Goal: Contribute content: Contribute content

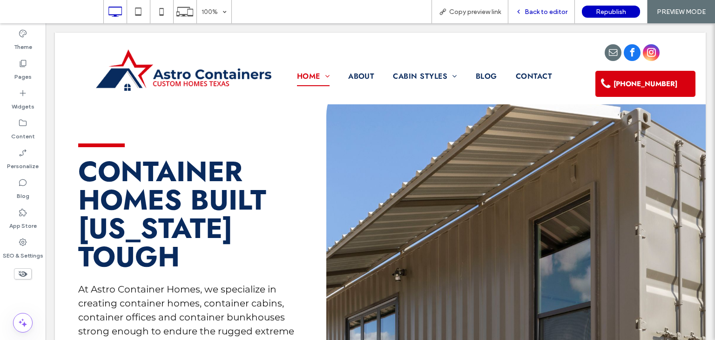
click at [544, 14] on span "Back to editor" at bounding box center [546, 12] width 43 height 8
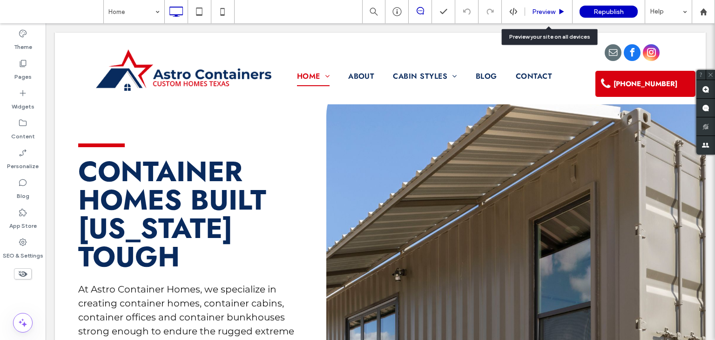
click at [548, 16] on div "Preview" at bounding box center [549, 11] width 48 height 23
click at [551, 7] on div "Preview" at bounding box center [549, 11] width 48 height 23
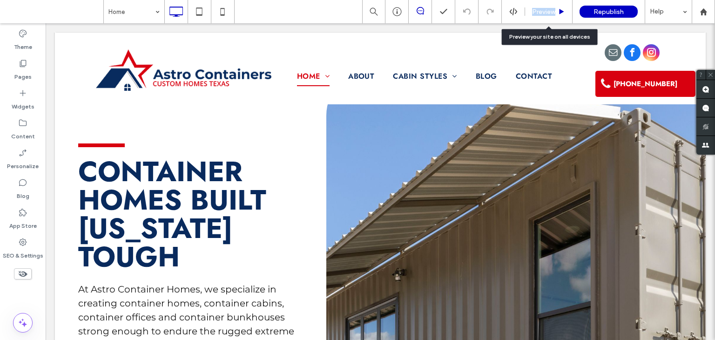
click at [554, 8] on span "Preview" at bounding box center [543, 12] width 23 height 8
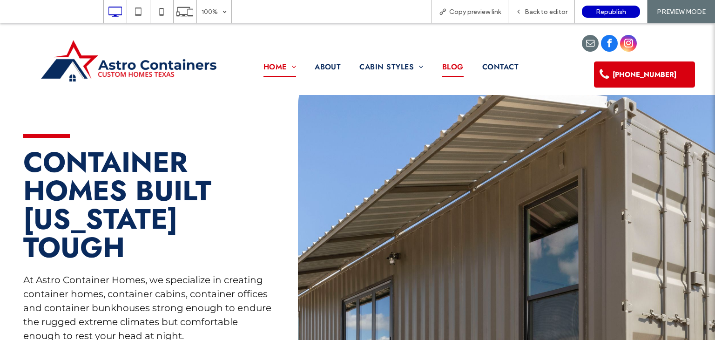
click at [448, 68] on span "Blog" at bounding box center [452, 67] width 21 height 20
click at [542, 18] on div "Back to editor" at bounding box center [542, 11] width 67 height 23
click at [541, 17] on div "Back to editor" at bounding box center [542, 11] width 67 height 23
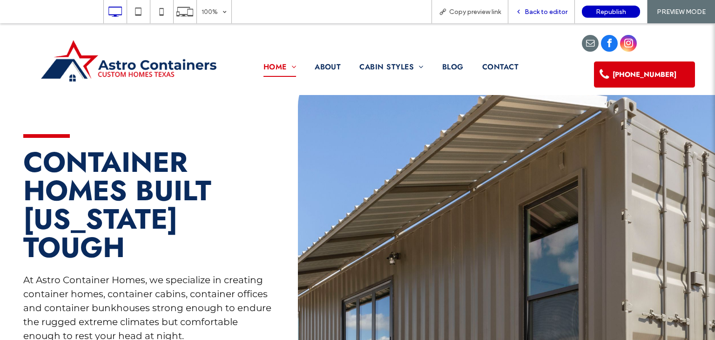
click at [541, 17] on div "Back to editor" at bounding box center [542, 11] width 67 height 23
click at [550, 15] on span "Back to editor" at bounding box center [546, 12] width 43 height 8
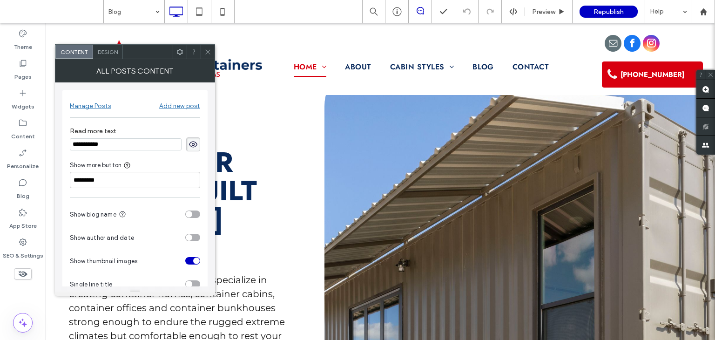
click at [110, 54] on span "Design" at bounding box center [108, 51] width 20 height 7
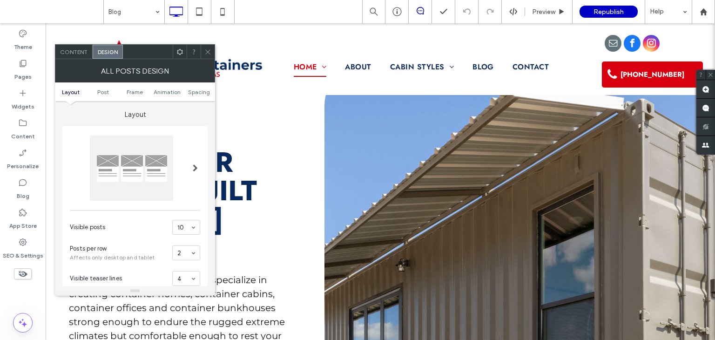
click at [78, 56] on div "Content" at bounding box center [73, 52] width 37 height 14
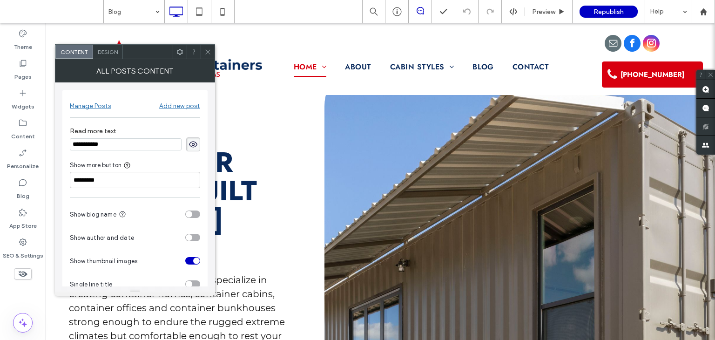
click at [94, 115] on div "**********" at bounding box center [134, 195] width 145 height 211
click at [97, 111] on div "Manage Posts" at bounding box center [90, 104] width 41 height 18
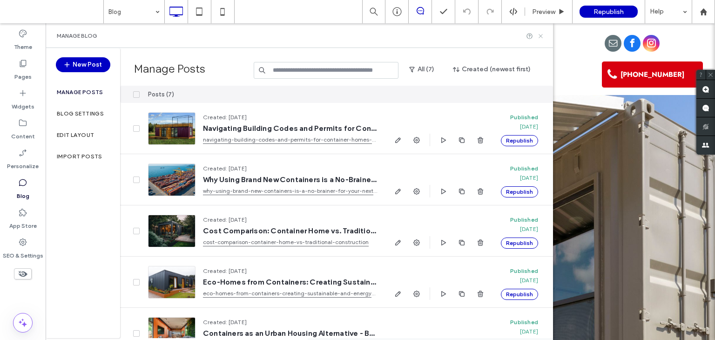
click at [540, 34] on icon at bounding box center [540, 36] width 7 height 7
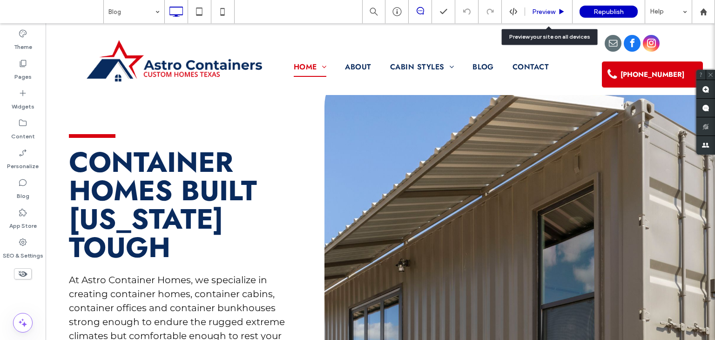
click at [544, 13] on span "Preview" at bounding box center [543, 12] width 23 height 8
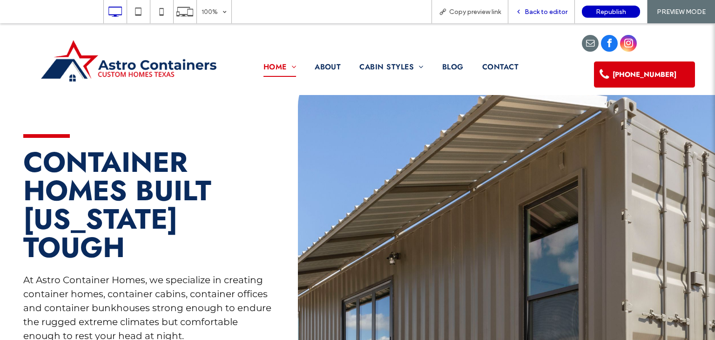
click at [535, 20] on div "Back to editor" at bounding box center [542, 11] width 67 height 23
click at [514, 18] on div "Back to editor" at bounding box center [542, 11] width 67 height 23
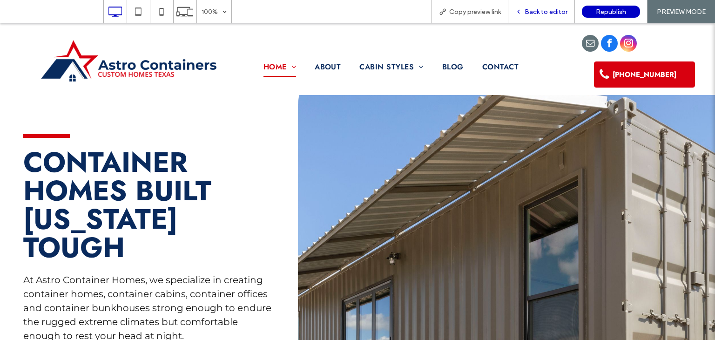
click at [524, 7] on div "Back to editor" at bounding box center [542, 11] width 67 height 23
click at [542, 14] on span "Back to editor" at bounding box center [546, 12] width 43 height 8
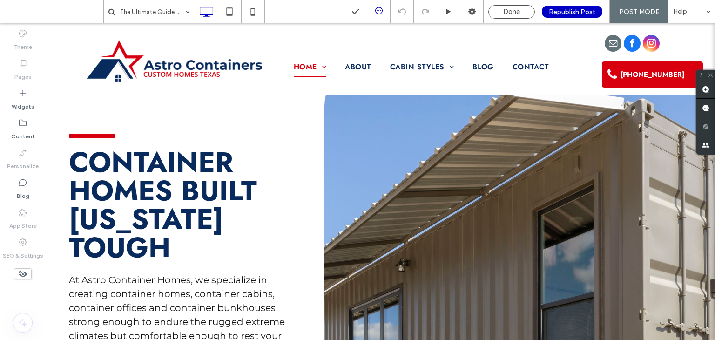
click at [542, 14] on div "Republish Post" at bounding box center [572, 11] width 75 height 23
click at [511, 15] on span "Done" at bounding box center [511, 11] width 17 height 8
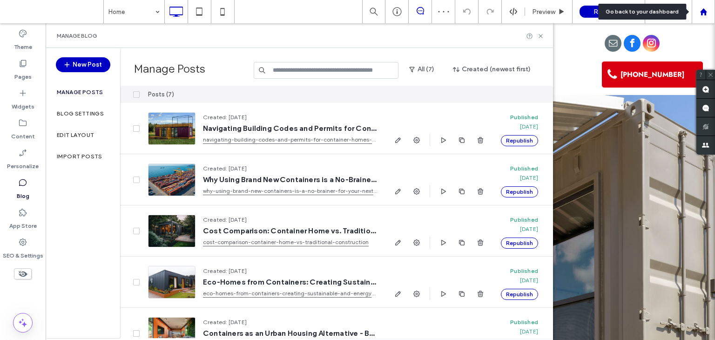
click at [697, 13] on div at bounding box center [704, 12] width 22 height 8
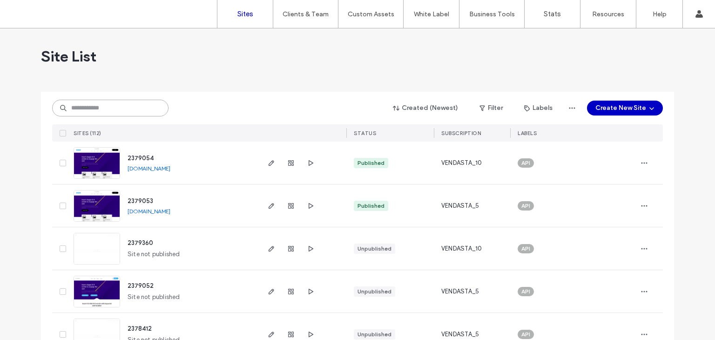
click at [102, 105] on input at bounding box center [110, 108] width 116 height 17
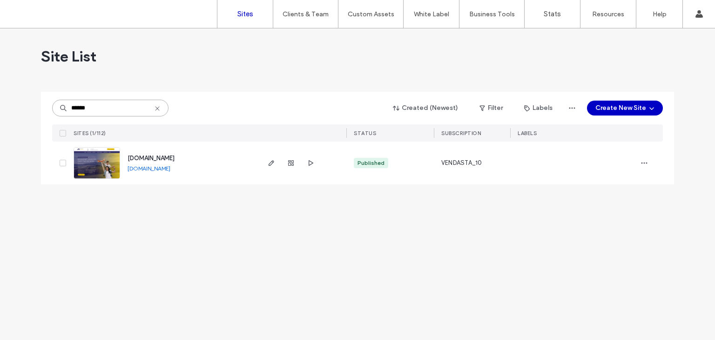
type input "******"
click at [100, 155] on img at bounding box center [97, 179] width 46 height 63
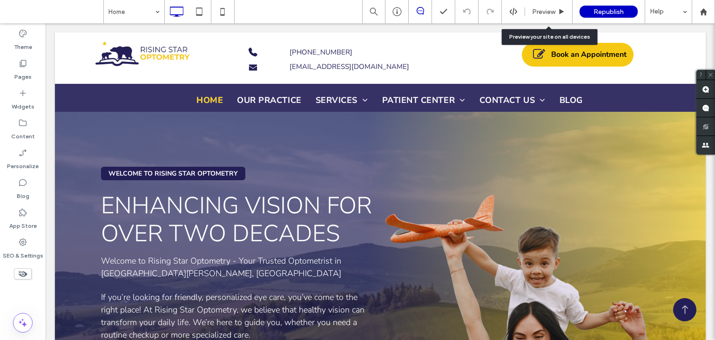
click at [551, 7] on div "Preview" at bounding box center [549, 11] width 48 height 23
click at [552, 12] on span "Preview" at bounding box center [543, 12] width 23 height 8
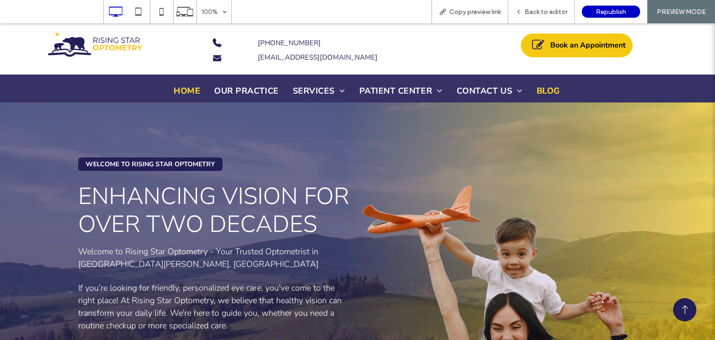
click at [551, 89] on span "Blog" at bounding box center [548, 91] width 23 height 13
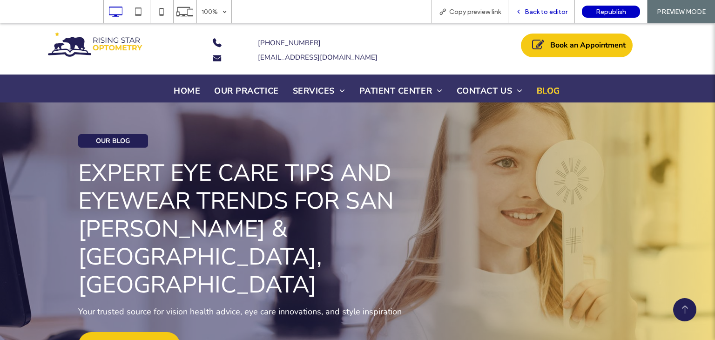
click at [549, 6] on div "Back to editor" at bounding box center [542, 11] width 67 height 23
click at [551, 11] on span "Back to editor" at bounding box center [546, 12] width 43 height 8
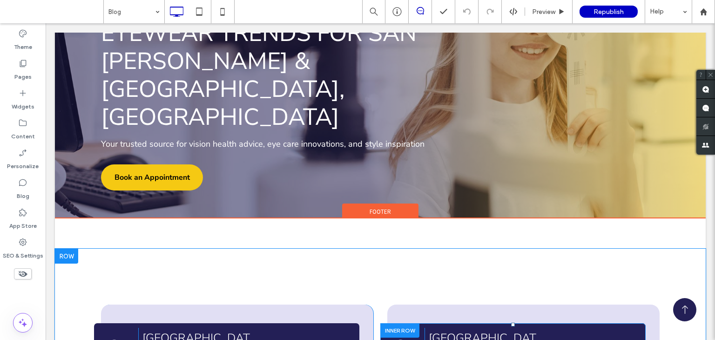
scroll to position [177, 0]
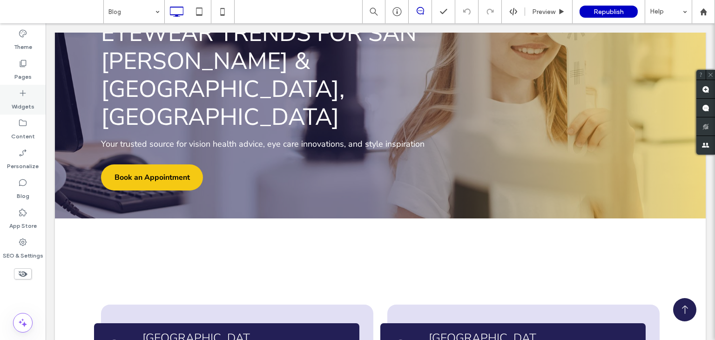
click at [16, 96] on div "Widgets" at bounding box center [23, 100] width 46 height 30
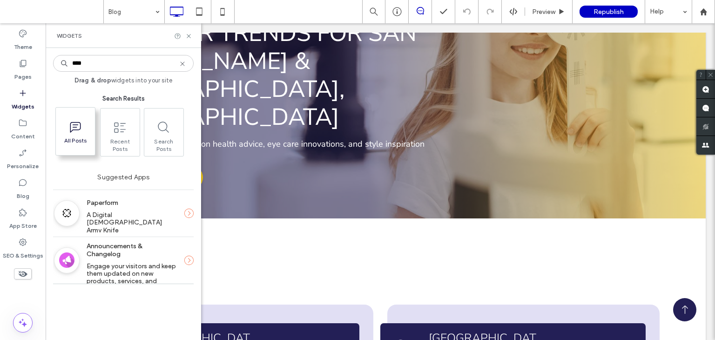
type input "****"
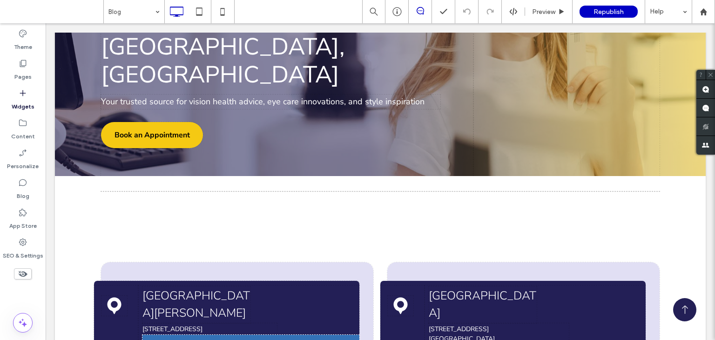
scroll to position [224, 0]
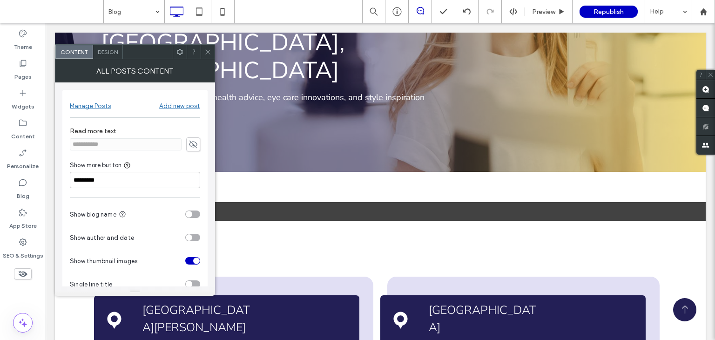
click at [194, 140] on icon at bounding box center [193, 144] width 9 height 10
click at [175, 105] on div "Add new post" at bounding box center [179, 106] width 41 height 8
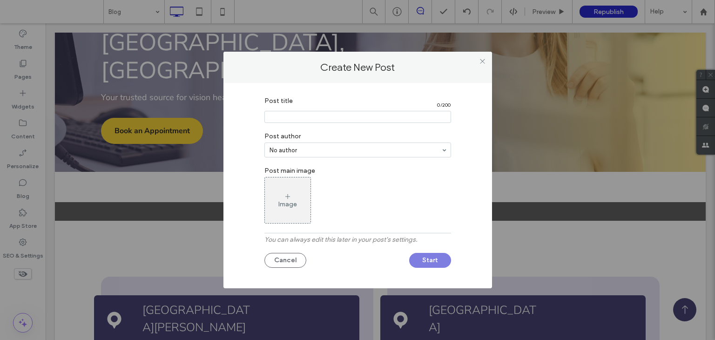
click at [325, 117] on input "Post title" at bounding box center [358, 117] width 187 height 12
paste input "**********"
type input "**********"
click at [435, 170] on label "Post main image" at bounding box center [358, 169] width 187 height 15
click at [292, 218] on div "Image" at bounding box center [288, 200] width 46 height 44
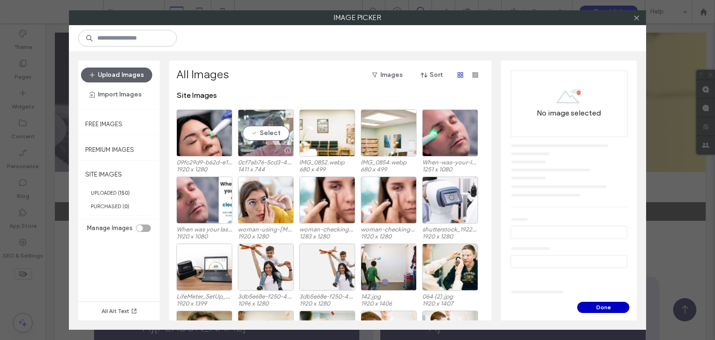
click at [275, 128] on div "Select" at bounding box center [266, 132] width 56 height 47
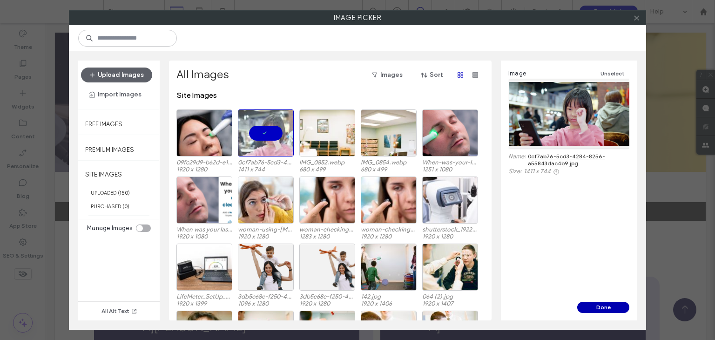
click at [608, 303] on button "Done" at bounding box center [604, 307] width 52 height 11
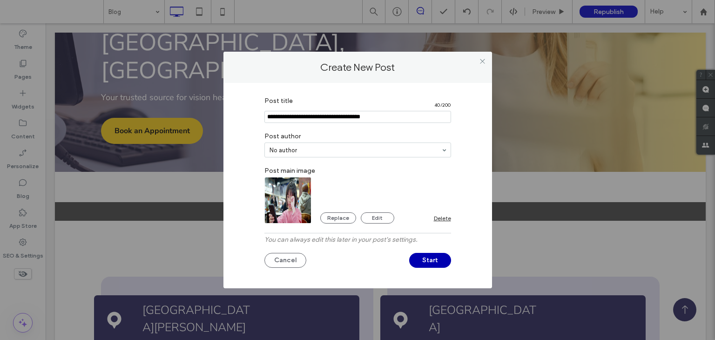
click at [445, 262] on button "Start" at bounding box center [430, 260] width 42 height 15
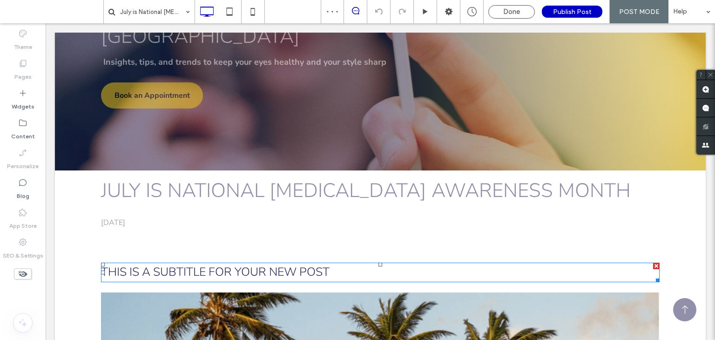
scroll to position [167, 0]
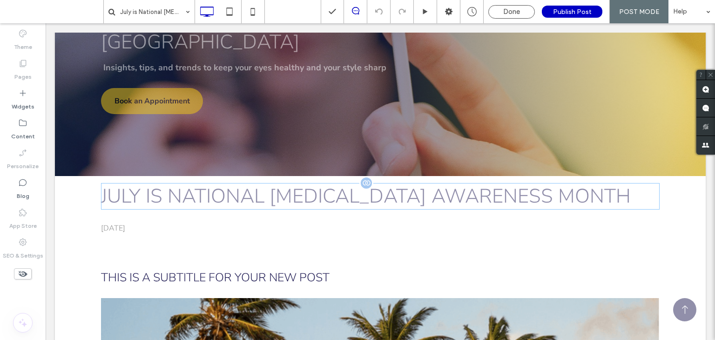
click at [426, 183] on h1 "July is National [MEDICAL_DATA] Awareness Month" at bounding box center [380, 196] width 559 height 27
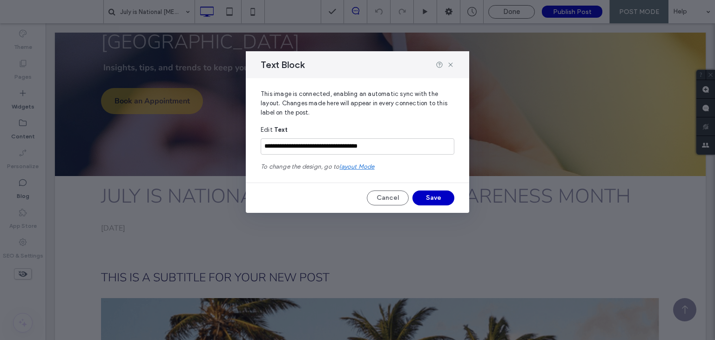
click at [426, 179] on div "**********" at bounding box center [358, 145] width 224 height 135
click at [403, 145] on input "**********" at bounding box center [358, 146] width 194 height 16
click at [366, 170] on span "To change the design, go to layout mode" at bounding box center [358, 166] width 194 height 17
click at [367, 166] on span "layout mode" at bounding box center [357, 166] width 35 height 7
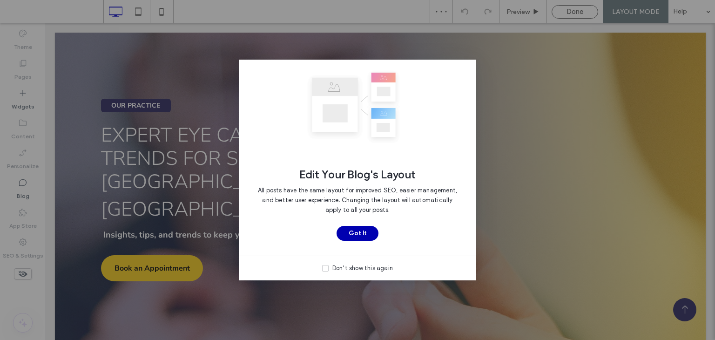
click at [363, 231] on button "Got It" at bounding box center [358, 233] width 42 height 15
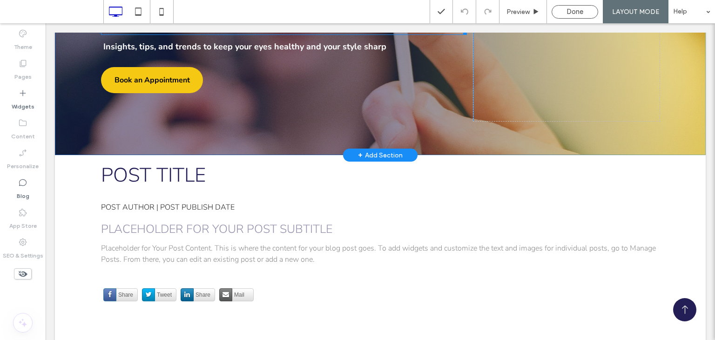
scroll to position [189, 0]
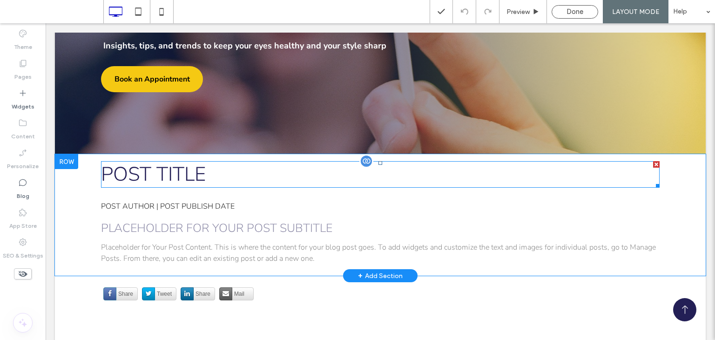
click at [221, 161] on h1 "POST TITLE" at bounding box center [380, 174] width 559 height 27
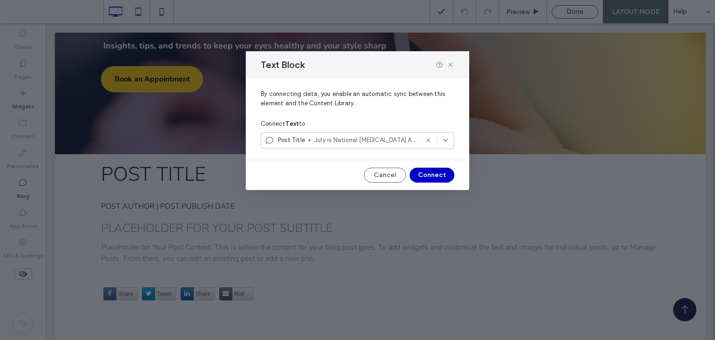
click at [332, 136] on span "July is National [MEDICAL_DATA] Awareness Month" at bounding box center [366, 140] width 104 height 9
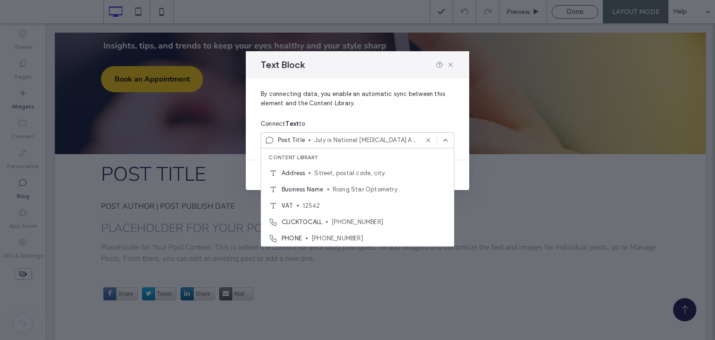
click at [335, 136] on span "July is National [MEDICAL_DATA] Awareness Month" at bounding box center [366, 140] width 104 height 9
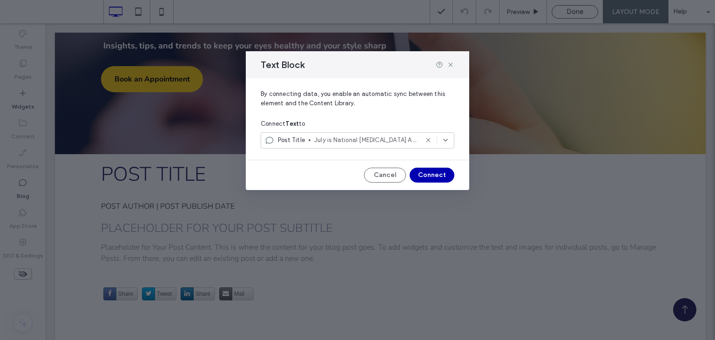
click at [418, 171] on button "Connect" at bounding box center [432, 175] width 45 height 15
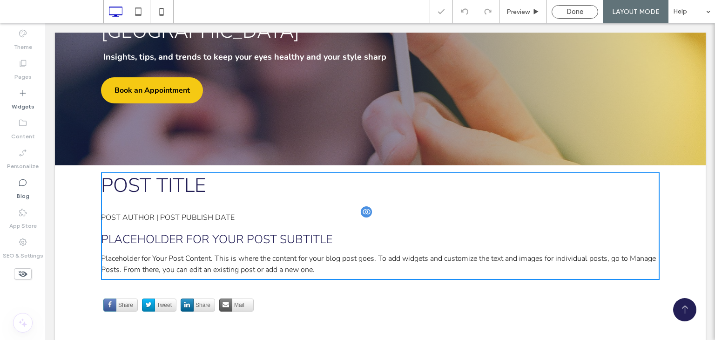
scroll to position [178, 0]
click at [223, 212] on div "POST AUTHOR | POST PUBLISH DATE" at bounding box center [380, 217] width 559 height 11
click at [365, 205] on div at bounding box center [367, 212] width 14 height 14
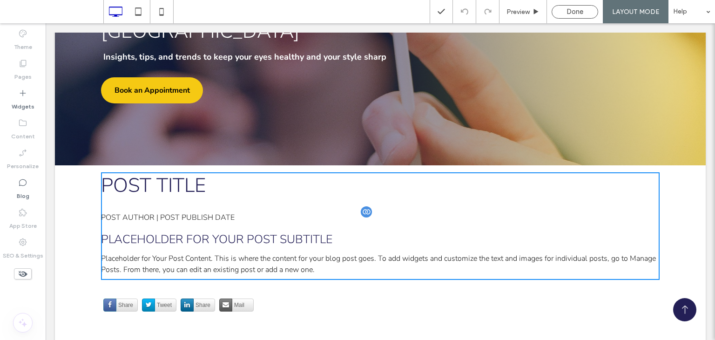
click at [377, 212] on div "POST AUTHOR | POST PUBLISH DATE" at bounding box center [380, 217] width 559 height 11
click at [367, 205] on div at bounding box center [367, 212] width 14 height 14
click at [184, 172] on h1 "POST TITLE" at bounding box center [380, 185] width 559 height 27
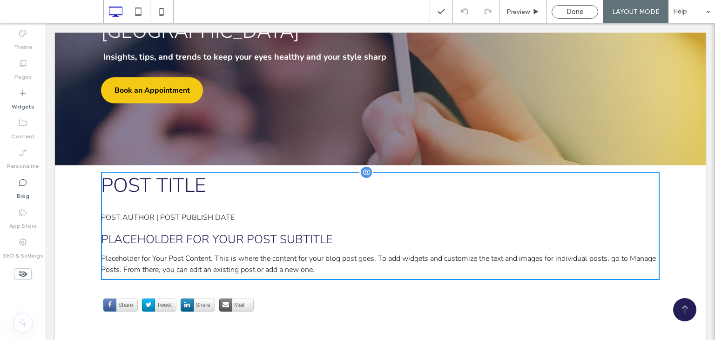
click at [184, 172] on h1 "POST TITLE" at bounding box center [380, 185] width 559 height 27
click at [219, 172] on h1 "POST TITLE" at bounding box center [380, 185] width 559 height 27
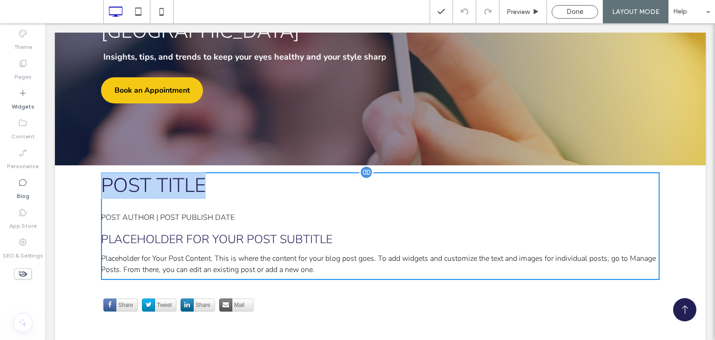
click at [219, 172] on h1 "POST TITLE" at bounding box center [380, 185] width 559 height 27
click at [180, 172] on h1 "POST TITLE" at bounding box center [380, 185] width 559 height 27
click at [361, 165] on div at bounding box center [367, 172] width 14 height 14
click at [394, 231] on h3 "Placeholder for Your Post Subtitle" at bounding box center [380, 239] width 559 height 16
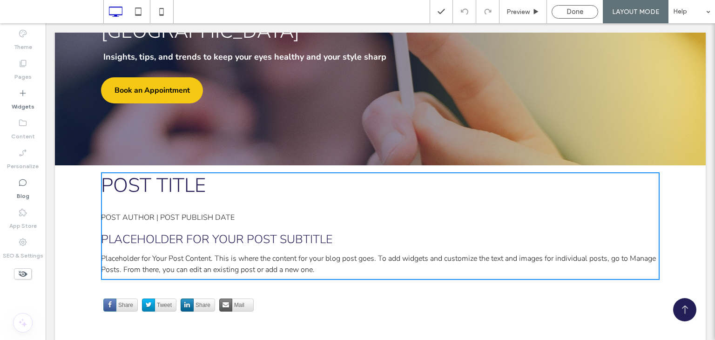
click at [394, 231] on h3 "Placeholder for Your Post Subtitle" at bounding box center [380, 239] width 559 height 16
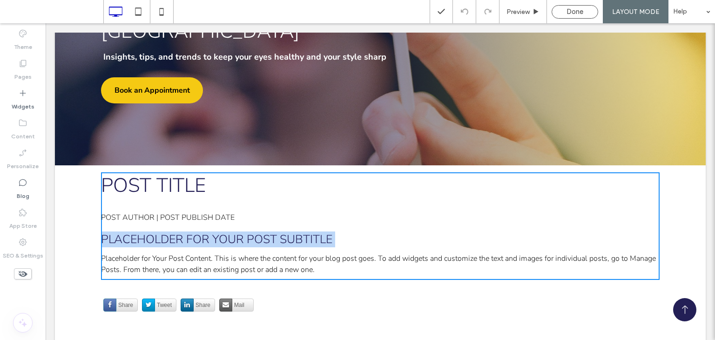
click at [394, 231] on h3 "Placeholder for Your Post Subtitle" at bounding box center [380, 239] width 559 height 16
click at [295, 231] on h3 "Placeholder for Your Post Subtitle" at bounding box center [380, 239] width 559 height 16
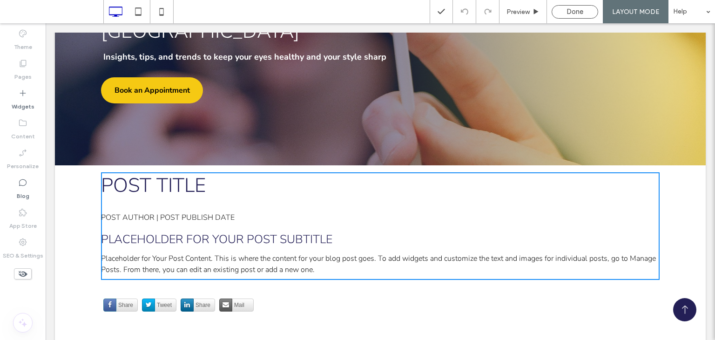
click at [295, 231] on h3 "Placeholder for Your Post Subtitle" at bounding box center [380, 239] width 559 height 16
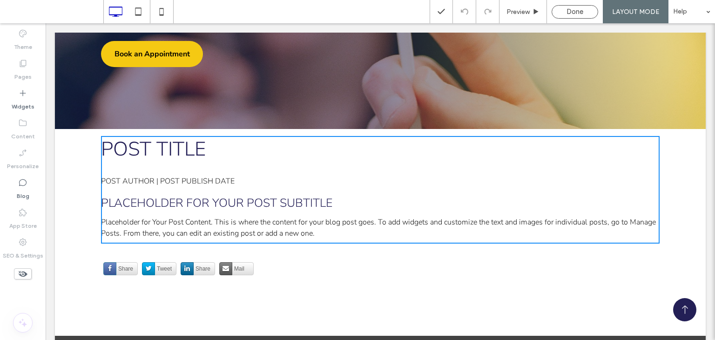
scroll to position [232, 0]
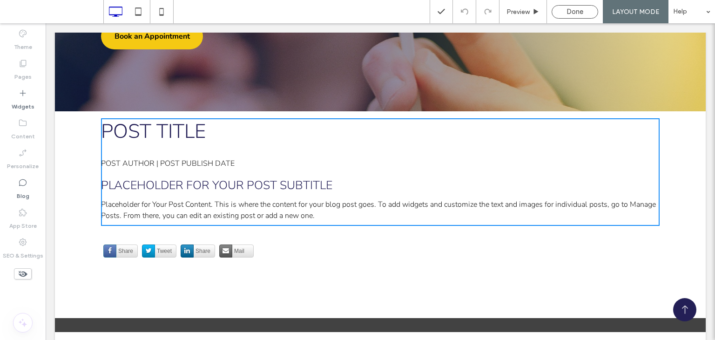
click at [223, 177] on h3 "Placeholder for Your Post Subtitle" at bounding box center [380, 185] width 559 height 16
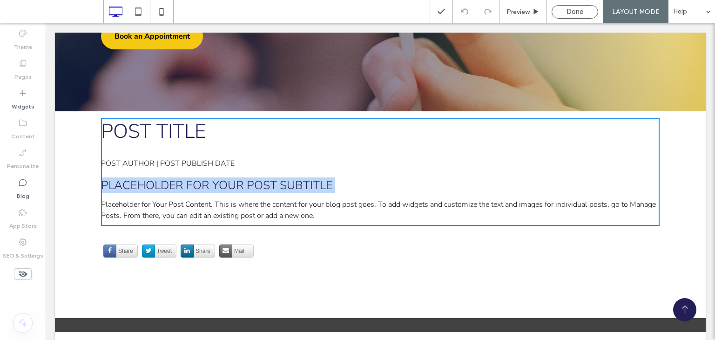
click at [223, 177] on h3 "Placeholder for Your Post Subtitle" at bounding box center [380, 185] width 559 height 16
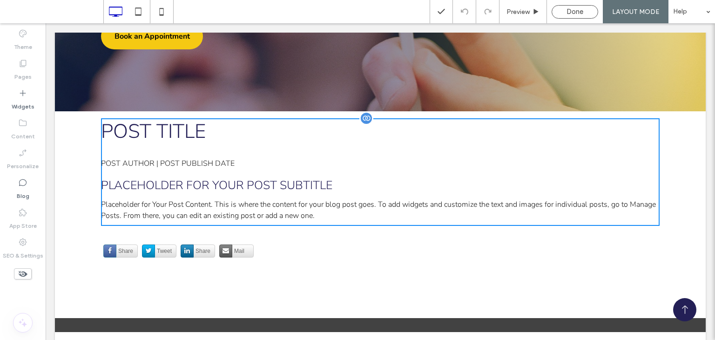
click at [184, 118] on h1 "POST TITLE" at bounding box center [380, 131] width 559 height 27
click at [365, 199] on p "Placeholder for Your Post Content. This is where the content for your blog post…" at bounding box center [380, 210] width 559 height 22
drag, startPoint x: 371, startPoint y: 194, endPoint x: 343, endPoint y: 212, distance: 33.1
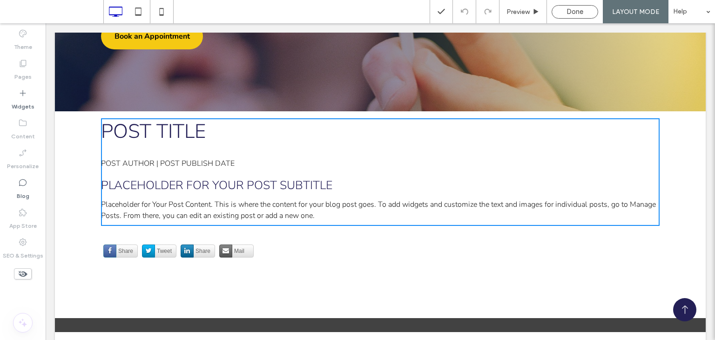
click at [343, 212] on div "OUR PRACTICE Expert Eye Care Tips and Eyewear Trends for San [PERSON_NAME] & [G…" at bounding box center [380, 44] width 651 height 487
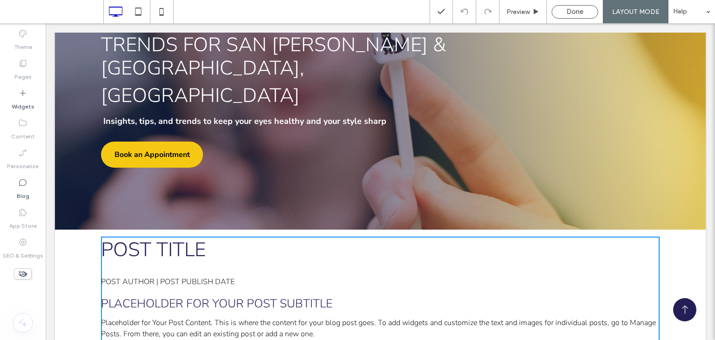
scroll to position [111, 0]
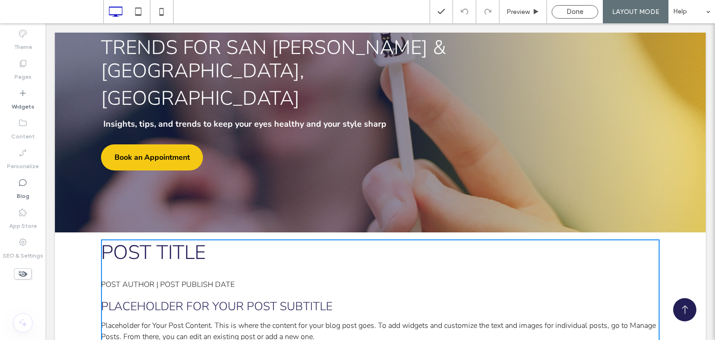
click at [406, 156] on div "OUR PRACTICE Expert Eye Care Tips and Eyewear Trends for San [PERSON_NAME] & [G…" at bounding box center [287, 77] width 373 height 242
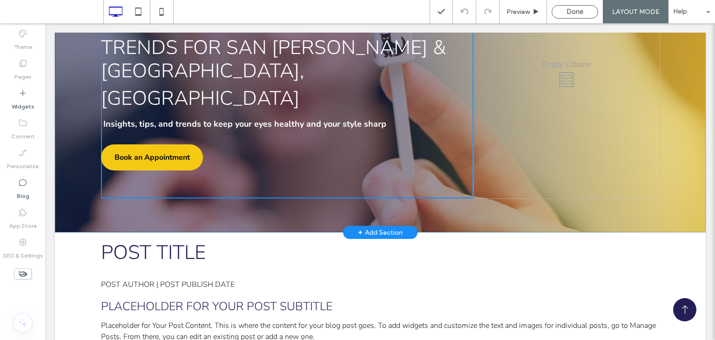
click at [436, 192] on div "OUR PRACTICE Expert Eye Care Tips and Eyewear Trends for San [PERSON_NAME] & [G…" at bounding box center [380, 77] width 651 height 311
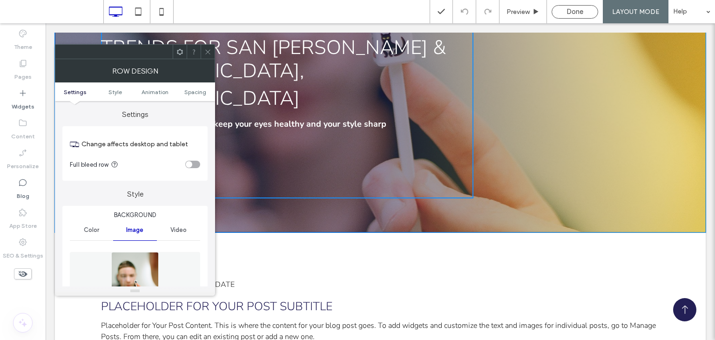
scroll to position [0, 0]
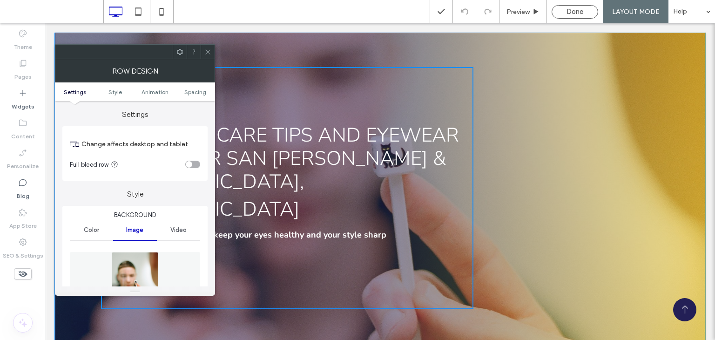
click at [563, 179] on div "Click To Paste" at bounding box center [567, 188] width 186 height 242
click at [434, 51] on div "OUR PRACTICE Expert Eye Care Tips and Eyewear Trends for San [PERSON_NAME] & [G…" at bounding box center [380, 188] width 651 height 311
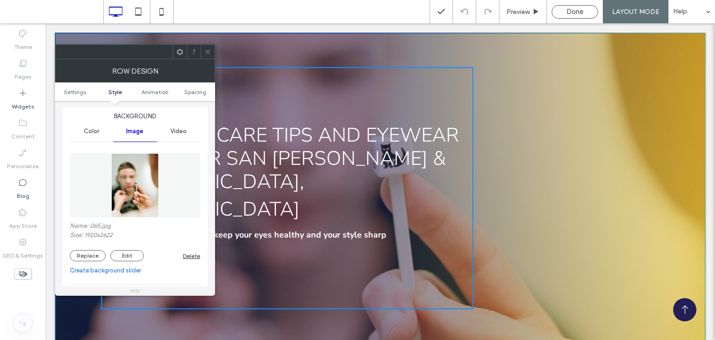
scroll to position [99, 0]
click at [92, 259] on button "Replace" at bounding box center [88, 255] width 36 height 11
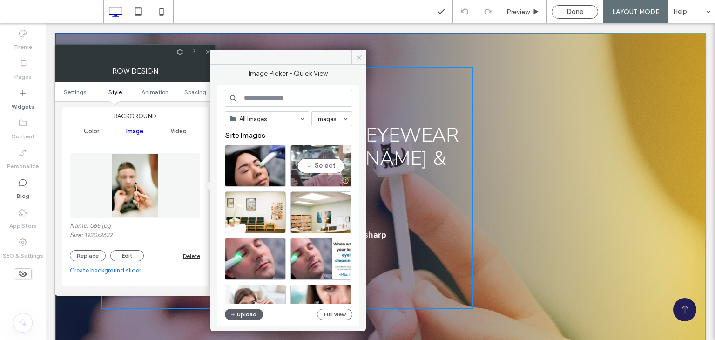
click at [330, 163] on div "Select" at bounding box center [321, 166] width 61 height 42
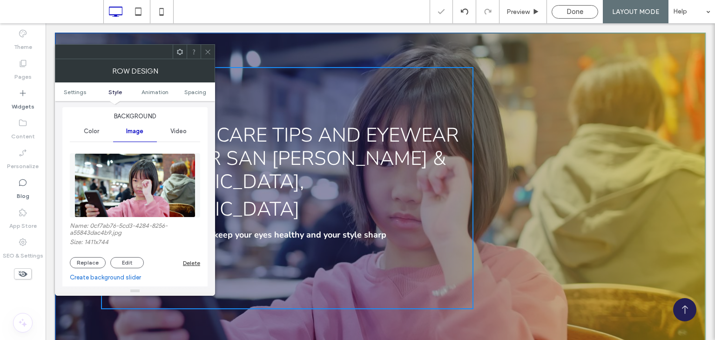
click at [203, 53] on div at bounding box center [208, 52] width 14 height 14
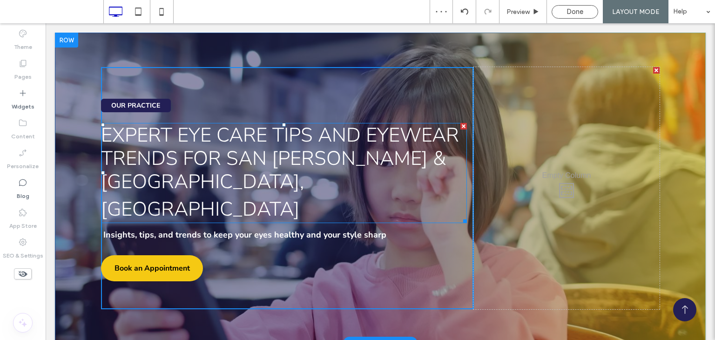
click at [461, 128] on div at bounding box center [464, 126] width 7 height 7
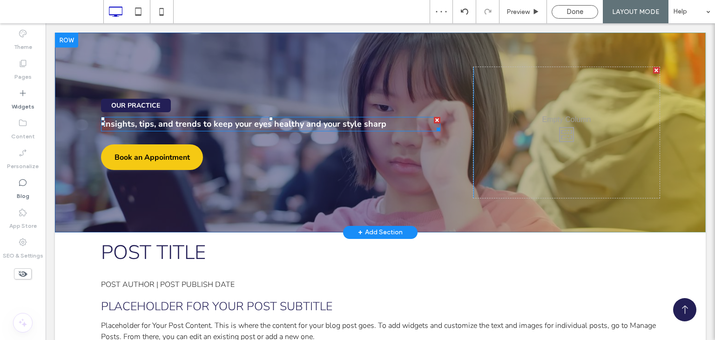
click at [437, 118] on div at bounding box center [437, 120] width 7 height 7
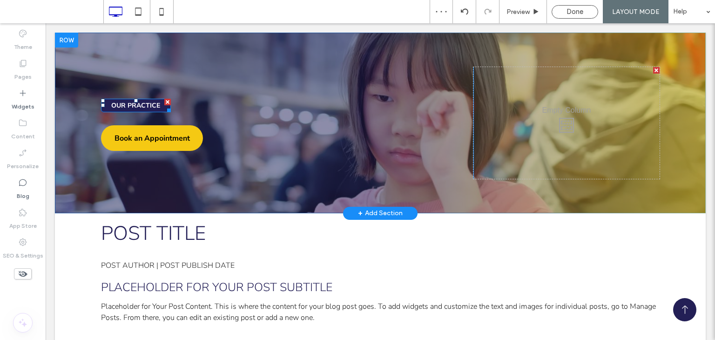
drag, startPoint x: 162, startPoint y: 102, endPoint x: 210, endPoint y: 126, distance: 53.9
click at [164, 102] on div at bounding box center [167, 102] width 7 height 7
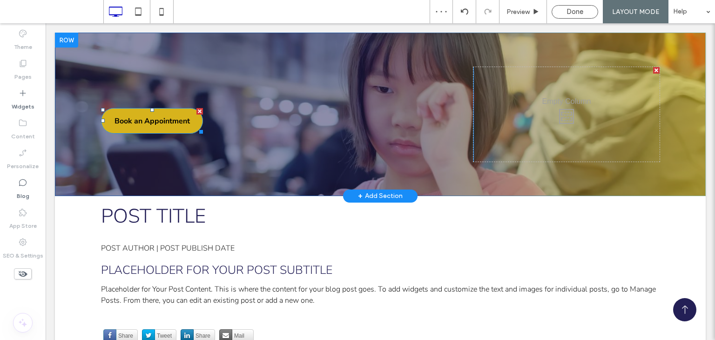
click at [197, 108] on div at bounding box center [200, 111] width 7 height 7
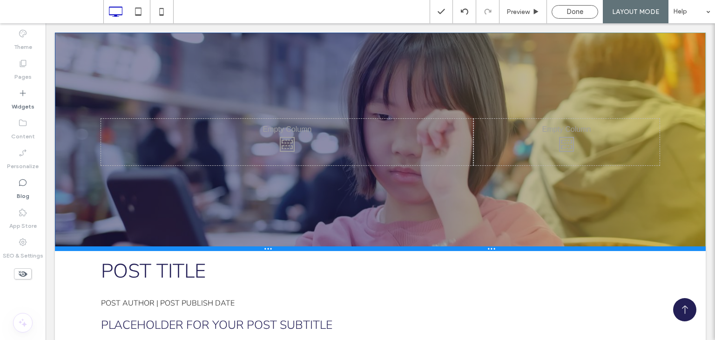
drag, startPoint x: 326, startPoint y: 146, endPoint x: 370, endPoint y: 275, distance: 136.4
click at [324, 251] on div at bounding box center [380, 248] width 651 height 5
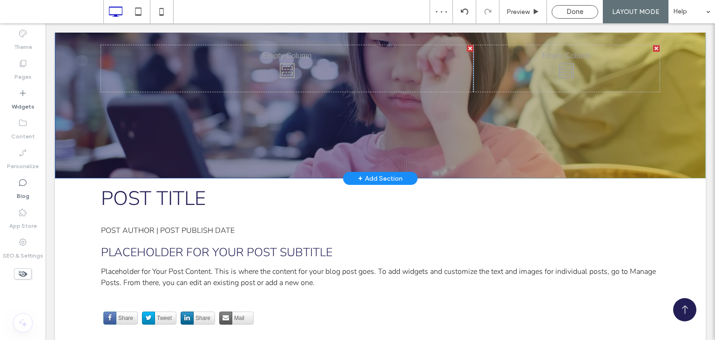
scroll to position [70, 0]
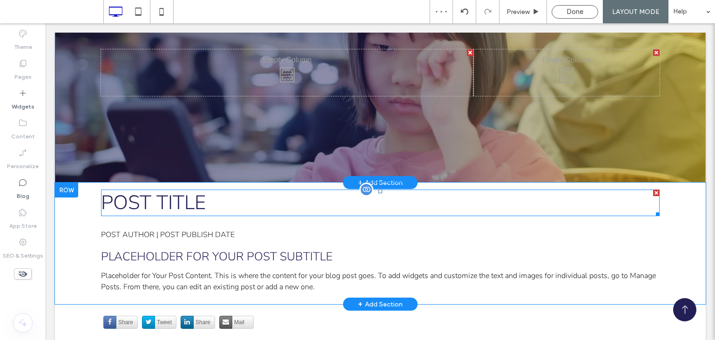
click at [191, 197] on h1 "POST TITLE" at bounding box center [380, 203] width 559 height 27
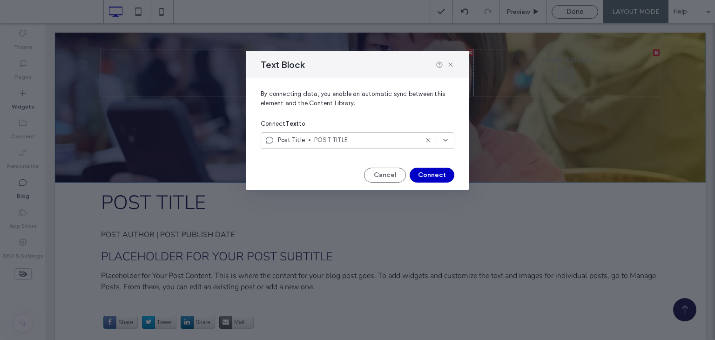
click at [364, 135] on div "Post Title POST TITLE" at bounding box center [358, 140] width 194 height 16
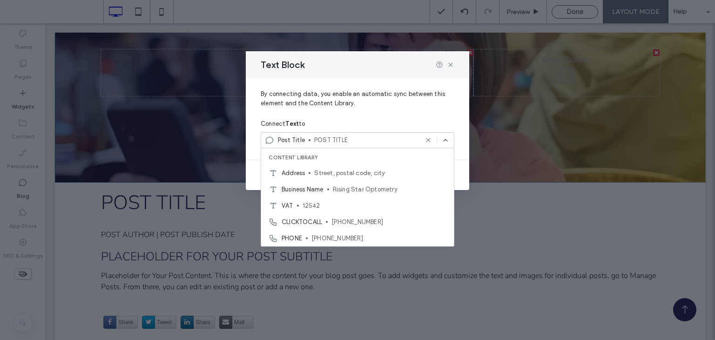
click at [289, 141] on span "Post Title" at bounding box center [291, 140] width 27 height 9
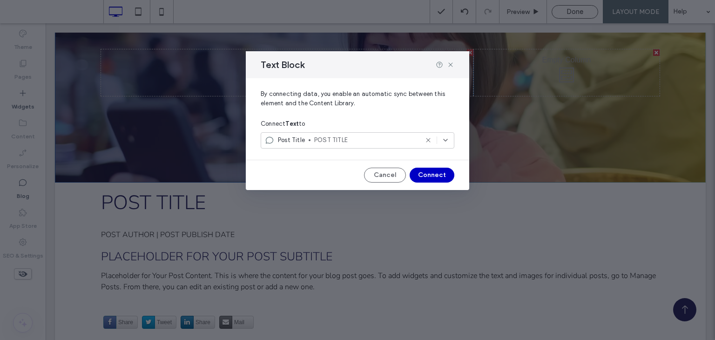
click at [456, 70] on div "Text Block" at bounding box center [358, 64] width 224 height 27
click at [450, 65] on use at bounding box center [451, 64] width 4 height 4
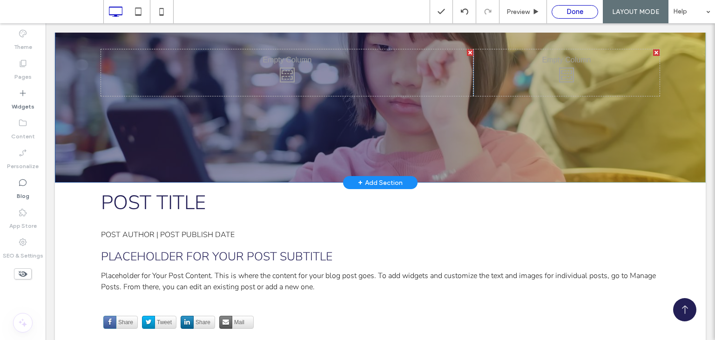
click at [572, 12] on span "Done" at bounding box center [575, 11] width 17 height 8
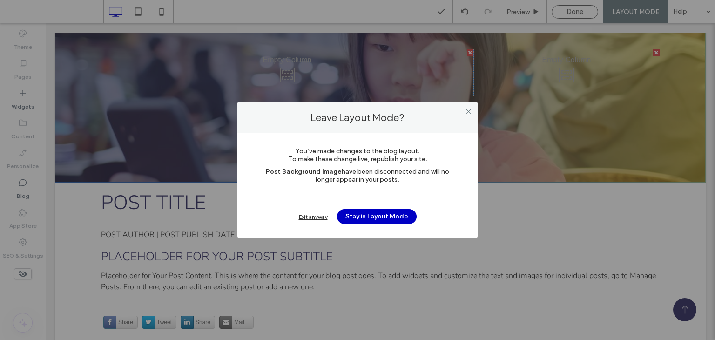
click at [313, 217] on div "Exit anyway" at bounding box center [313, 216] width 29 height 7
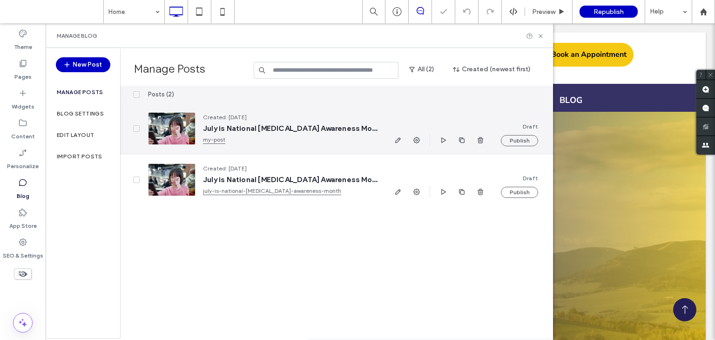
click at [249, 126] on span "July is National [MEDICAL_DATA] Awareness Month" at bounding box center [290, 128] width 175 height 9
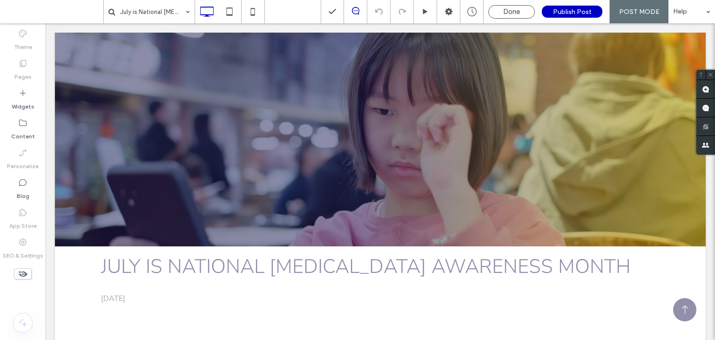
scroll to position [111, 0]
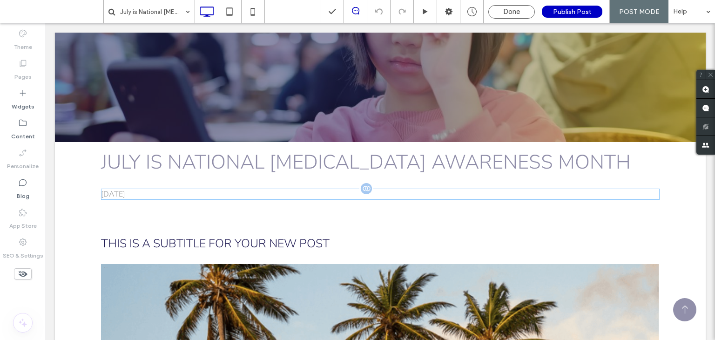
click at [138, 193] on div "[DATE]" at bounding box center [380, 194] width 559 height 11
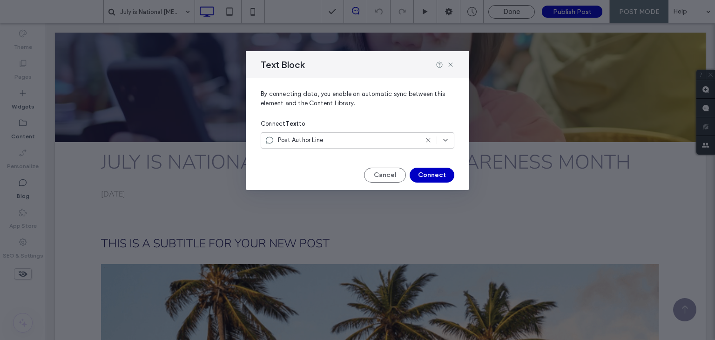
click at [342, 147] on div "Post Author Line" at bounding box center [358, 140] width 194 height 16
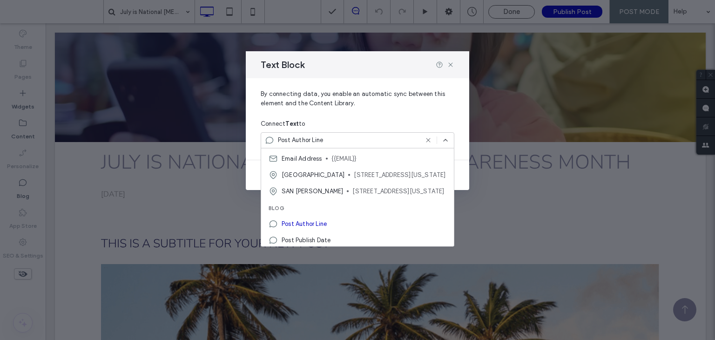
scroll to position [146, 0]
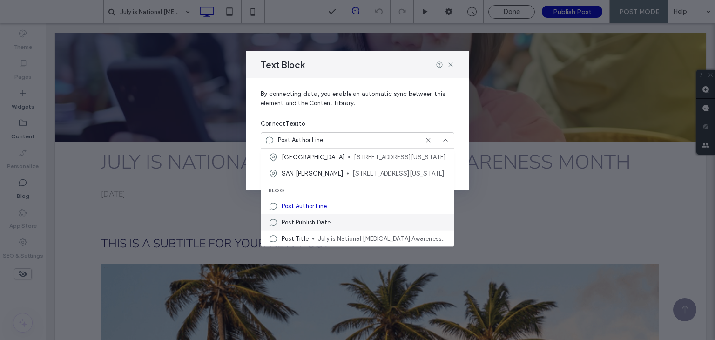
click at [363, 221] on div "Post Publish Date" at bounding box center [357, 222] width 193 height 16
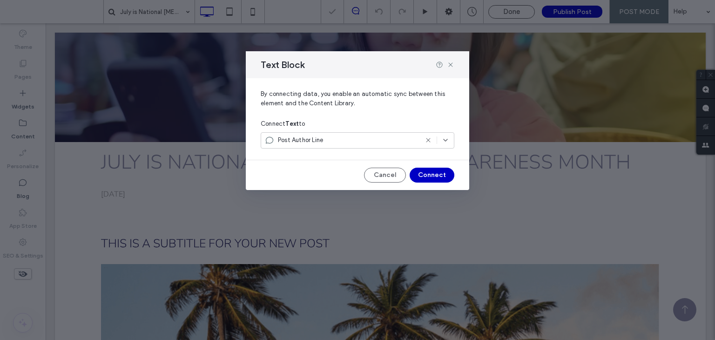
click at [382, 140] on div "Post Author Line" at bounding box center [341, 140] width 153 height 9
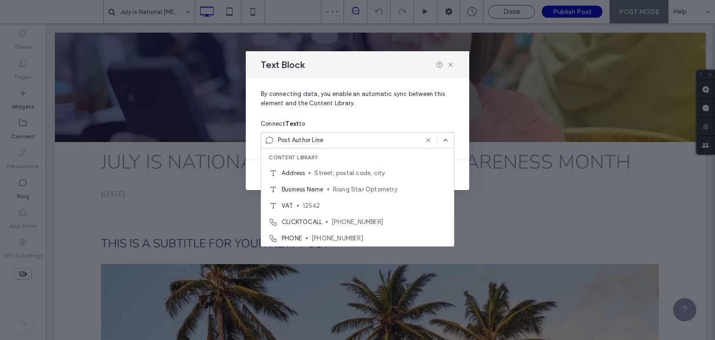
click at [394, 118] on div "Connect Text to" at bounding box center [358, 124] width 194 height 17
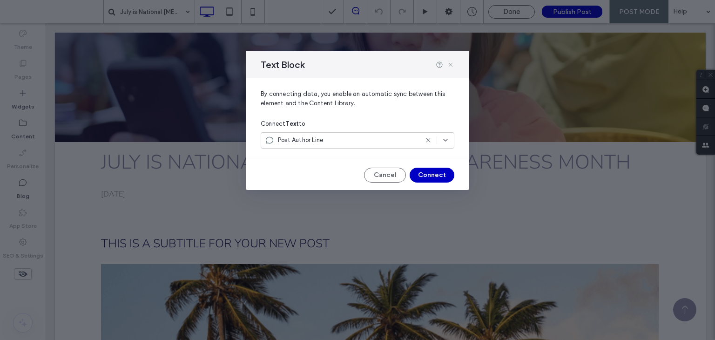
click at [453, 66] on icon at bounding box center [450, 64] width 7 height 7
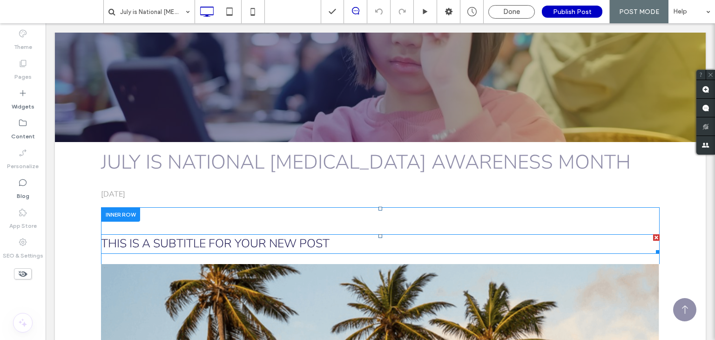
click at [295, 245] on span "This is a subtitle for your new post" at bounding box center [215, 244] width 229 height 16
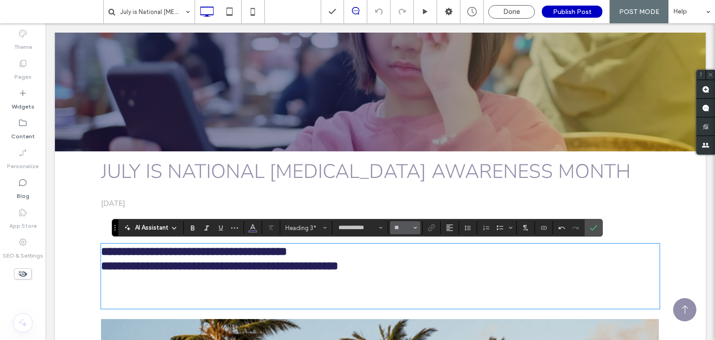
scroll to position [0, 0]
click at [203, 265] on strong "**********" at bounding box center [220, 266] width 238 height 12
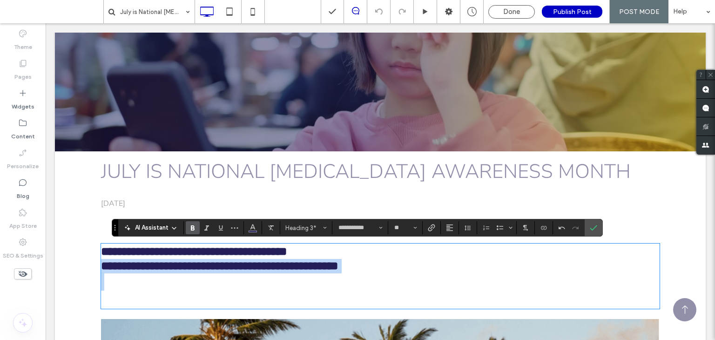
click at [203, 265] on strong "**********" at bounding box center [220, 266] width 238 height 12
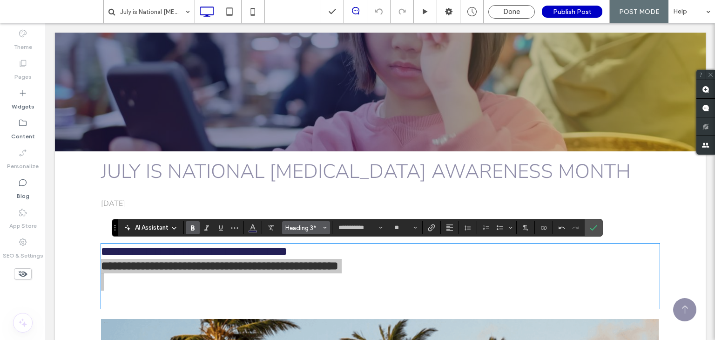
click at [320, 229] on span "Heading 3*" at bounding box center [304, 227] width 36 height 7
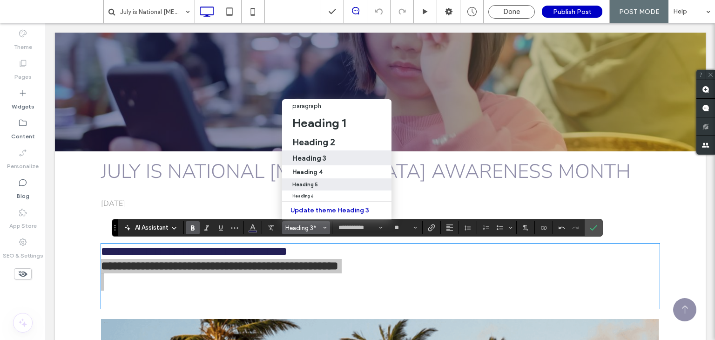
click at [333, 182] on div "Heading 5" at bounding box center [336, 185] width 89 height 6
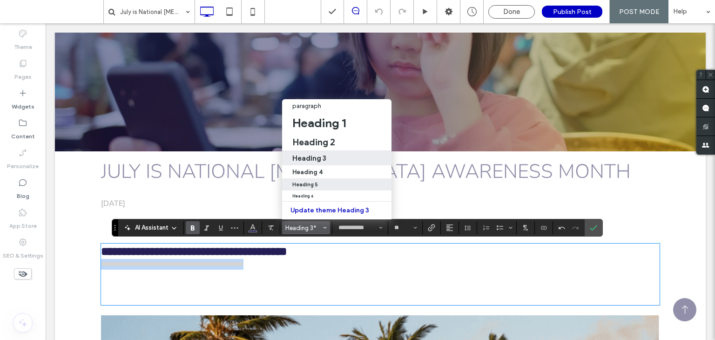
type input "*"
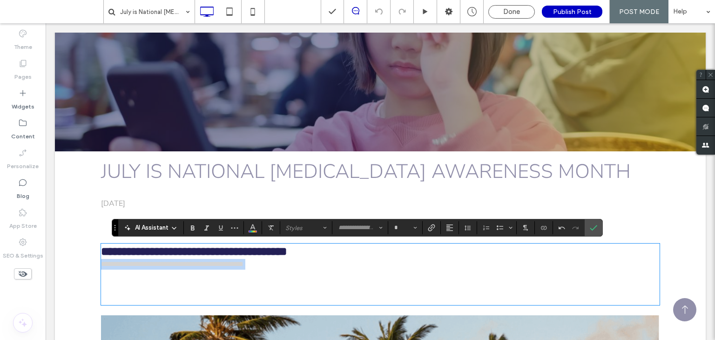
click at [190, 260] on span "**********" at bounding box center [172, 263] width 143 height 7
type input "****"
type input "**"
click at [190, 263] on span "**********" at bounding box center [172, 263] width 143 height 7
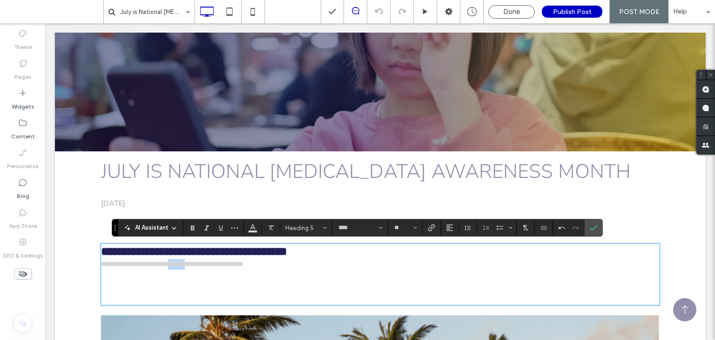
type input "**********"
type input "**"
click at [180, 287] on h3 at bounding box center [380, 286] width 559 height 35
type input "****"
type input "**"
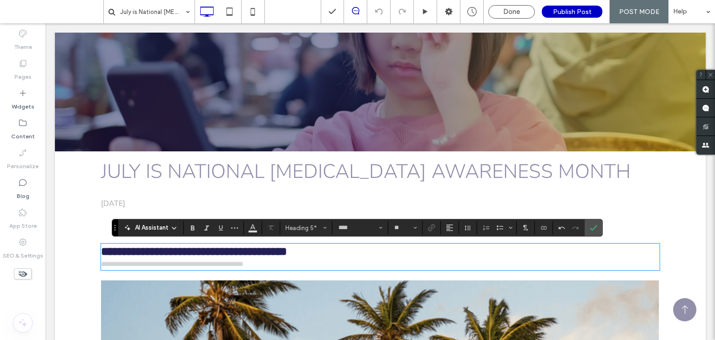
click at [192, 265] on span "**********" at bounding box center [172, 263] width 143 height 7
click at [250, 234] on button "Color" at bounding box center [253, 227] width 14 height 13
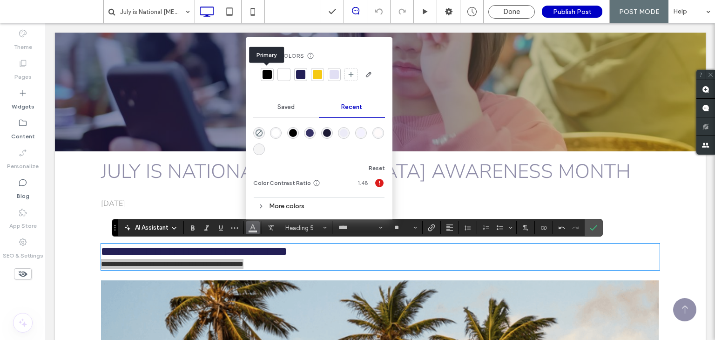
click at [265, 74] on div at bounding box center [267, 74] width 9 height 9
click at [287, 266] on h5 "**********" at bounding box center [380, 264] width 559 height 11
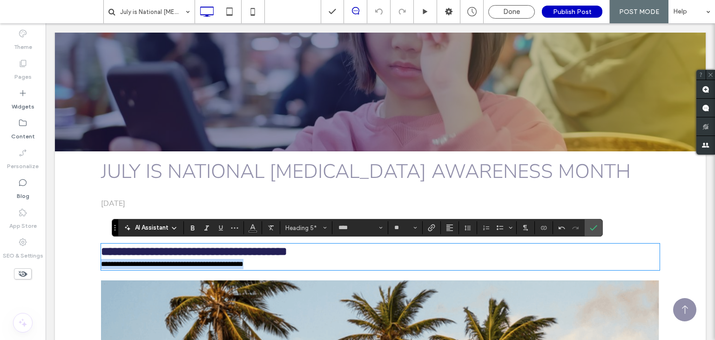
click at [287, 266] on h5 "**********" at bounding box center [380, 264] width 559 height 11
click at [244, 266] on span "**********" at bounding box center [172, 263] width 143 height 7
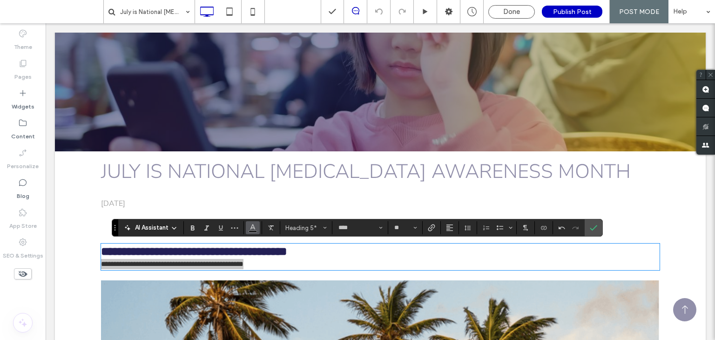
click at [255, 234] on button "Color" at bounding box center [253, 227] width 14 height 13
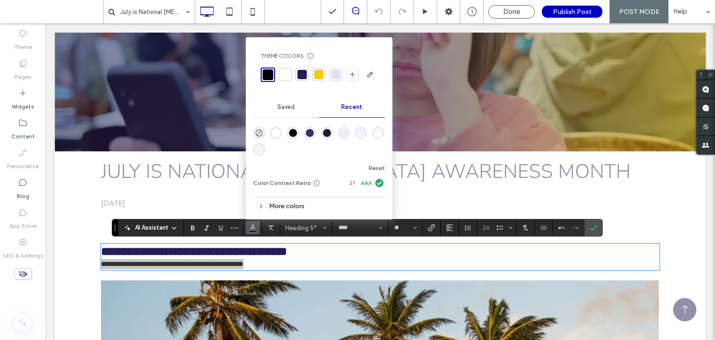
click at [259, 148] on div "rgba(245, 245, 245, 1)" at bounding box center [259, 149] width 8 height 8
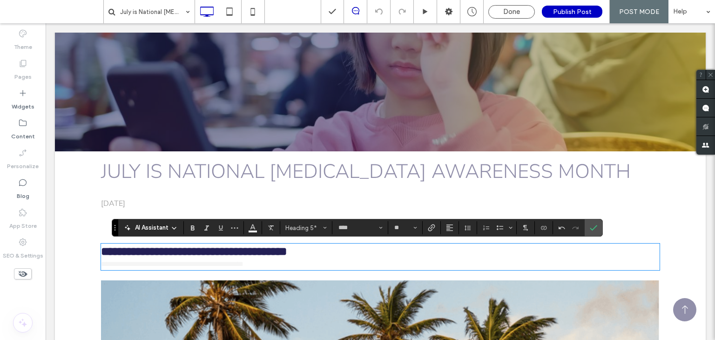
click at [355, 270] on div "**********" at bounding box center [380, 257] width 559 height 27
click at [244, 261] on span "**********" at bounding box center [172, 263] width 143 height 7
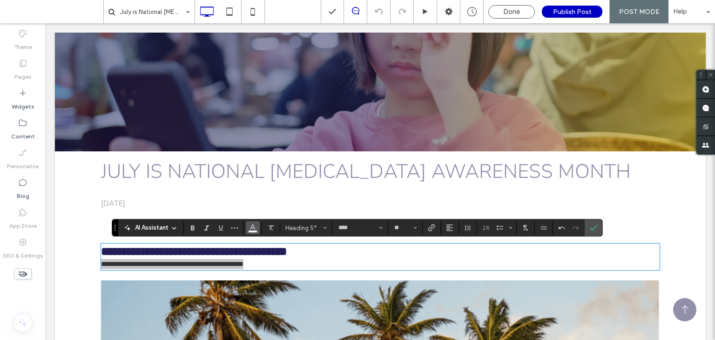
click at [255, 232] on span "Color" at bounding box center [252, 227] width 7 height 12
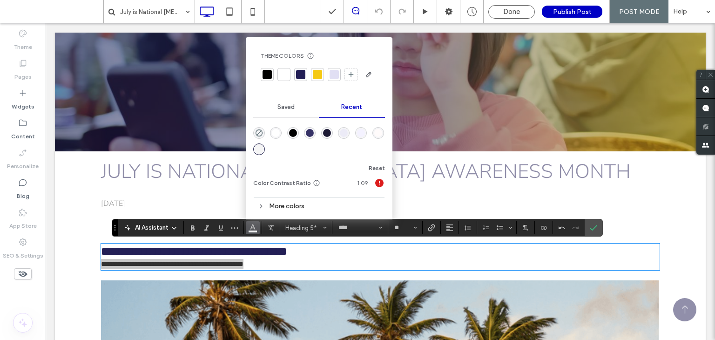
click at [286, 206] on div "More colors" at bounding box center [319, 206] width 132 height 13
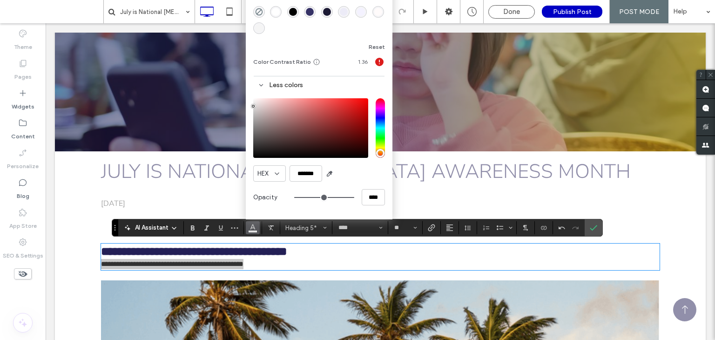
drag, startPoint x: 251, startPoint y: 101, endPoint x: 251, endPoint y: 106, distance: 5.1
click at [252, 106] on div "pointer" at bounding box center [253, 106] width 3 height 3
type input "*******"
drag, startPoint x: 253, startPoint y: 107, endPoint x: 253, endPoint y: 112, distance: 5.6
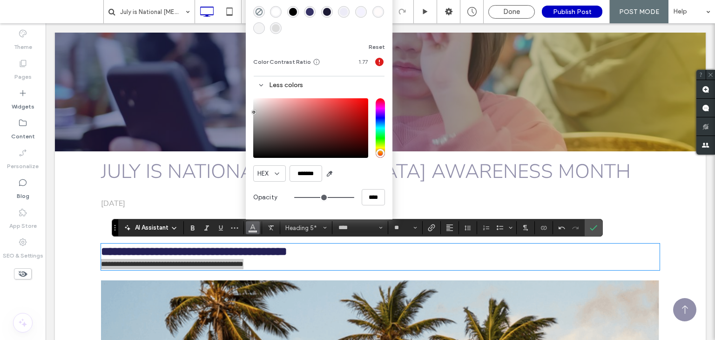
click at [253, 112] on div "pointer" at bounding box center [253, 112] width 3 height 3
click at [314, 262] on h5 "**********" at bounding box center [380, 264] width 559 height 11
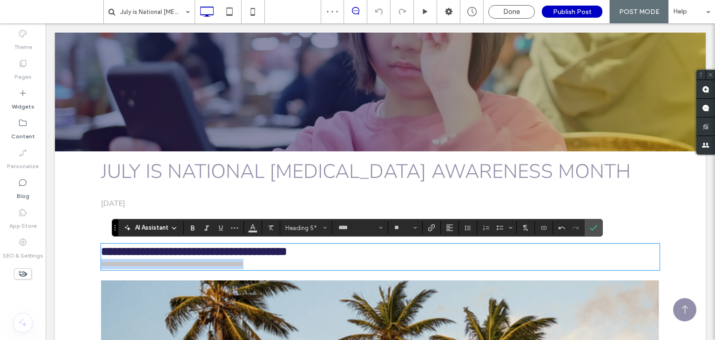
click at [314, 262] on h5 "**********" at bounding box center [380, 264] width 559 height 11
click at [590, 225] on icon "Confirm" at bounding box center [593, 227] width 7 height 7
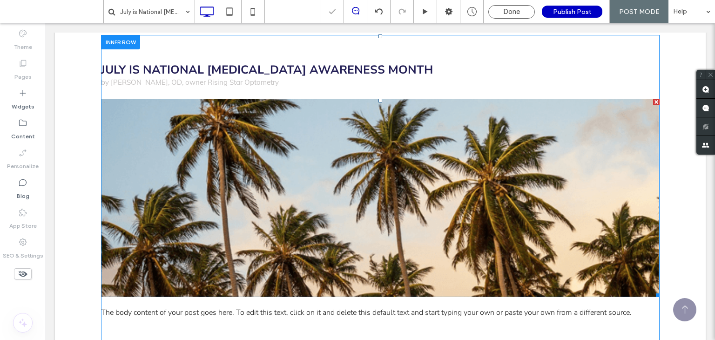
click at [527, 204] on img at bounding box center [380, 198] width 559 height 198
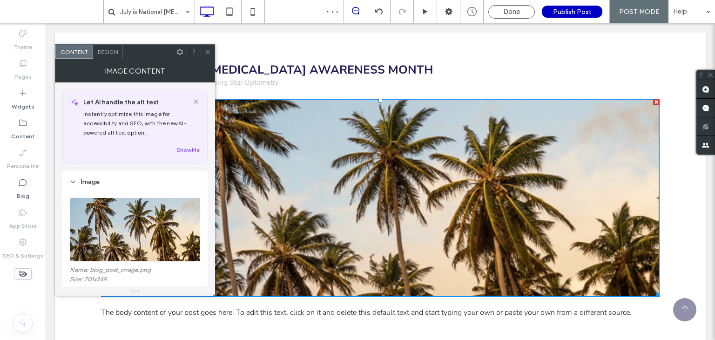
scroll to position [63, 0]
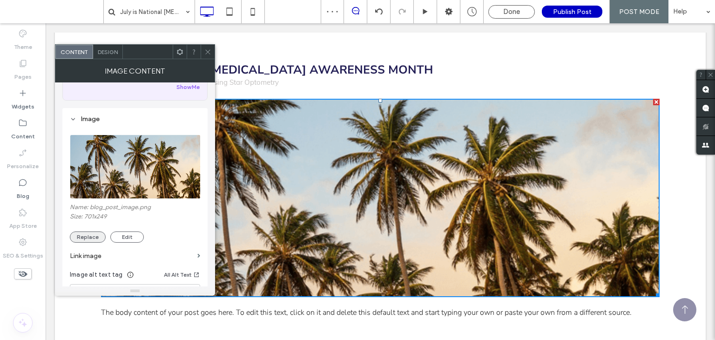
click at [91, 234] on button "Replace" at bounding box center [88, 236] width 36 height 11
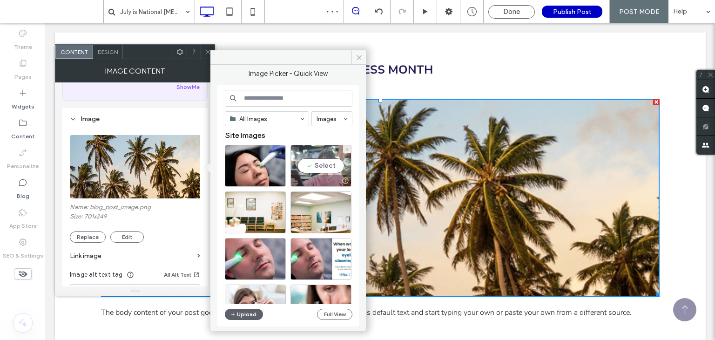
click at [326, 161] on div "Select" at bounding box center [321, 166] width 61 height 42
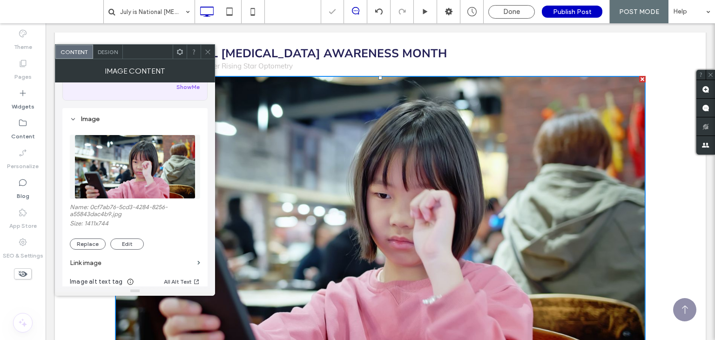
click at [207, 57] on span at bounding box center [207, 52] width 7 height 14
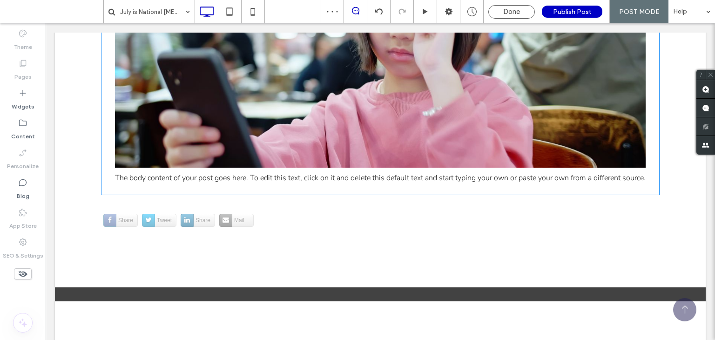
click at [204, 188] on div "July is National [MEDICAL_DATA] Awareness Month by [PERSON_NAME], OD, owner Ris…" at bounding box center [380, 21] width 531 height 334
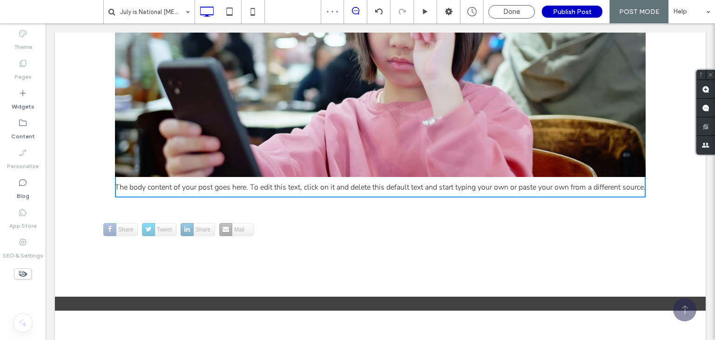
scroll to position [481, 0]
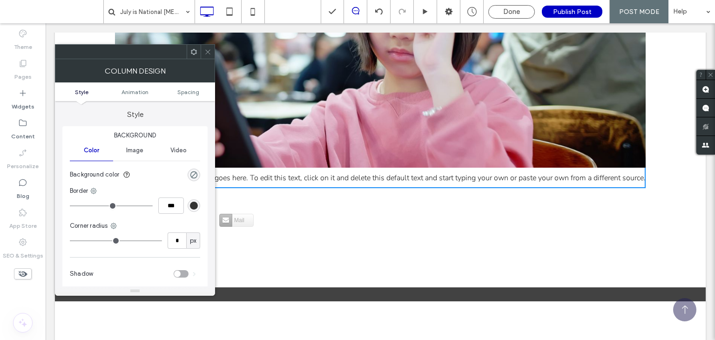
click at [211, 55] on span at bounding box center [207, 52] width 7 height 14
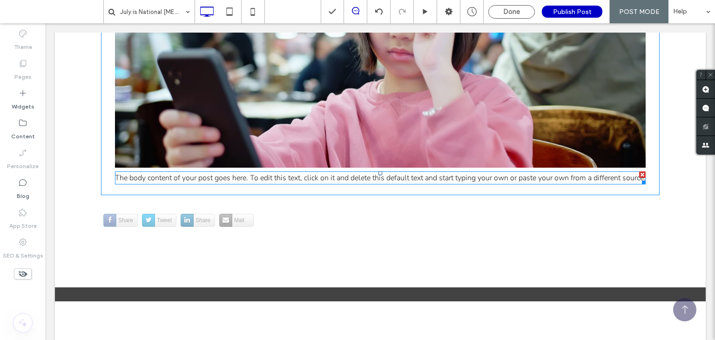
click at [158, 184] on p "The body content of your post goes here. To edit this text, click on it and del…" at bounding box center [380, 177] width 531 height 11
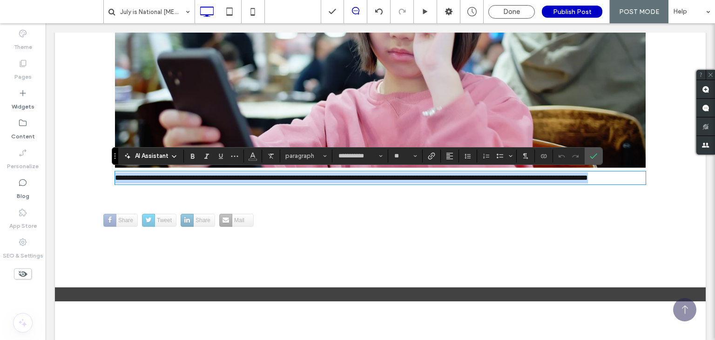
paste div
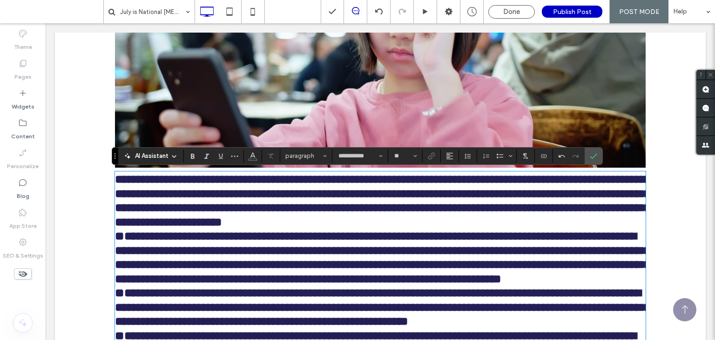
scroll to position [747, 0]
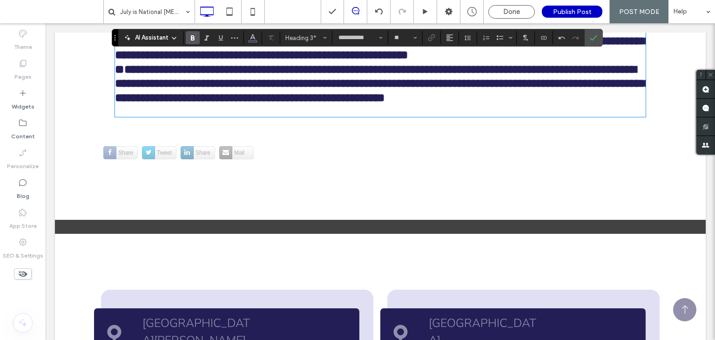
click at [469, 32] on strong "**********" at bounding box center [292, 26] width 354 height 12
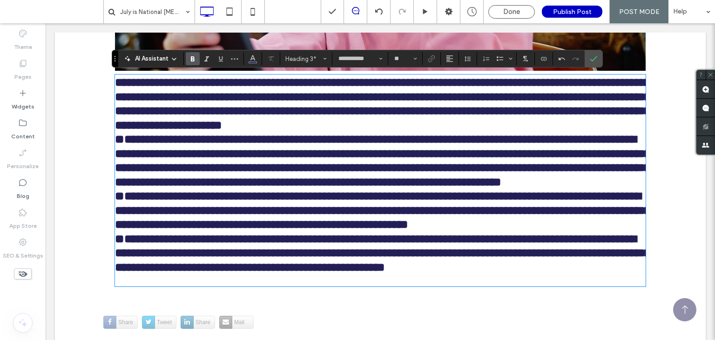
scroll to position [623, 0]
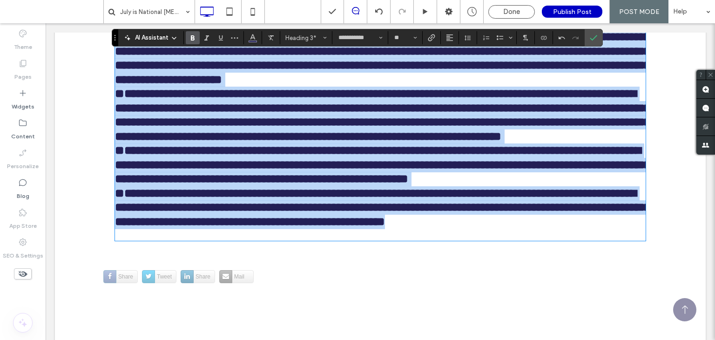
drag, startPoint x: 555, startPoint y: 298, endPoint x: 91, endPoint y: 42, distance: 529.1
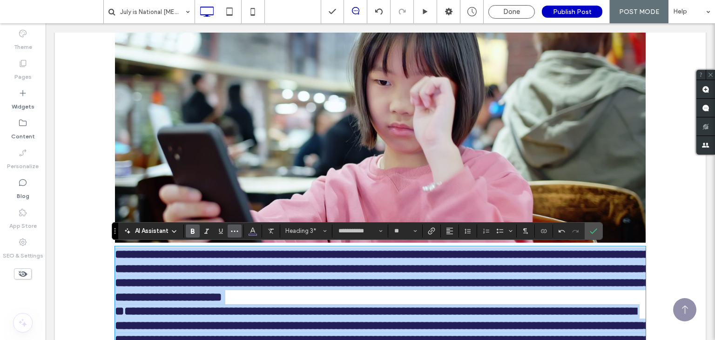
scroll to position [405, 0]
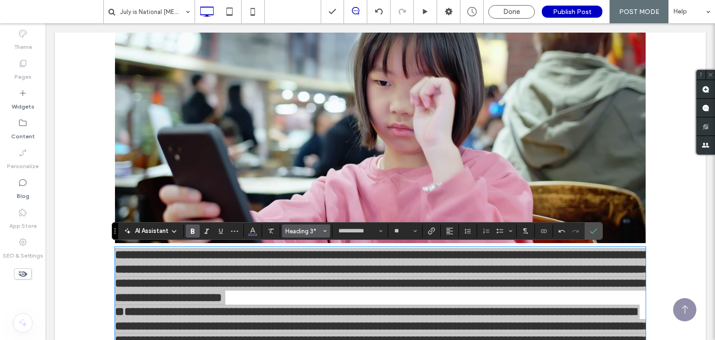
click at [318, 228] on span "Heading 3*" at bounding box center [304, 231] width 36 height 7
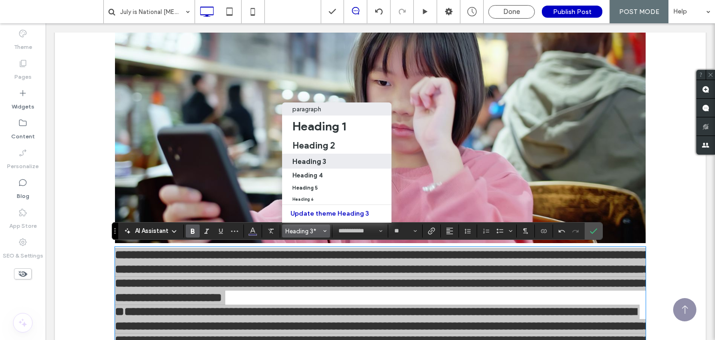
click at [320, 106] on p "paragraph" at bounding box center [306, 109] width 29 height 7
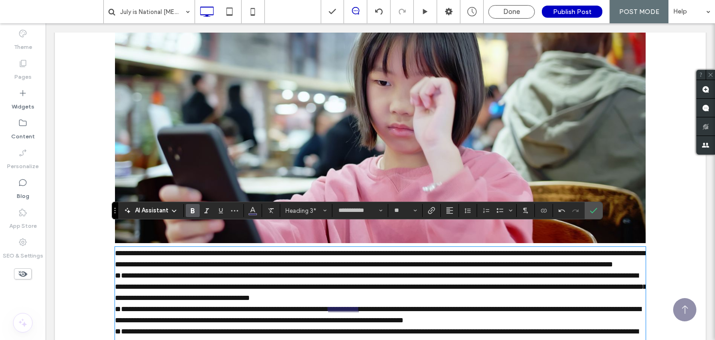
type input "**"
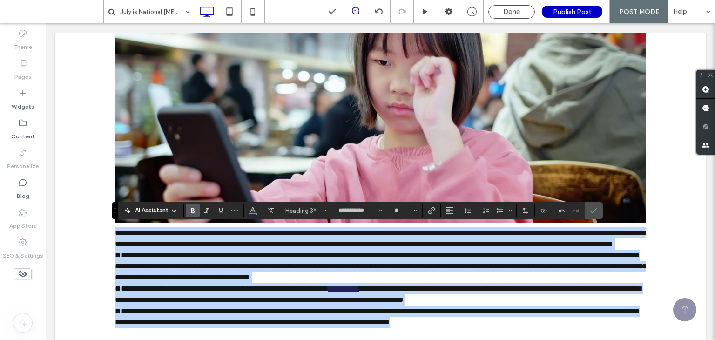
scroll to position [0, 0]
click at [206, 247] on span "**********" at bounding box center [380, 238] width 531 height 18
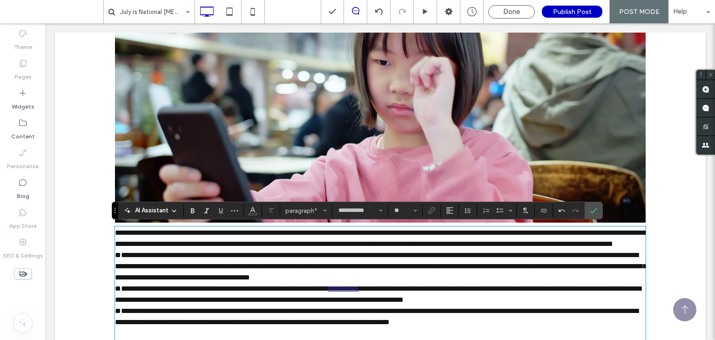
click at [279, 250] on p "**********" at bounding box center [380, 238] width 531 height 22
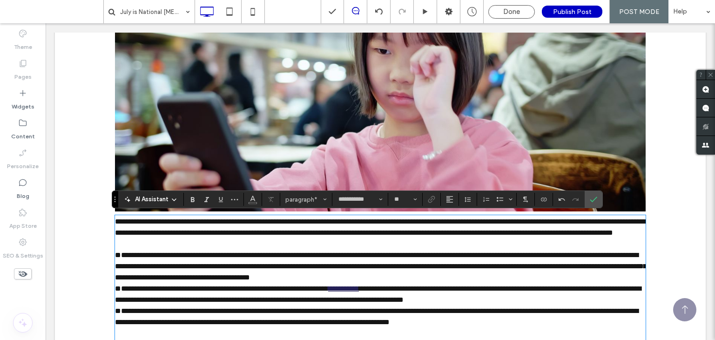
click at [115, 265] on span "**********" at bounding box center [381, 266] width 532 height 29
click at [442, 283] on p "**********" at bounding box center [380, 267] width 531 height 34
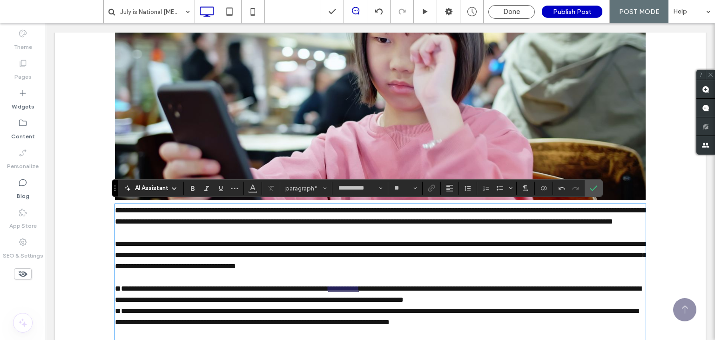
scroll to position [495, 0]
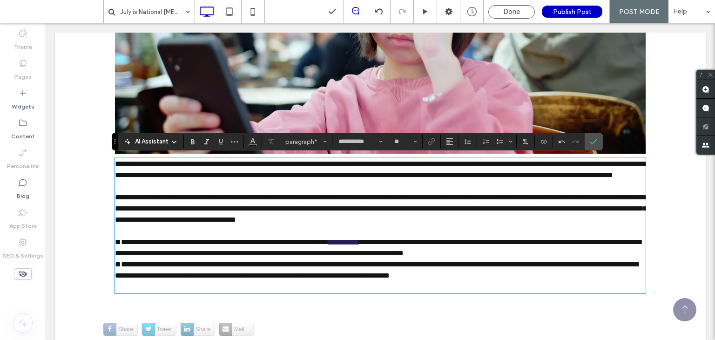
click at [523, 259] on p "**********" at bounding box center [380, 248] width 531 height 22
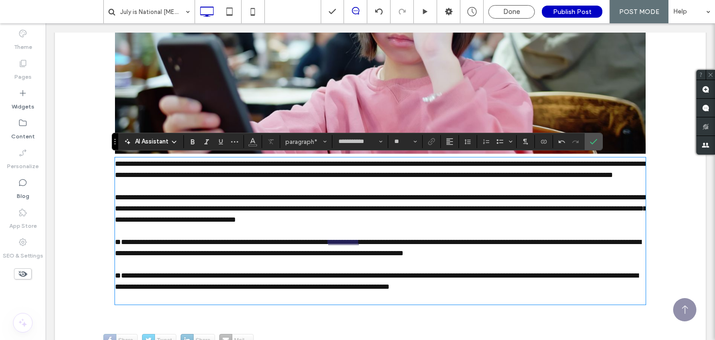
click at [116, 245] on span "**********" at bounding box center [221, 241] width 213 height 7
click at [116, 284] on span "**********" at bounding box center [377, 281] width 524 height 18
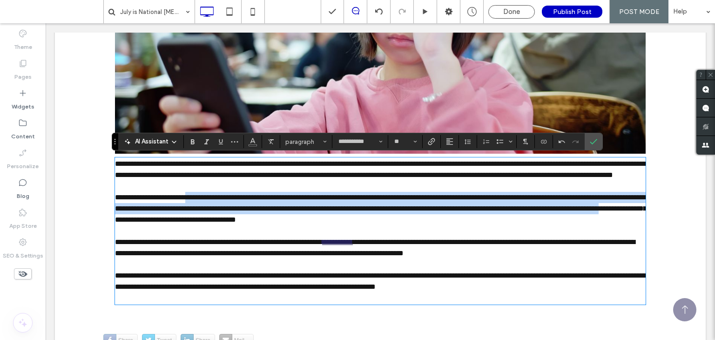
drag, startPoint x: 530, startPoint y: 300, endPoint x: 192, endPoint y: 213, distance: 349.1
click at [192, 213] on div "**********" at bounding box center [380, 230] width 531 height 145
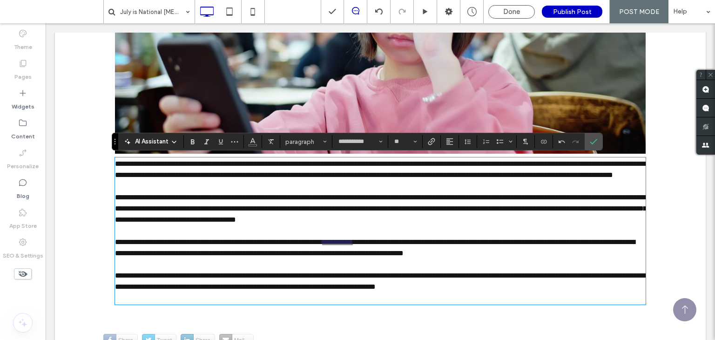
drag, startPoint x: 109, startPoint y: 165, endPoint x: 127, endPoint y: 165, distance: 17.2
click at [127, 165] on div "**********" at bounding box center [380, 74] width 559 height 483
drag, startPoint x: 113, startPoint y: 164, endPoint x: 314, endPoint y: 259, distance: 222.7
click at [314, 259] on div "**********" at bounding box center [380, 230] width 531 height 145
drag, startPoint x: 529, startPoint y: 299, endPoint x: 286, endPoint y: 241, distance: 249.3
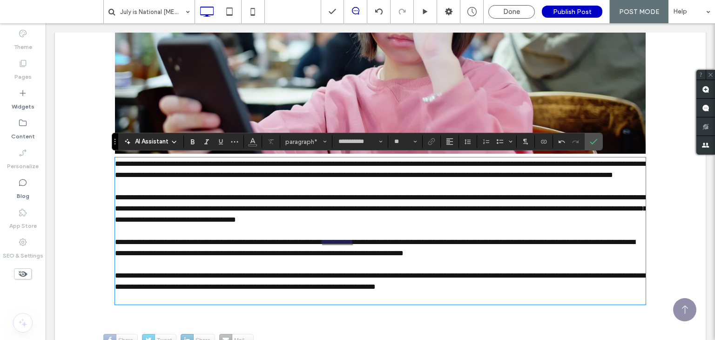
click at [286, 241] on div "**********" at bounding box center [380, 230] width 531 height 145
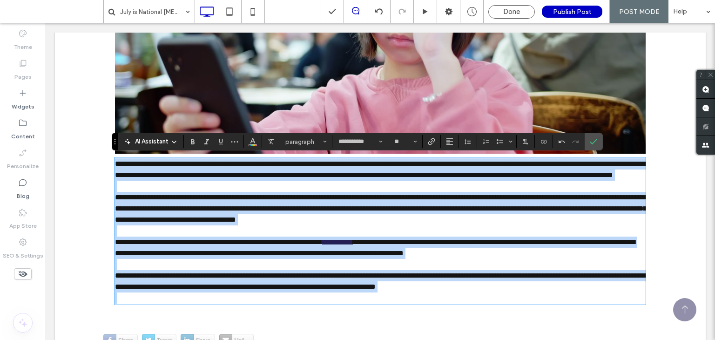
drag, startPoint x: 112, startPoint y: 160, endPoint x: 532, endPoint y: 305, distance: 443.9
click at [532, 304] on div "**********" at bounding box center [380, 230] width 531 height 145
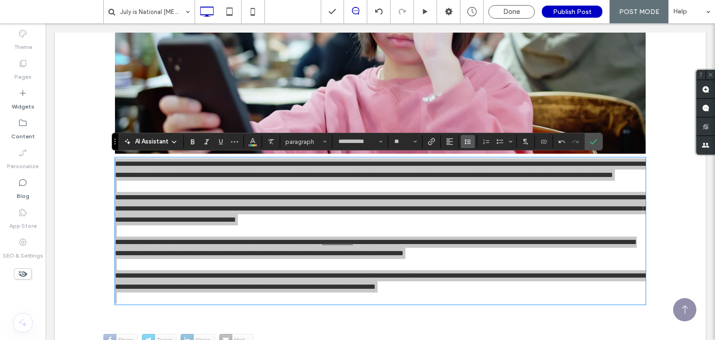
click at [469, 142] on icon "Line Height" at bounding box center [467, 141] width 7 height 7
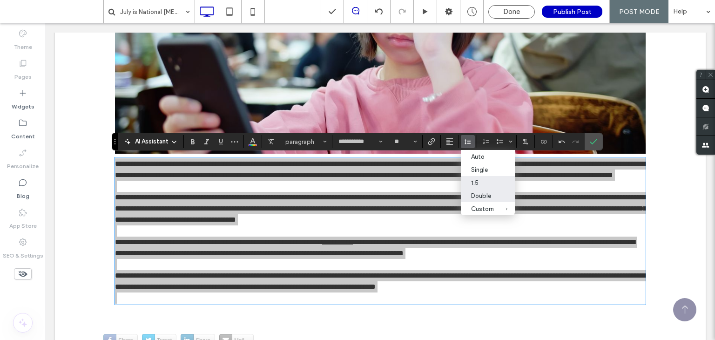
click at [483, 196] on div "Double" at bounding box center [482, 195] width 23 height 7
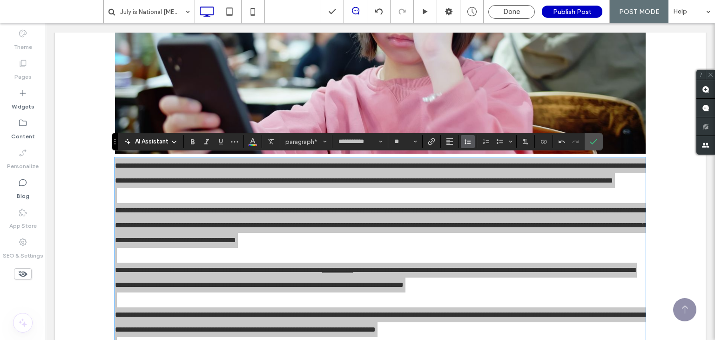
click at [461, 141] on button "Line Height" at bounding box center [468, 141] width 14 height 13
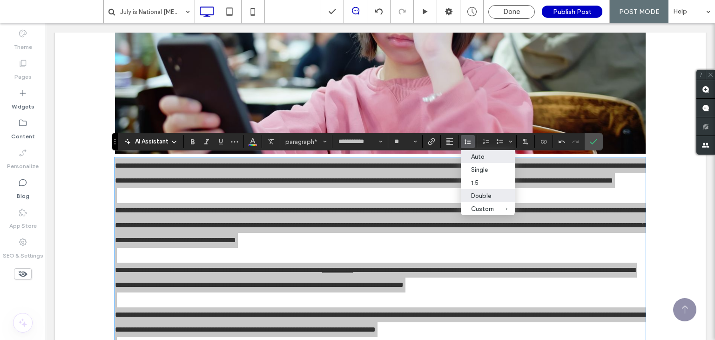
click at [488, 158] on div "Auto" at bounding box center [482, 156] width 23 height 7
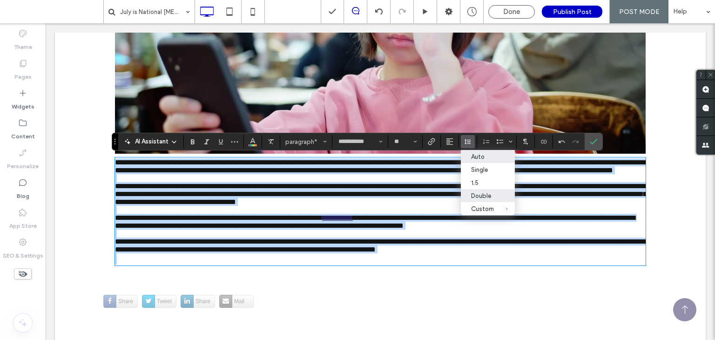
scroll to position [507, 0]
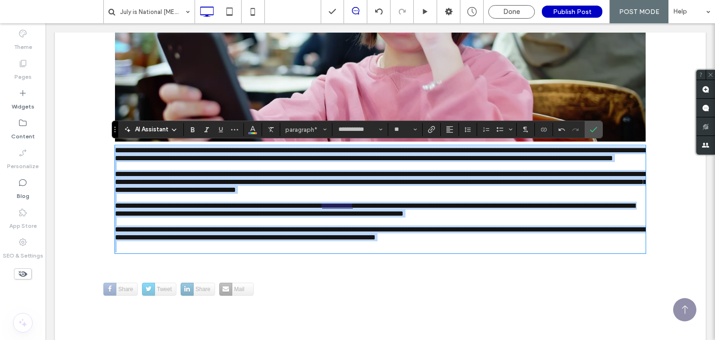
click at [504, 202] on p at bounding box center [380, 198] width 531 height 8
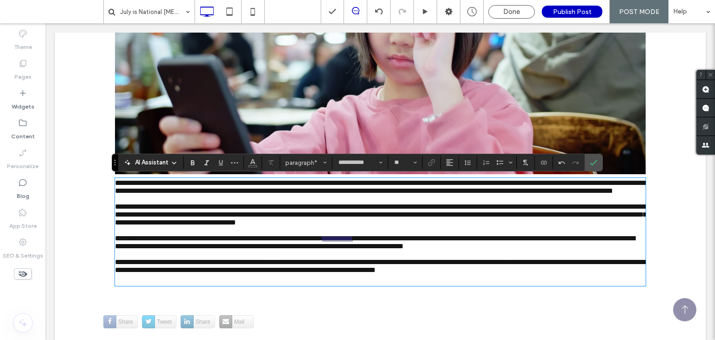
scroll to position [474, 0]
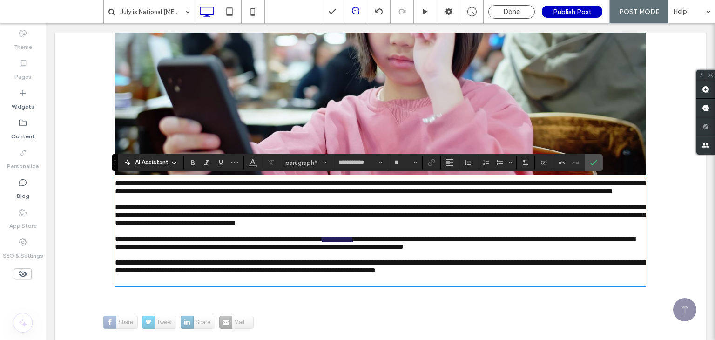
click at [540, 274] on p "**********" at bounding box center [380, 266] width 531 height 16
drag, startPoint x: 30, startPoint y: 116, endPoint x: 28, endPoint y: 107, distance: 9.5
click at [28, 107] on div "Theme Pages Widgets Content Personalize Blog App Store SEO & Settings" at bounding box center [23, 181] width 46 height 317
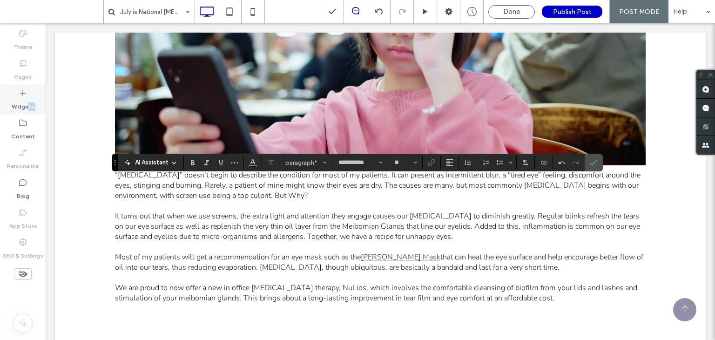
scroll to position [464, 0]
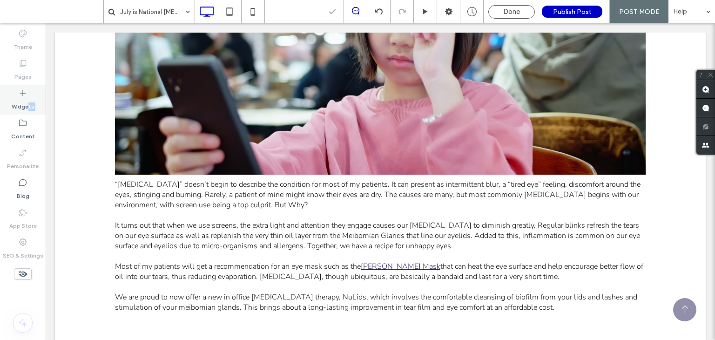
click at [28, 107] on label "Widgets" at bounding box center [23, 104] width 23 height 13
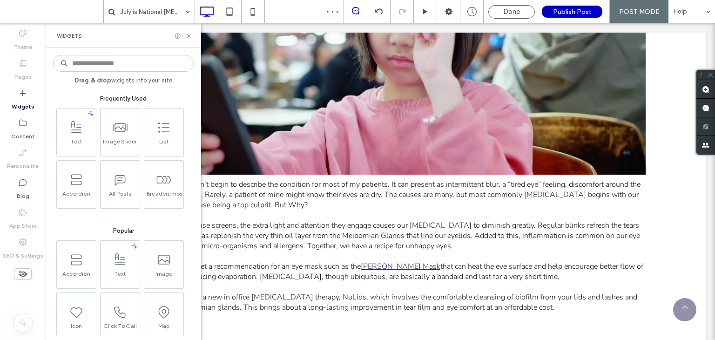
click at [139, 64] on input at bounding box center [123, 63] width 141 height 17
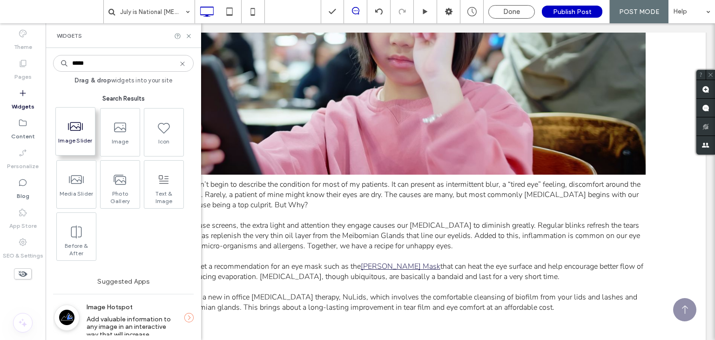
type input "*****"
click at [23, 102] on label "Widgets" at bounding box center [23, 104] width 23 height 13
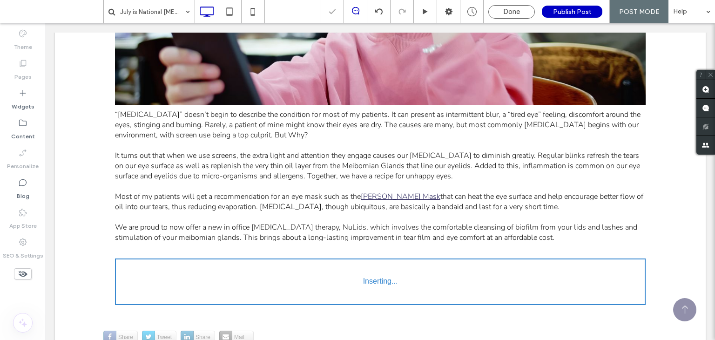
scroll to position [525, 0]
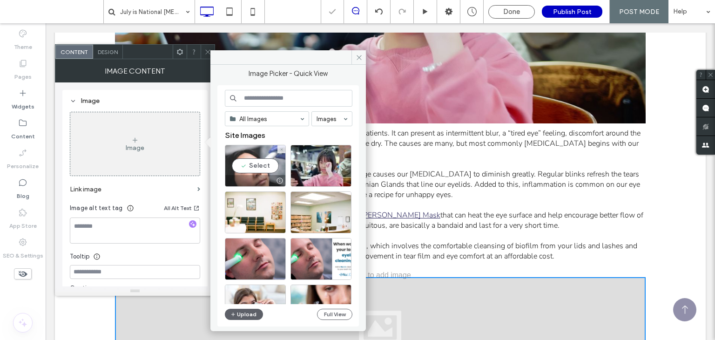
click at [257, 163] on div "Select" at bounding box center [255, 166] width 61 height 42
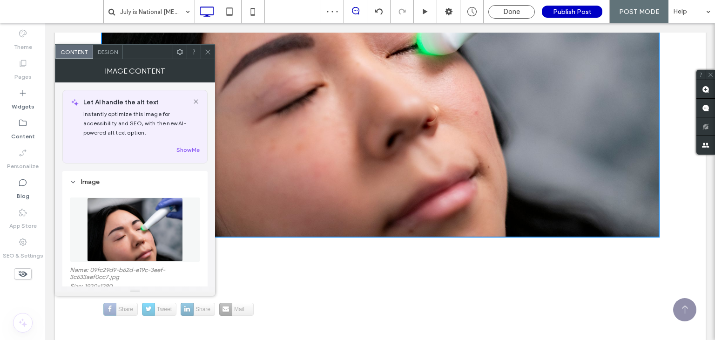
scroll to position [980, 0]
click at [211, 46] on span at bounding box center [207, 52] width 7 height 14
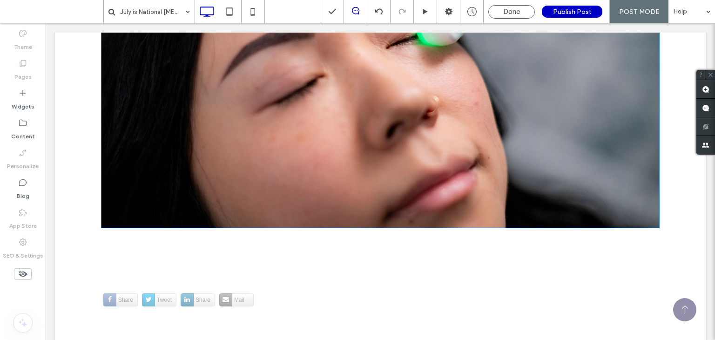
scroll to position [971, 0]
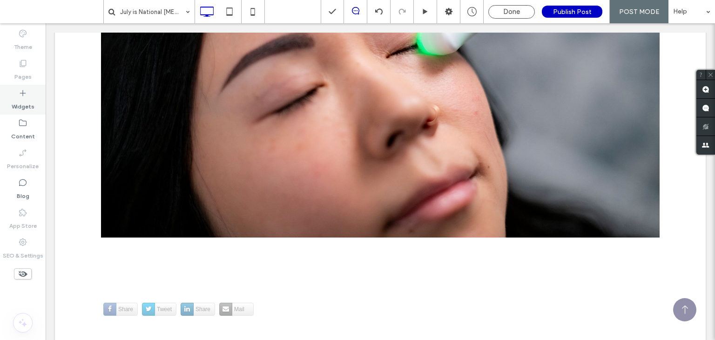
click at [24, 94] on icon at bounding box center [22, 92] width 9 height 9
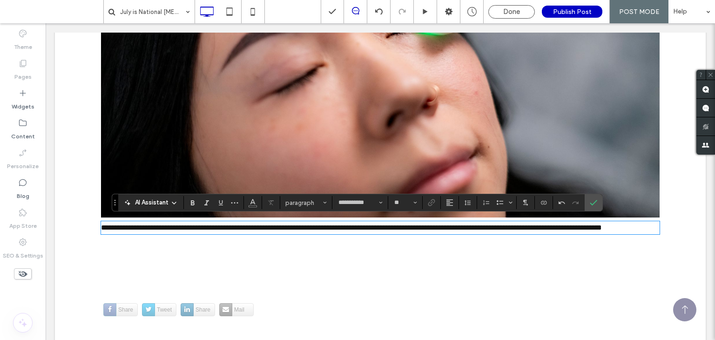
scroll to position [0, 0]
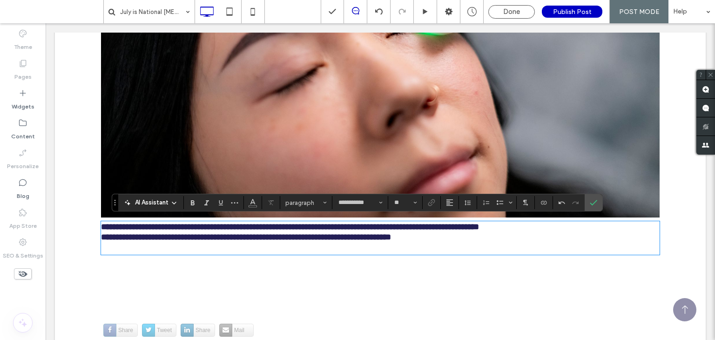
type input "**"
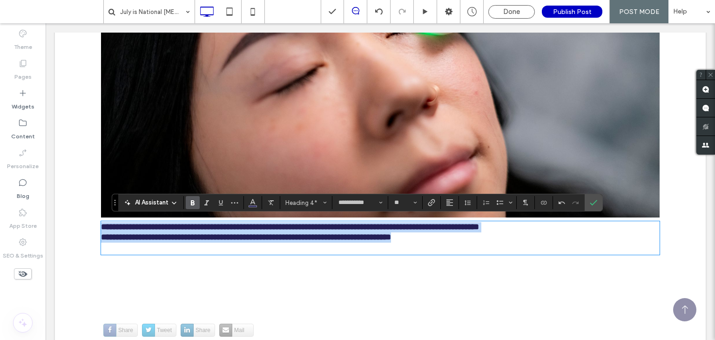
drag, startPoint x: 524, startPoint y: 243, endPoint x: 33, endPoint y: 213, distance: 491.8
click at [46, 213] on html "Click To Paste Row Home Our Practice Services [MEDICAL_DATA] Learning Related V…" at bounding box center [381, 199] width 670 height 2352
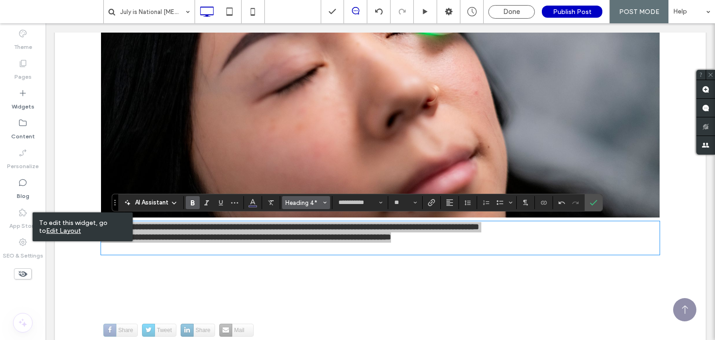
click at [318, 203] on span "Heading 4*" at bounding box center [304, 202] width 36 height 7
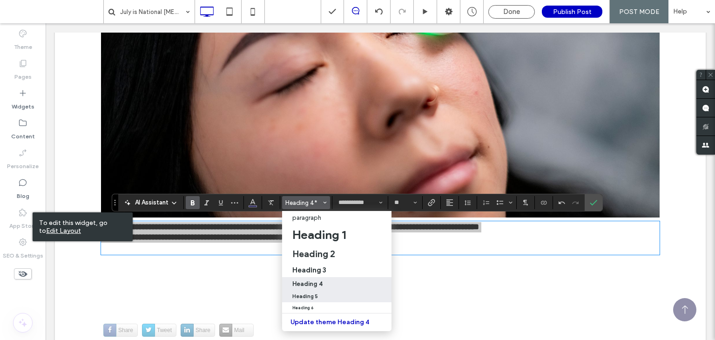
click at [324, 293] on div "Heading 5" at bounding box center [336, 296] width 89 height 6
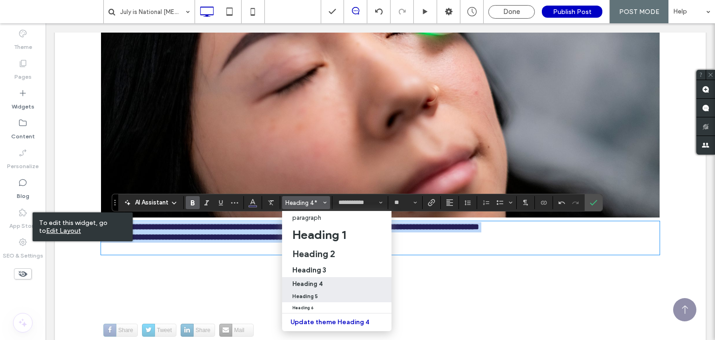
type input "****"
type input "**"
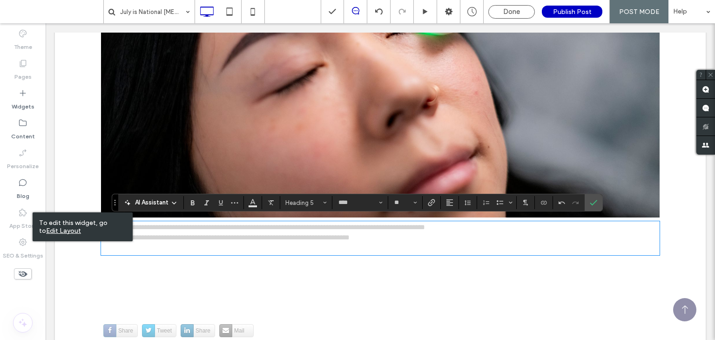
click at [378, 239] on h5 "**********" at bounding box center [380, 237] width 559 height 11
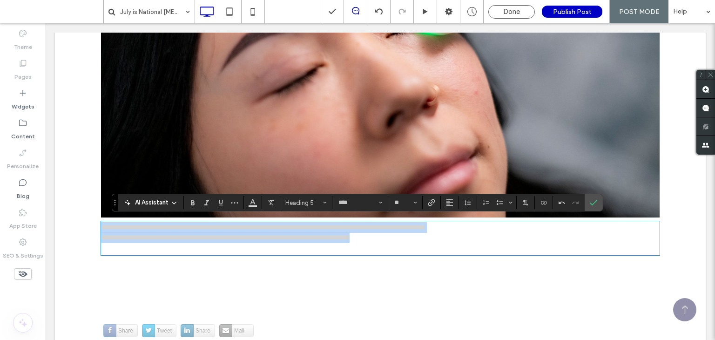
drag, startPoint x: 397, startPoint y: 233, endPoint x: 41, endPoint y: 185, distance: 359.1
click at [46, 185] on html "Click To Paste Row Home Our Practice Services [MEDICAL_DATA] Learning Related V…" at bounding box center [381, 199] width 670 height 2352
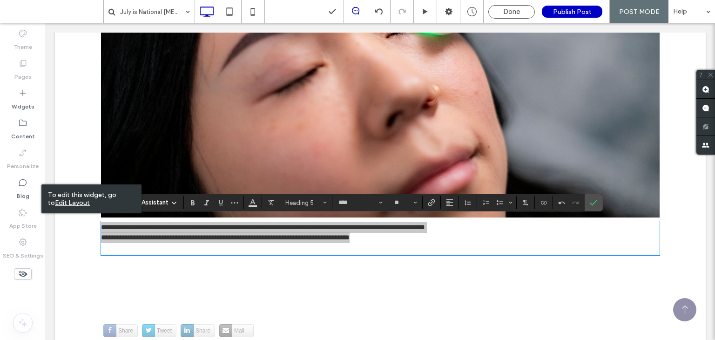
click at [301, 195] on div "AI Assistant Heading 5 **** **" at bounding box center [357, 203] width 491 height 18
click at [302, 199] on span "Heading 5" at bounding box center [304, 202] width 36 height 7
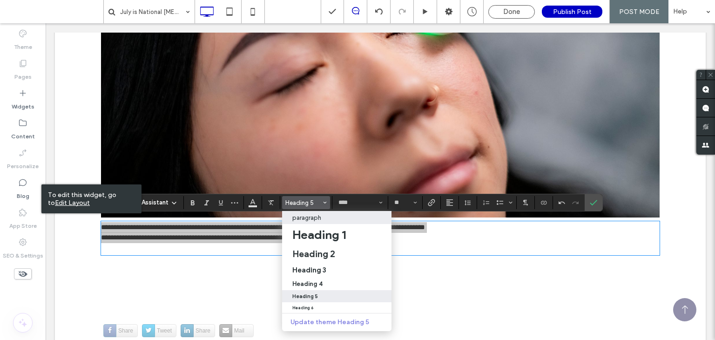
click at [323, 218] on div "paragraph" at bounding box center [336, 217] width 89 height 7
type input "**********"
type input "**"
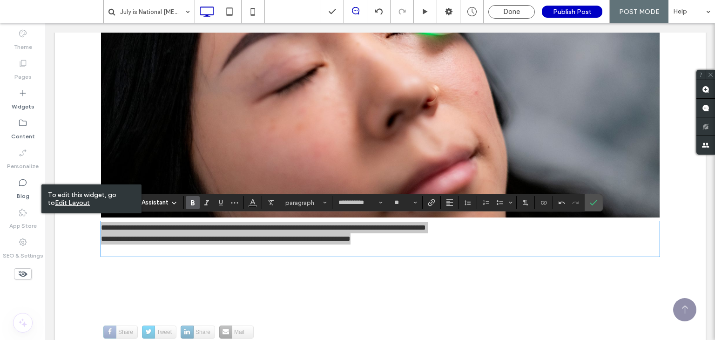
click at [193, 204] on use "Bold" at bounding box center [193, 202] width 4 height 5
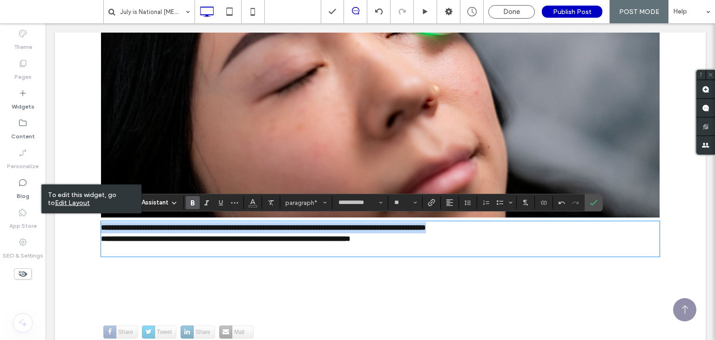
click at [206, 237] on strong "**********" at bounding box center [226, 238] width 250 height 7
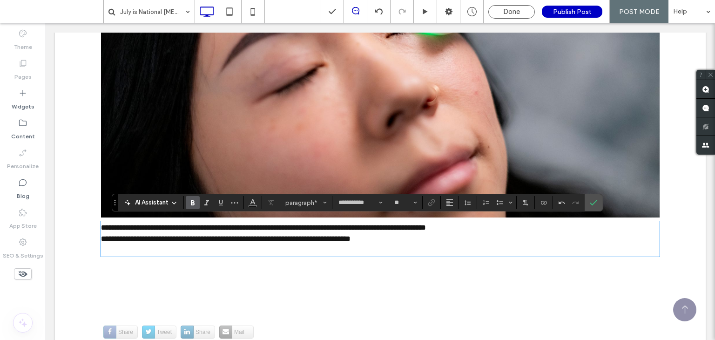
click at [101, 235] on strong "**********" at bounding box center [226, 238] width 250 height 7
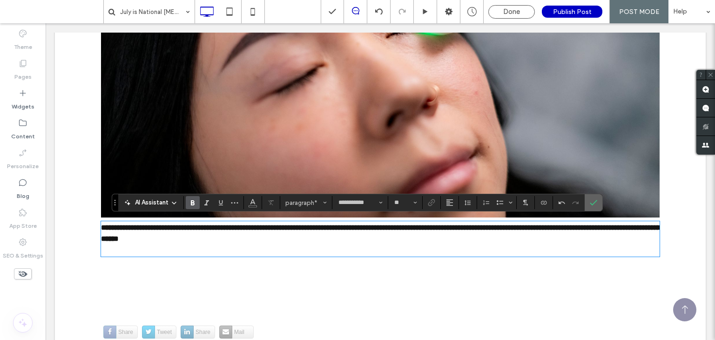
click at [590, 201] on icon "Confirm" at bounding box center [593, 202] width 7 height 7
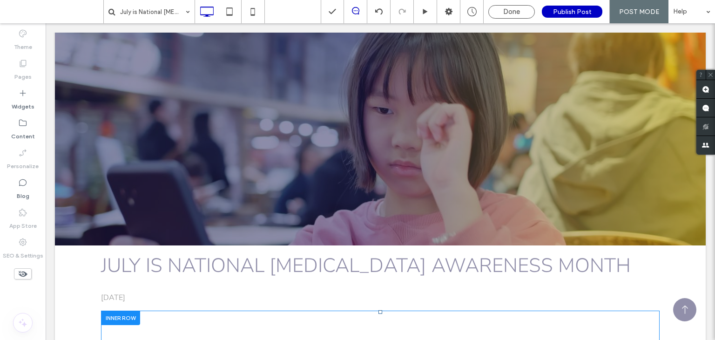
scroll to position [8, 0]
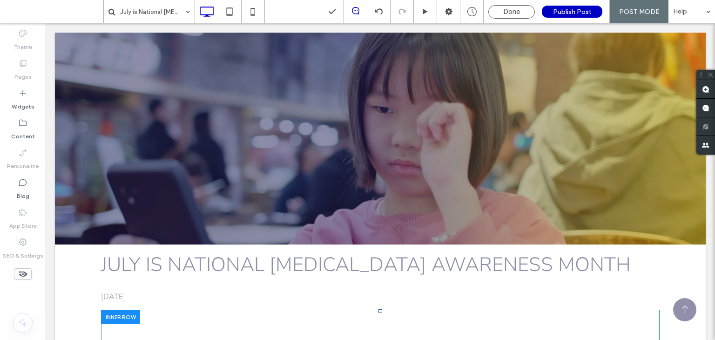
click at [532, 193] on div "Click To Paste Click To Paste Row + Add Section" at bounding box center [380, 134] width 651 height 220
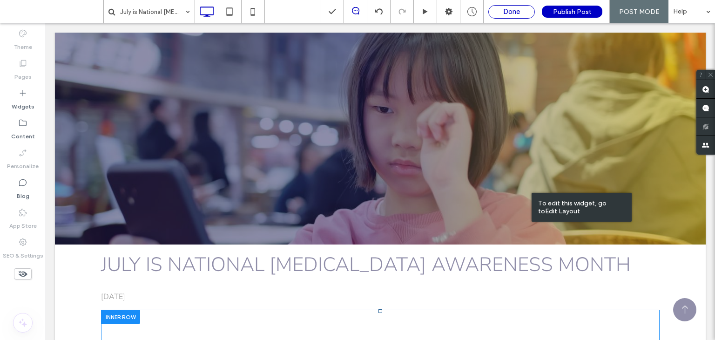
click at [520, 9] on span "Done" at bounding box center [511, 11] width 17 height 8
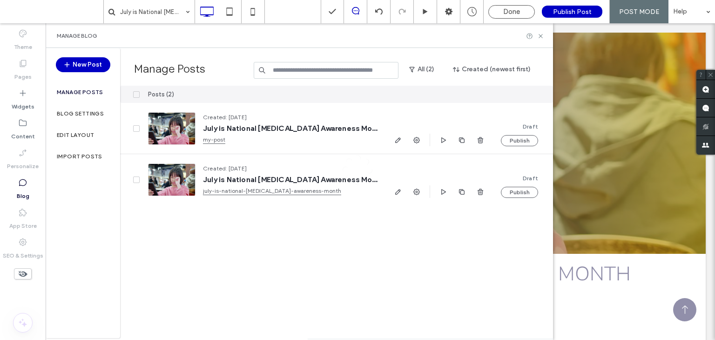
click at [303, 181] on div at bounding box center [357, 170] width 715 height 340
click at [395, 190] on icon "button" at bounding box center [397, 191] width 7 height 7
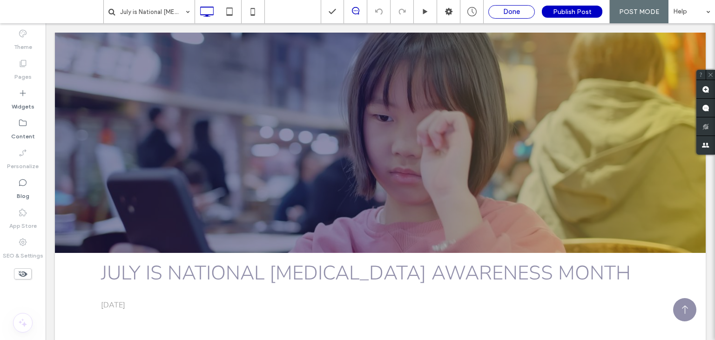
click at [522, 10] on div "Done" at bounding box center [512, 11] width 46 height 8
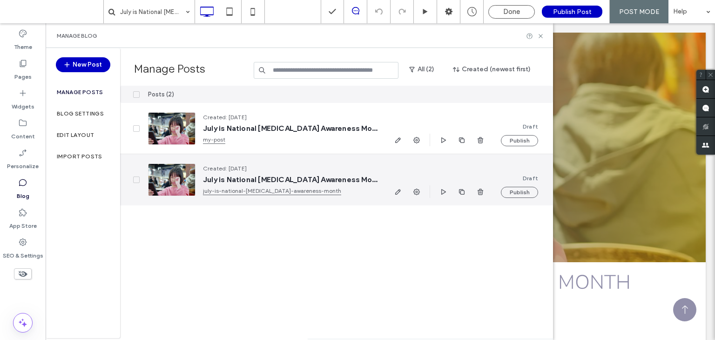
click at [136, 180] on icon at bounding box center [136, 179] width 3 height 3
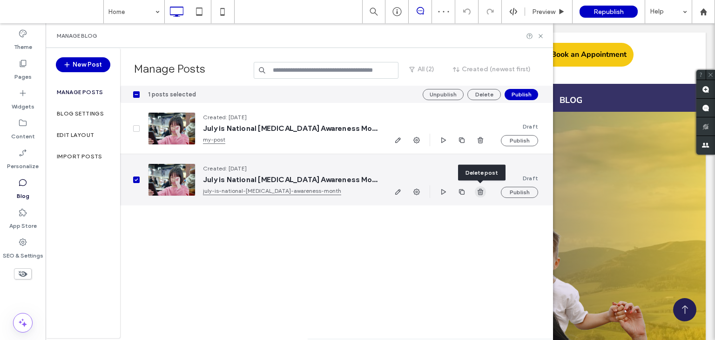
click at [481, 197] on span "button" at bounding box center [480, 191] width 11 height 11
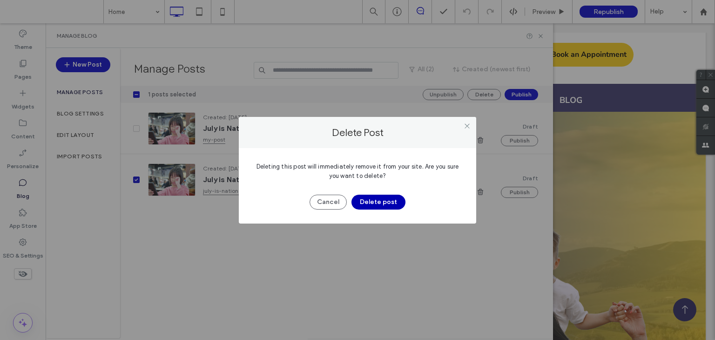
click at [389, 206] on button "Delete post" at bounding box center [379, 202] width 54 height 15
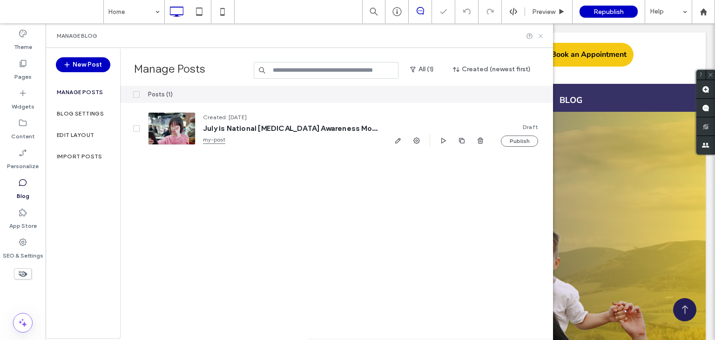
click at [546, 34] on div "Manage Blog" at bounding box center [300, 35] width 508 height 25
click at [539, 36] on icon at bounding box center [540, 36] width 7 height 7
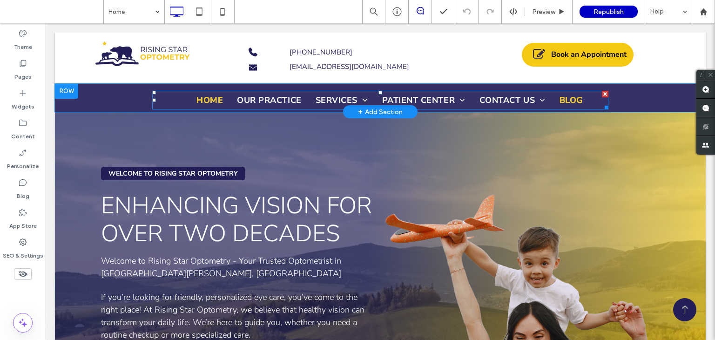
click at [570, 101] on span "Blog" at bounding box center [571, 100] width 23 height 13
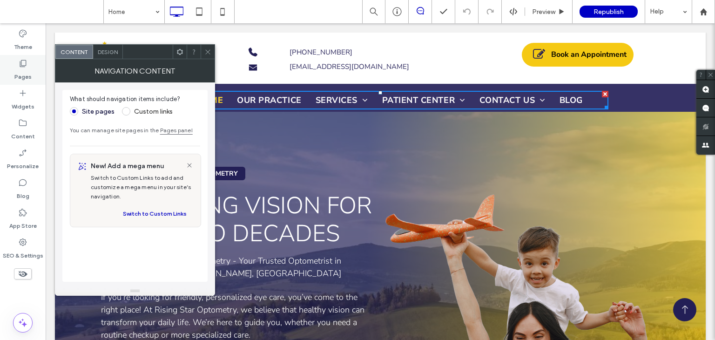
click at [28, 65] on div "Pages" at bounding box center [23, 70] width 46 height 30
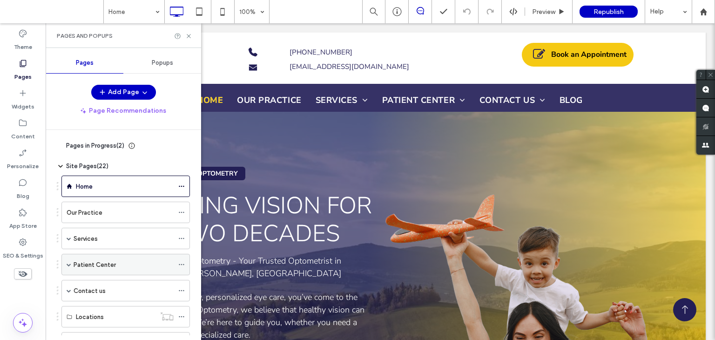
scroll to position [40, 0]
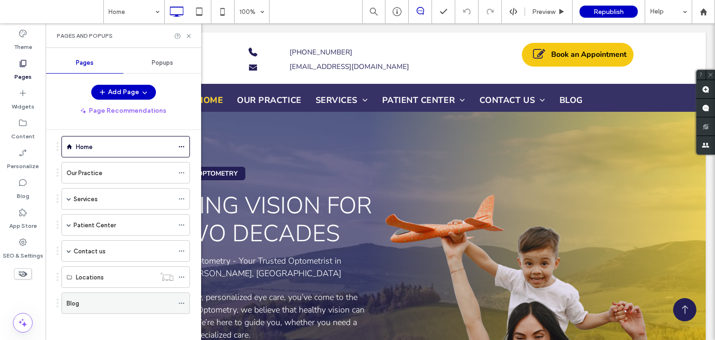
click at [99, 308] on div "Blog" at bounding box center [120, 303] width 107 height 20
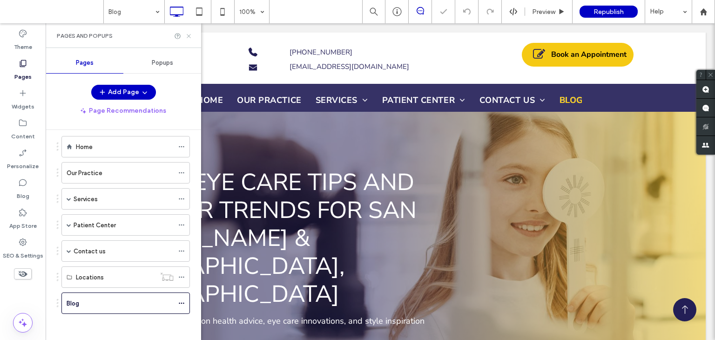
click at [187, 38] on icon at bounding box center [188, 36] width 7 height 7
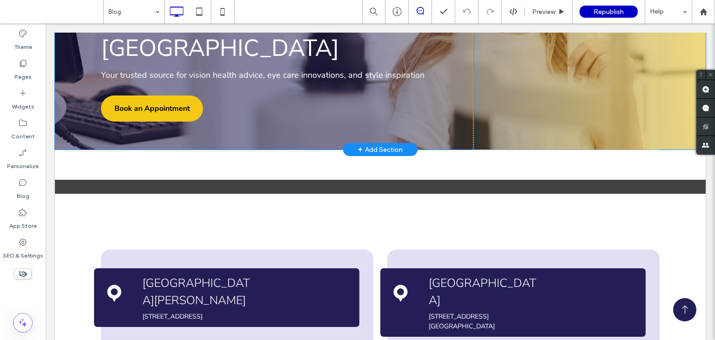
scroll to position [204, 0]
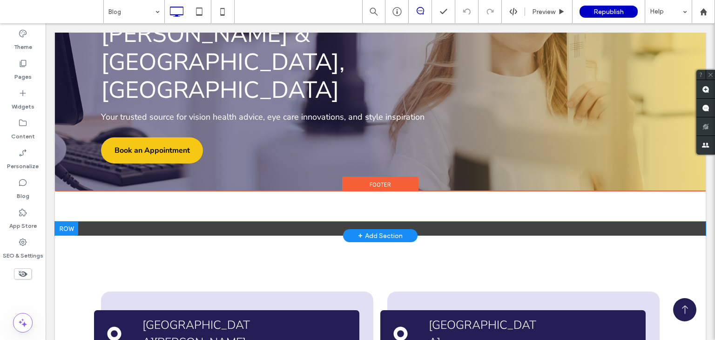
click at [269, 233] on div at bounding box center [380, 234] width 651 height 2
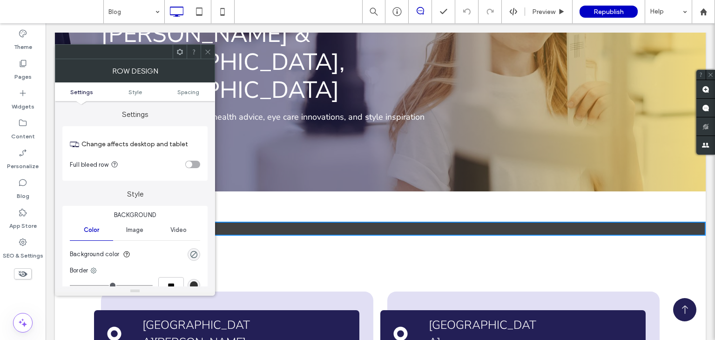
click at [210, 57] on span at bounding box center [207, 52] width 7 height 14
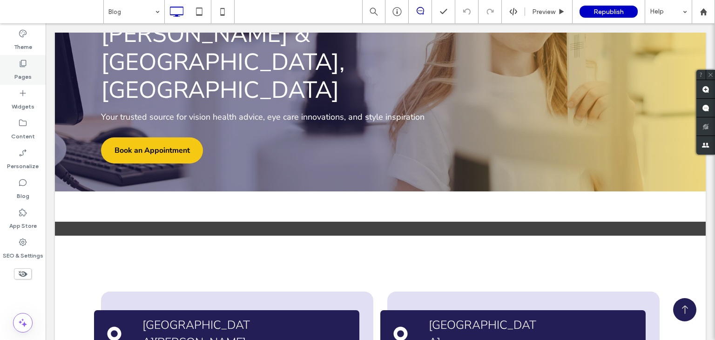
click at [22, 70] on label "Pages" at bounding box center [22, 74] width 17 height 13
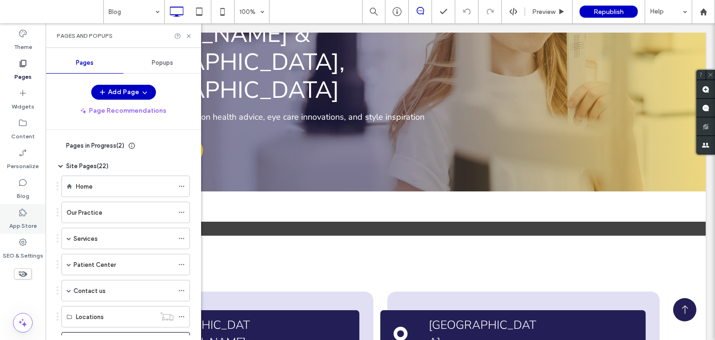
click at [20, 225] on label "App Store" at bounding box center [22, 223] width 27 height 13
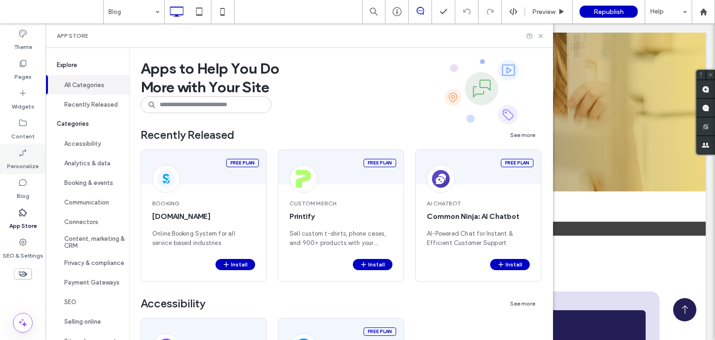
click at [27, 144] on div "Content" at bounding box center [23, 130] width 46 height 30
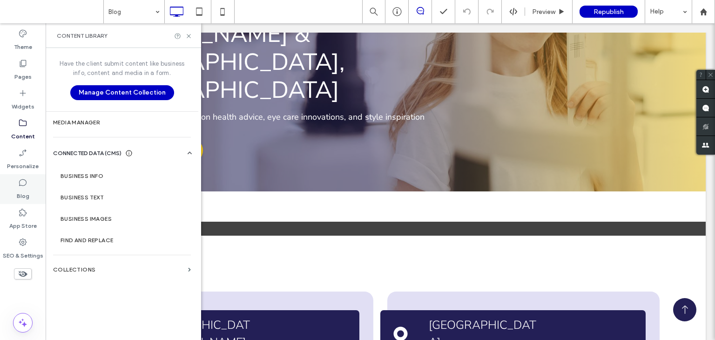
click at [21, 198] on label "Blog" at bounding box center [23, 193] width 13 height 13
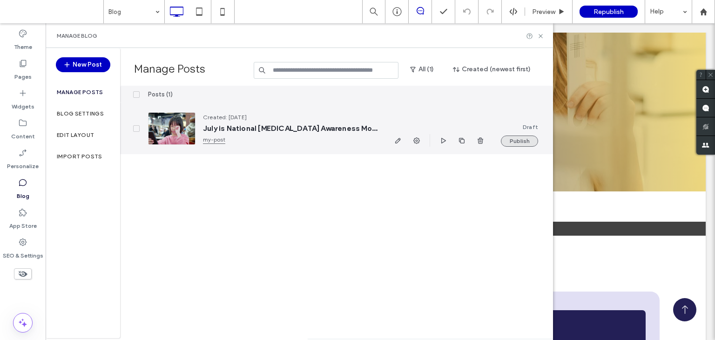
click at [520, 142] on button "Publish" at bounding box center [519, 141] width 37 height 11
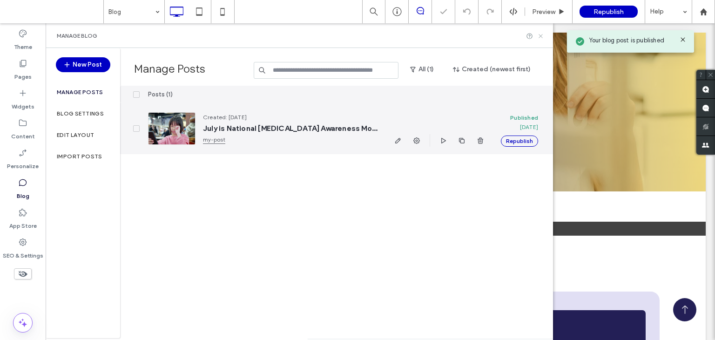
click at [540, 36] on use at bounding box center [541, 36] width 4 height 4
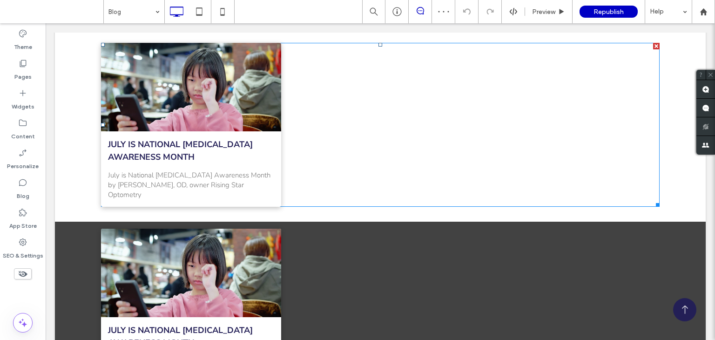
scroll to position [371, 0]
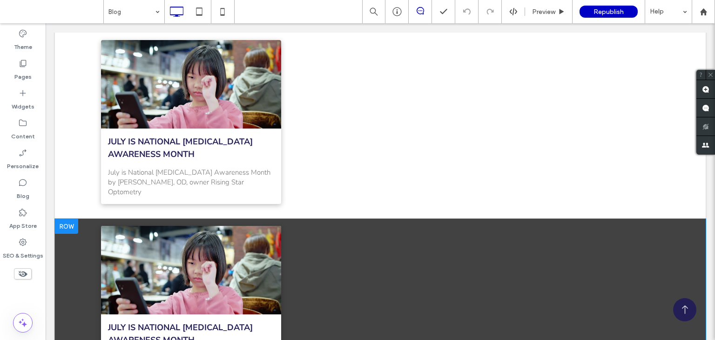
click at [63, 219] on div at bounding box center [66, 226] width 23 height 15
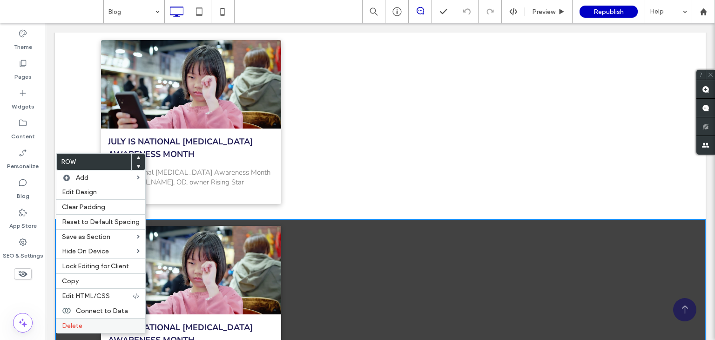
click at [68, 322] on span "Delete" at bounding box center [72, 326] width 20 height 8
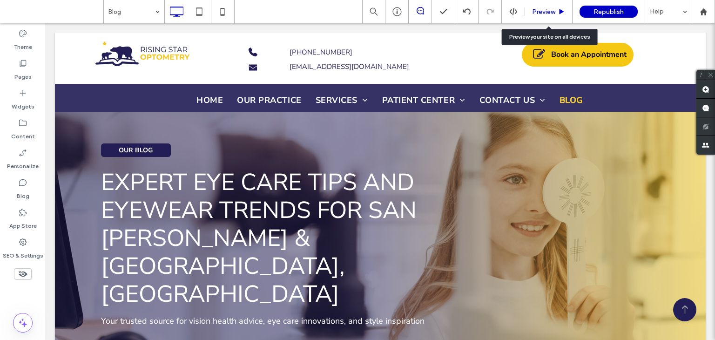
click at [535, 14] on span "Preview" at bounding box center [543, 12] width 23 height 8
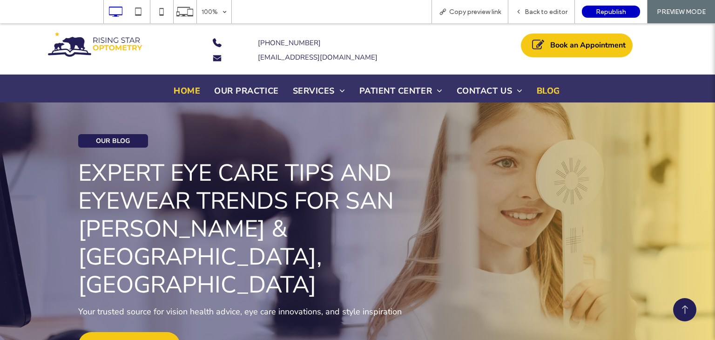
click at [179, 94] on span "Home" at bounding box center [187, 91] width 27 height 13
click at [541, 14] on span "Back to editor" at bounding box center [546, 12] width 43 height 8
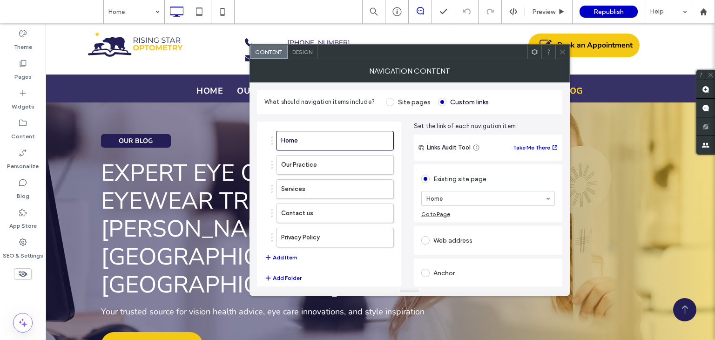
click at [295, 258] on button "Add Item" at bounding box center [281, 257] width 33 height 11
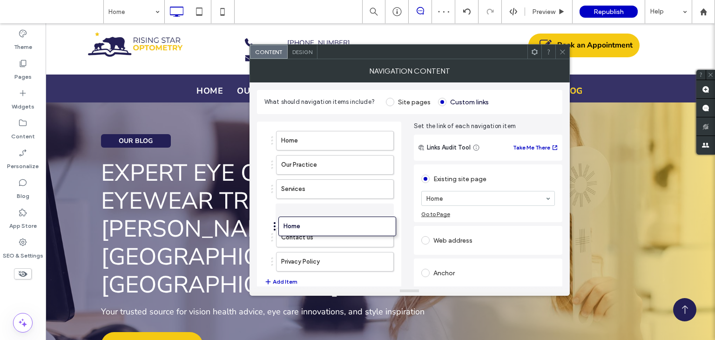
drag, startPoint x: 299, startPoint y: 259, endPoint x: 302, endPoint y: 224, distance: 35.0
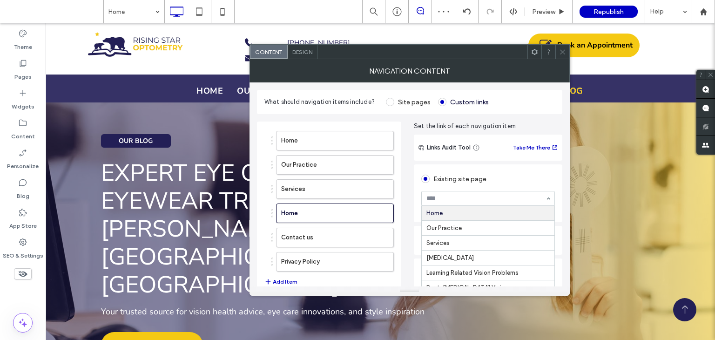
click at [443, 202] on div at bounding box center [488, 198] width 133 height 14
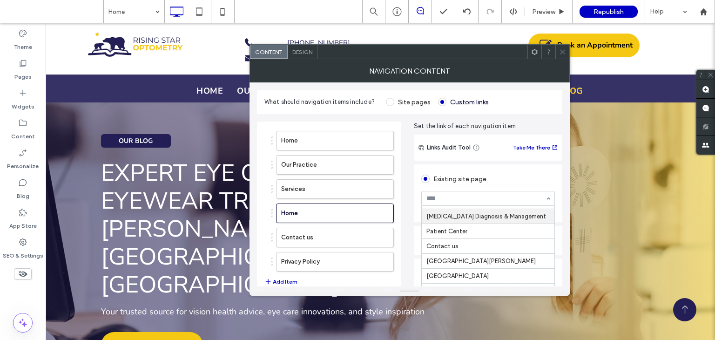
scroll to position [37, 0]
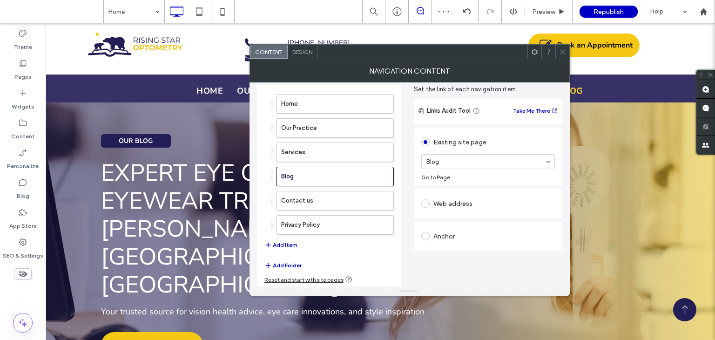
click at [560, 51] on icon at bounding box center [562, 51] width 7 height 7
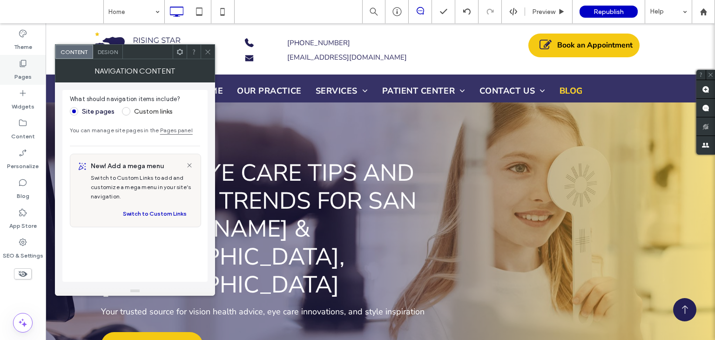
click at [20, 74] on label "Pages" at bounding box center [22, 74] width 17 height 13
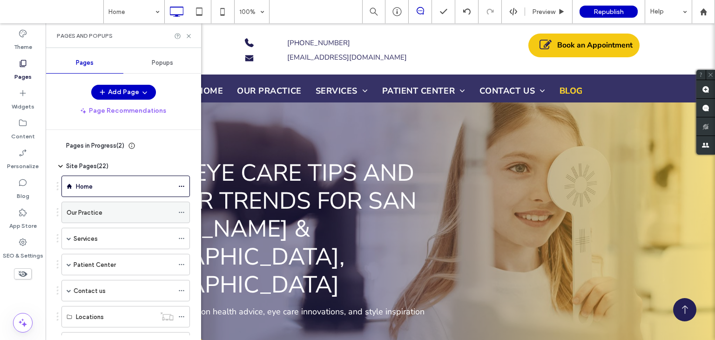
scroll to position [40, 0]
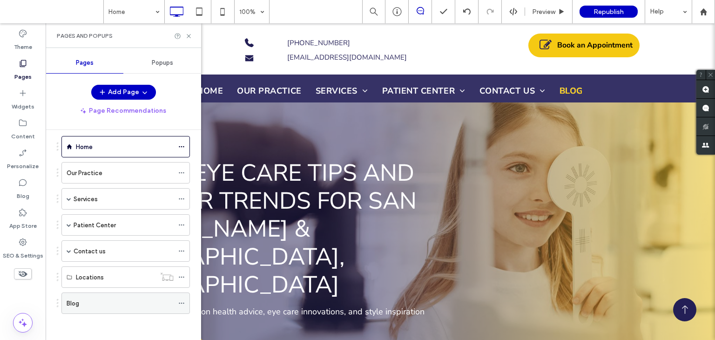
click at [183, 300] on icon at bounding box center [181, 303] width 7 height 7
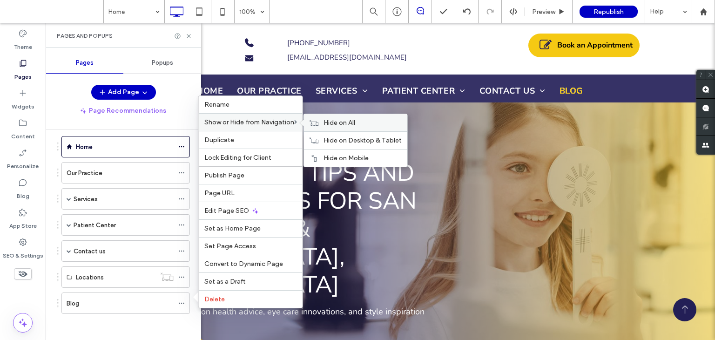
click at [325, 116] on div "Hide on All" at bounding box center [355, 122] width 103 height 17
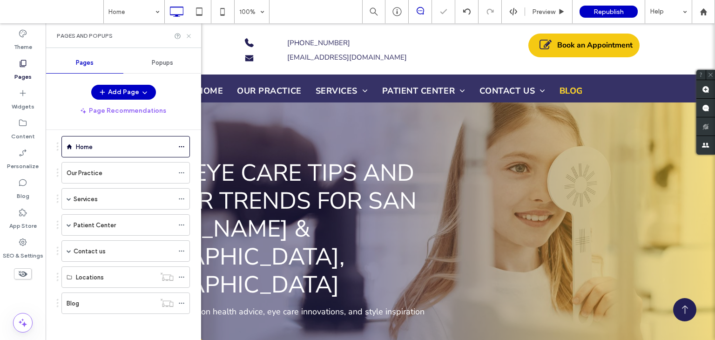
click at [189, 38] on icon at bounding box center [188, 36] width 7 height 7
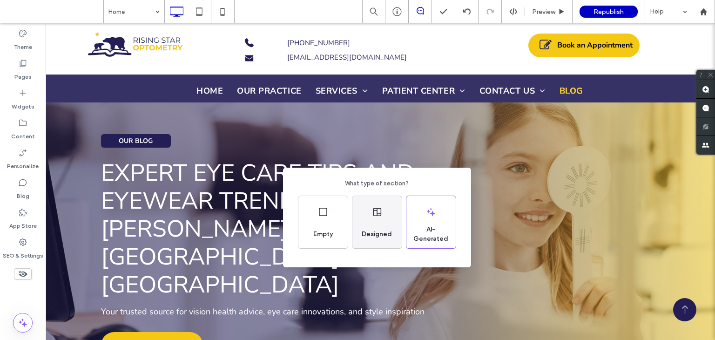
click at [375, 221] on div "Designed" at bounding box center [377, 222] width 49 height 52
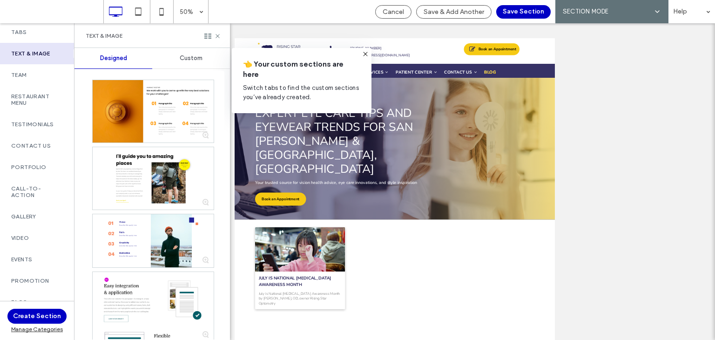
scroll to position [276, 0]
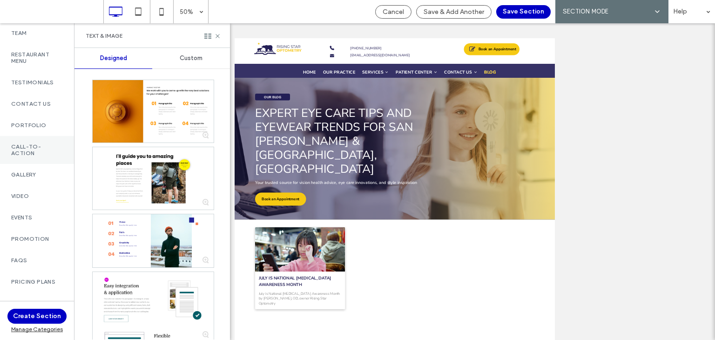
click at [29, 144] on label "Call-To-Action" at bounding box center [37, 149] width 52 height 13
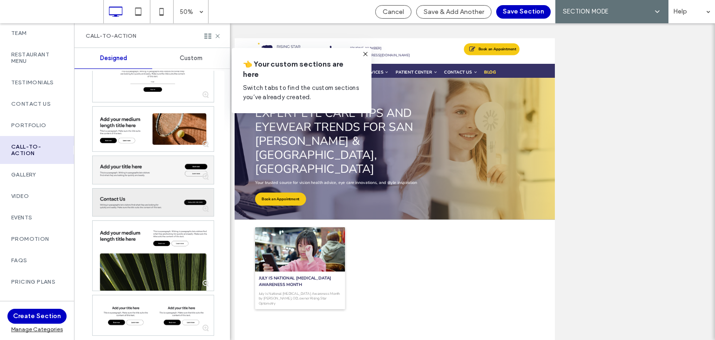
scroll to position [85, 0]
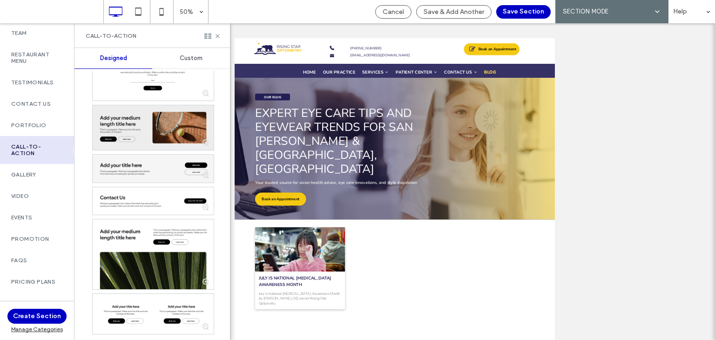
click at [170, 144] on div at bounding box center [153, 127] width 121 height 45
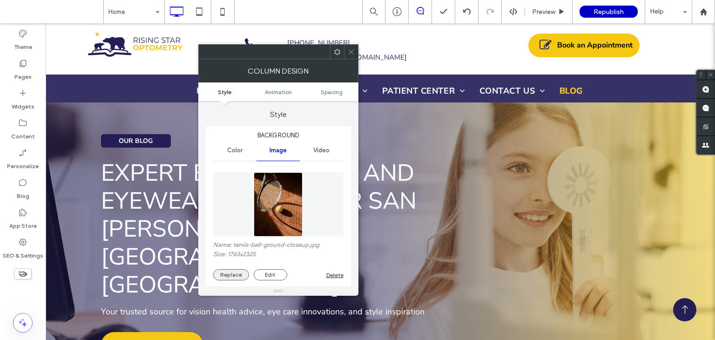
click at [229, 277] on button "Replace" at bounding box center [231, 274] width 36 height 11
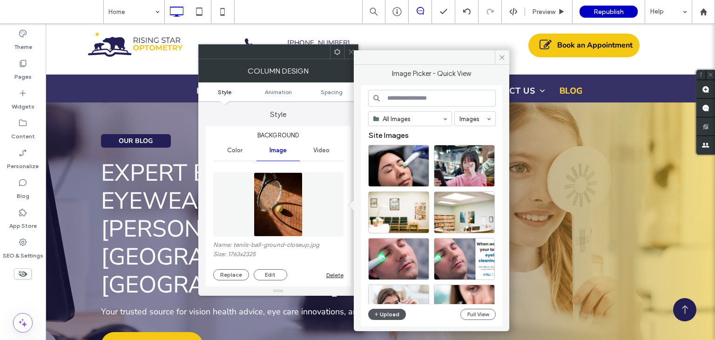
click at [397, 314] on button "Upload" at bounding box center [387, 314] width 38 height 11
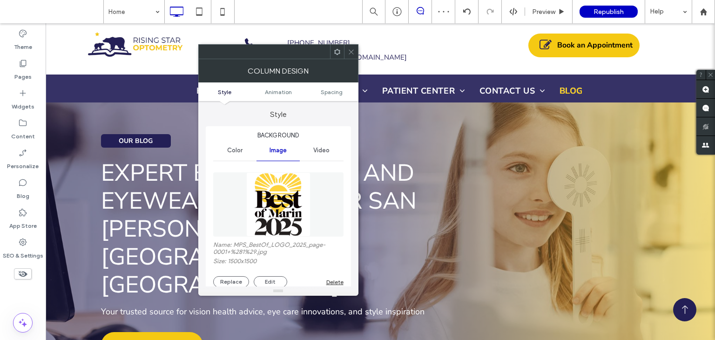
click at [345, 47] on div at bounding box center [351, 52] width 14 height 14
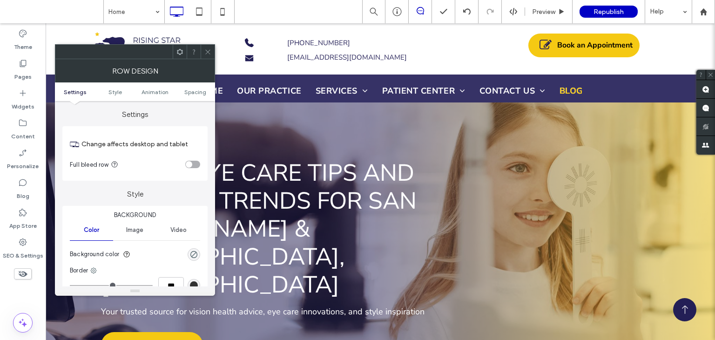
click at [202, 54] on div at bounding box center [208, 52] width 14 height 14
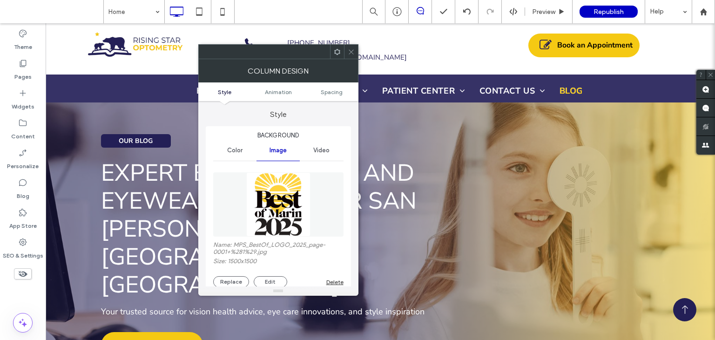
type input "**"
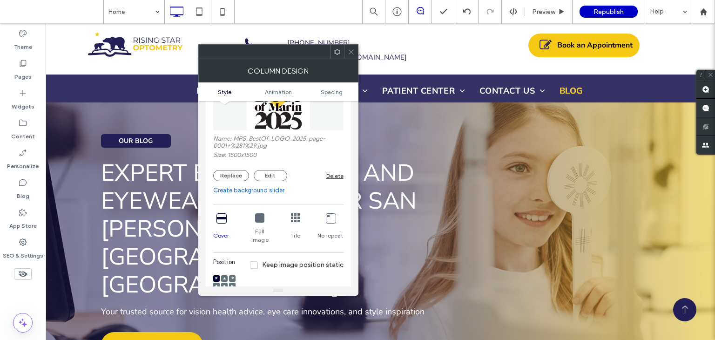
scroll to position [107, 0]
click at [264, 221] on icon at bounding box center [259, 216] width 9 height 9
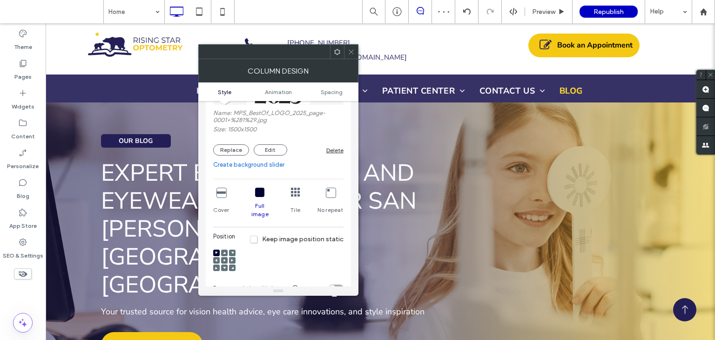
scroll to position [132, 0]
click at [354, 51] on icon at bounding box center [351, 51] width 7 height 7
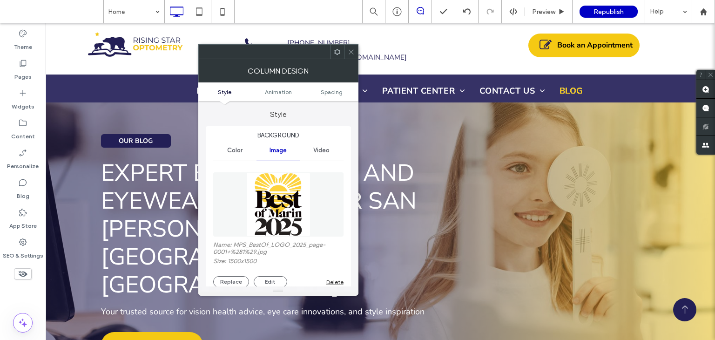
type input "**"
click at [352, 58] on span at bounding box center [351, 52] width 7 height 14
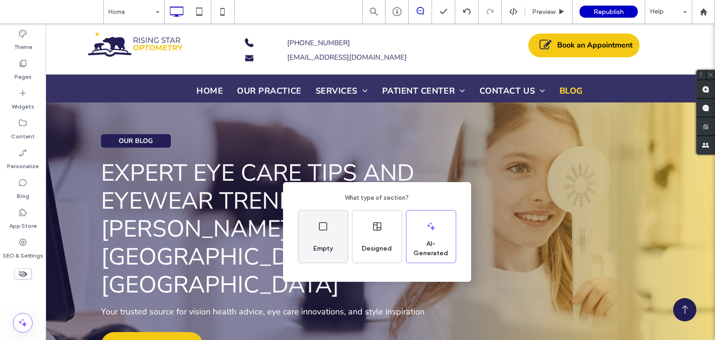
click at [329, 248] on span "Empty" at bounding box center [323, 248] width 27 height 9
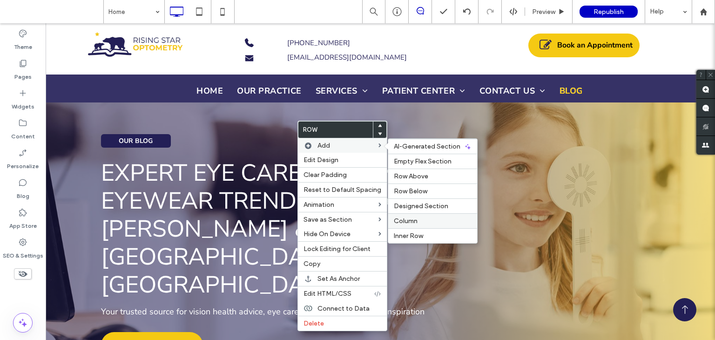
click at [413, 217] on span "Column" at bounding box center [406, 221] width 24 height 8
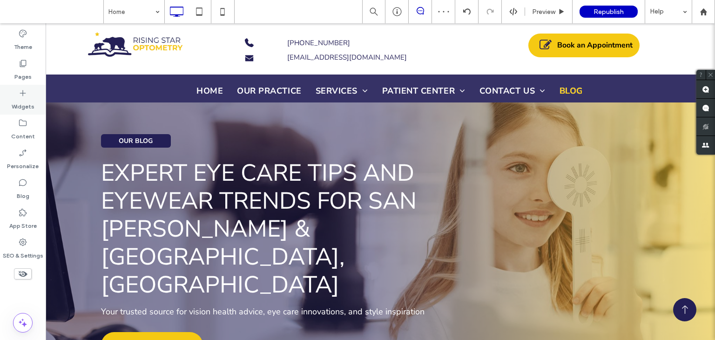
click at [24, 102] on label "Widgets" at bounding box center [23, 104] width 23 height 13
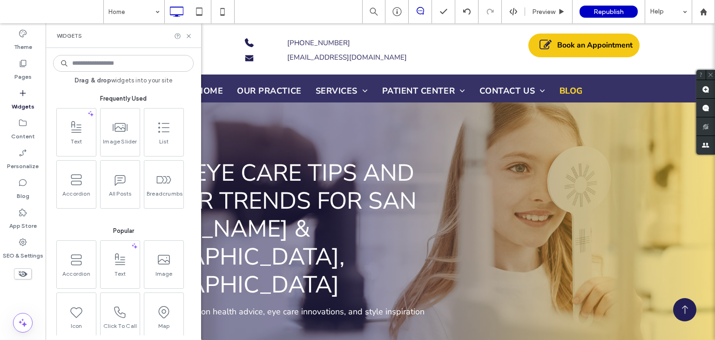
click at [117, 68] on input at bounding box center [123, 63] width 141 height 17
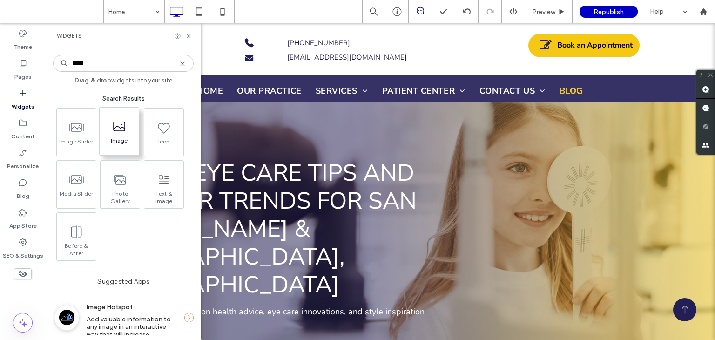
type input "*****"
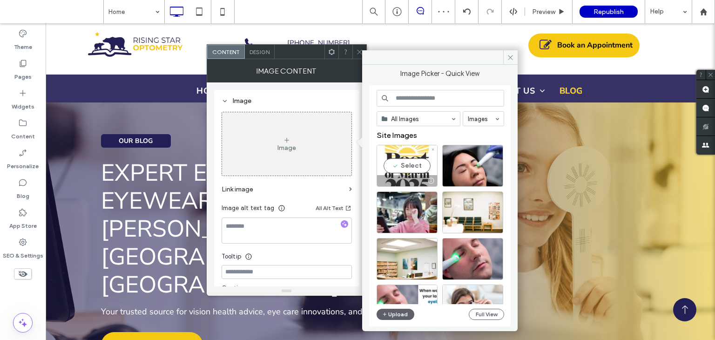
click at [404, 165] on div "Select" at bounding box center [407, 166] width 61 height 42
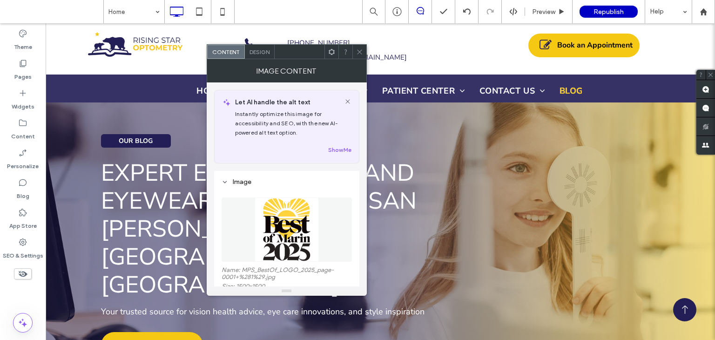
click at [362, 49] on icon at bounding box center [359, 51] width 7 height 7
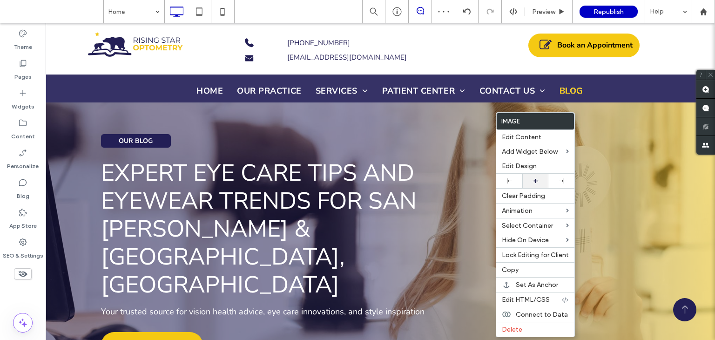
click at [538, 182] on div at bounding box center [535, 181] width 17 height 6
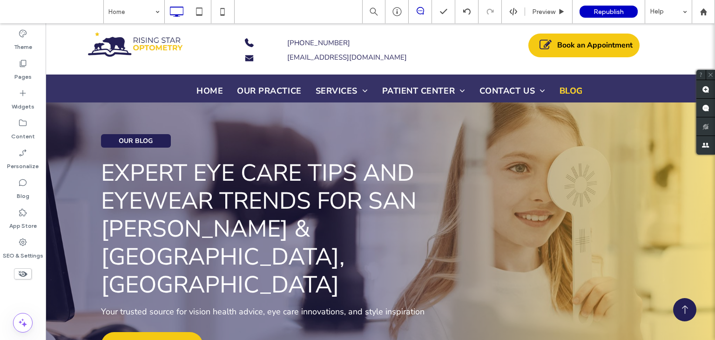
type input "**********"
type input "**"
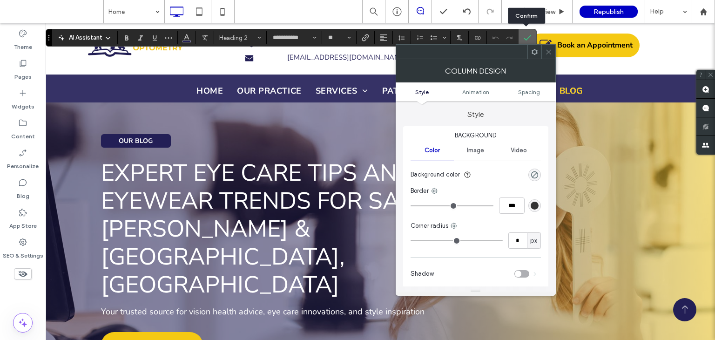
click at [529, 35] on icon "Confirm" at bounding box center [527, 37] width 7 height 7
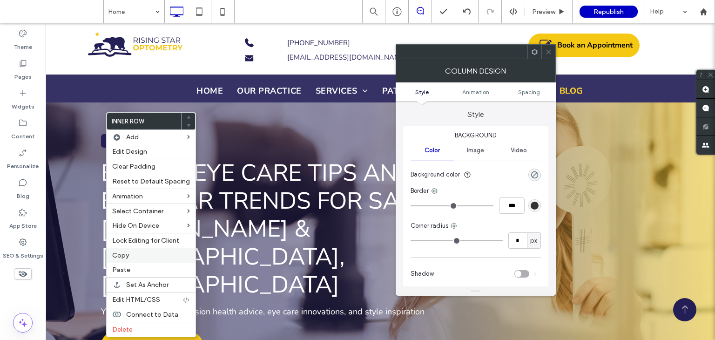
click at [142, 260] on div "Copy" at bounding box center [151, 255] width 89 height 15
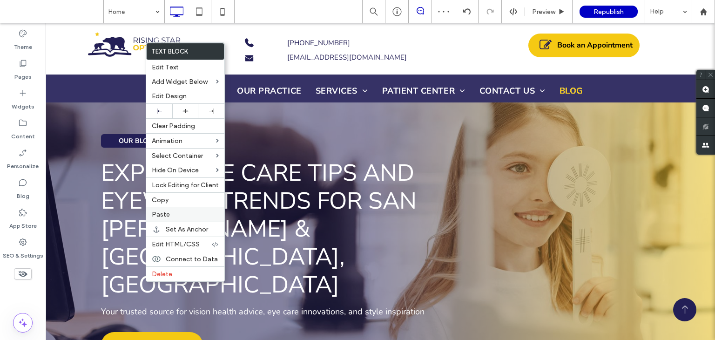
click at [201, 207] on div "Paste" at bounding box center [185, 214] width 78 height 14
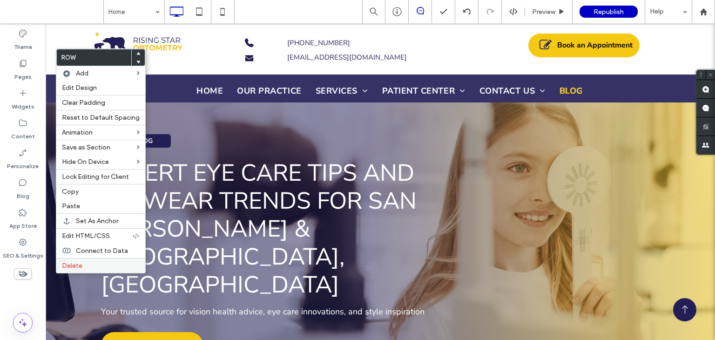
click at [89, 262] on label "Delete" at bounding box center [101, 266] width 78 height 8
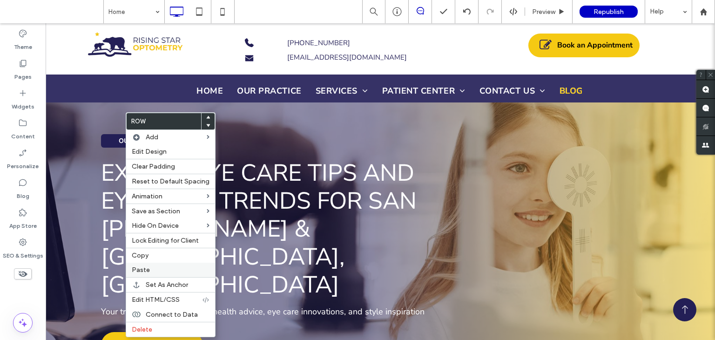
click at [156, 266] on label "Paste" at bounding box center [171, 270] width 78 height 8
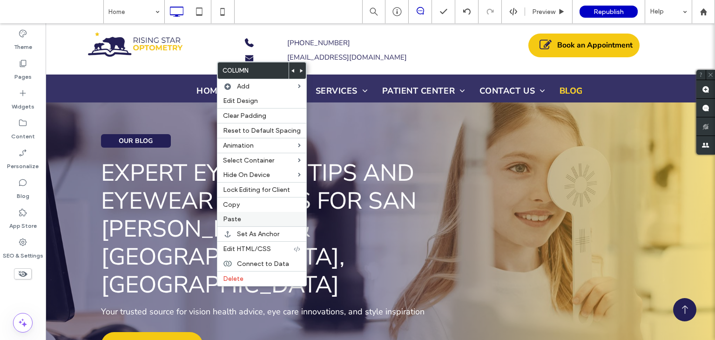
click at [232, 219] on span "Paste" at bounding box center [232, 219] width 18 height 8
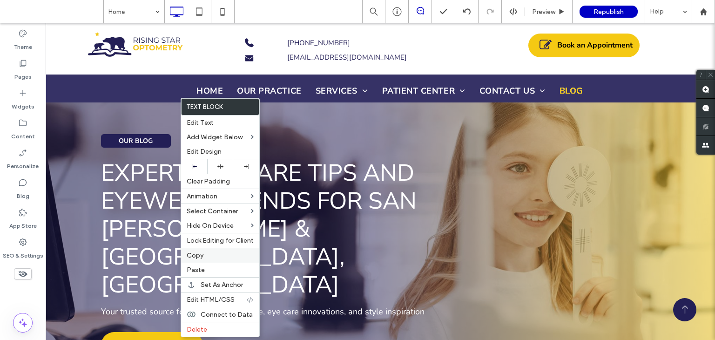
click at [203, 254] on span "Copy" at bounding box center [195, 256] width 17 height 8
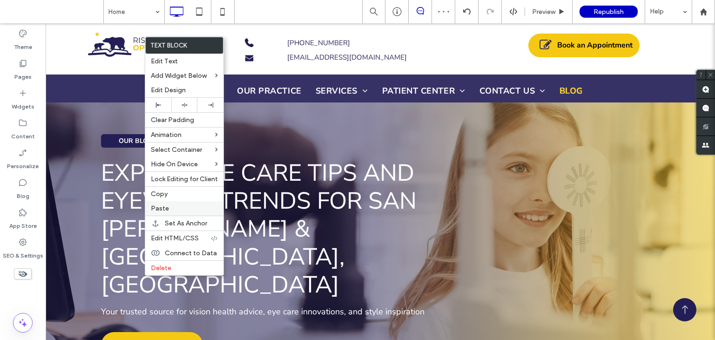
click at [177, 209] on label "Paste" at bounding box center [184, 208] width 67 height 8
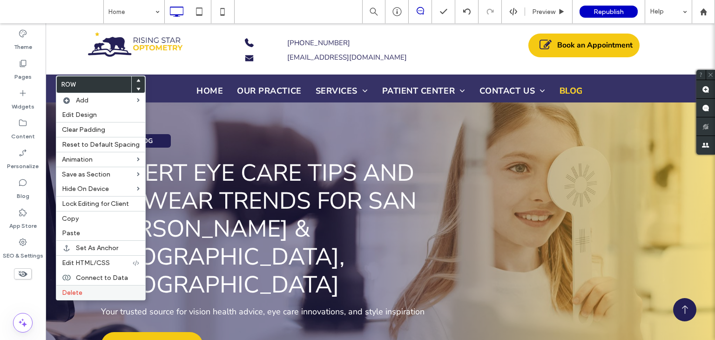
click at [92, 289] on label "Delete" at bounding box center [101, 293] width 78 height 8
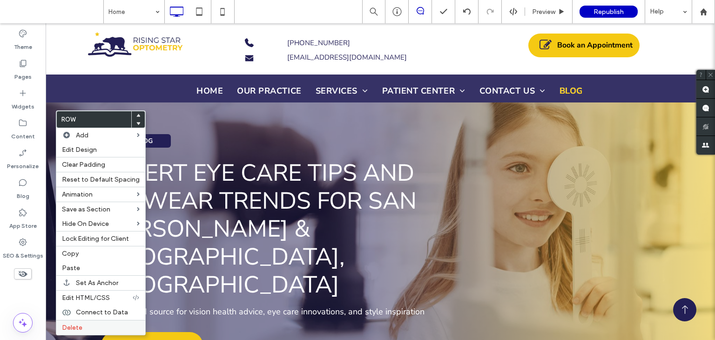
click at [78, 329] on span "Delete" at bounding box center [72, 328] width 20 height 8
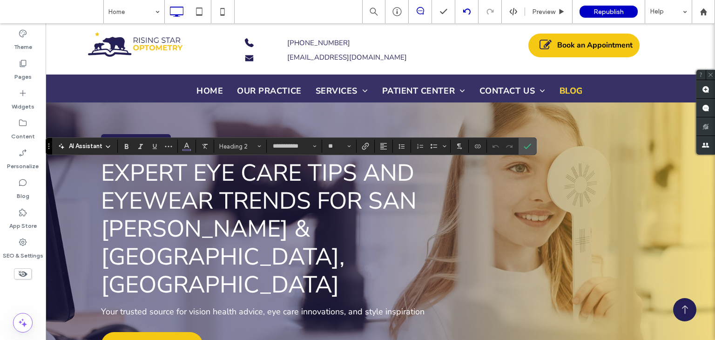
type input "**"
click at [524, 148] on use "Confirm" at bounding box center [527, 146] width 7 height 6
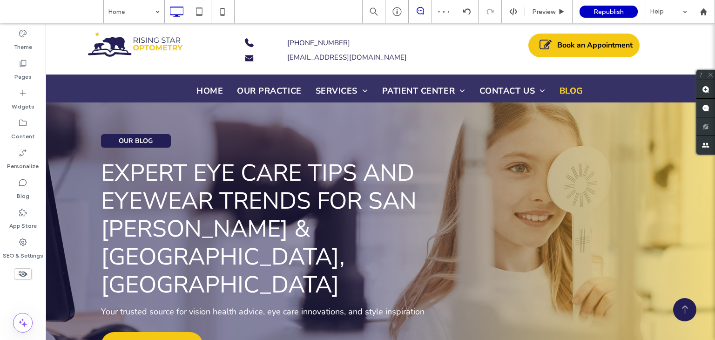
type input "**********"
type input "**"
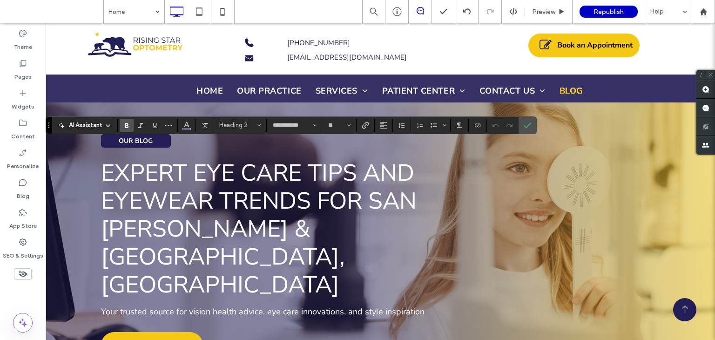
click at [125, 125] on use "Bold" at bounding box center [127, 125] width 4 height 5
click at [530, 119] on label "Confirm" at bounding box center [528, 125] width 14 height 17
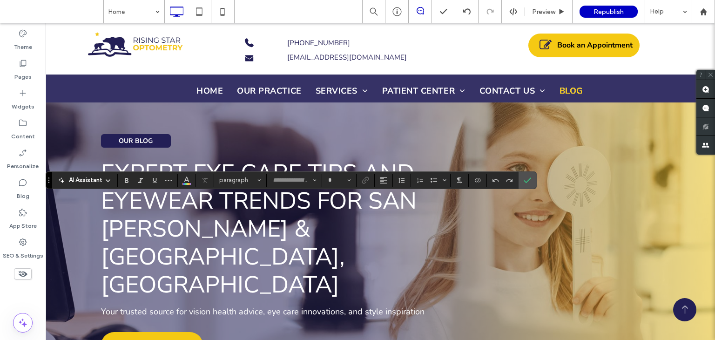
type input "**********"
type input "**"
click at [528, 179] on use "Confirm" at bounding box center [527, 180] width 7 height 6
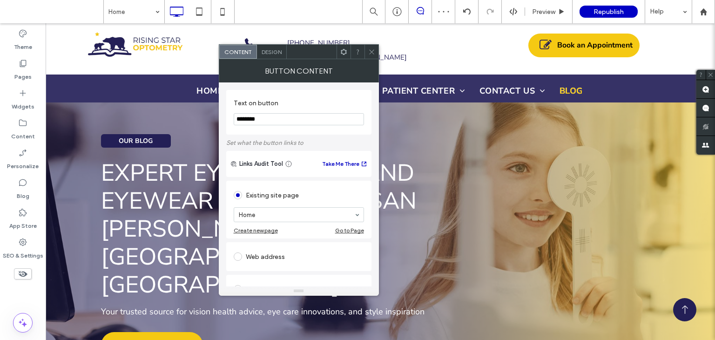
click at [310, 113] on input "********" at bounding box center [299, 119] width 130 height 12
type input "*********"
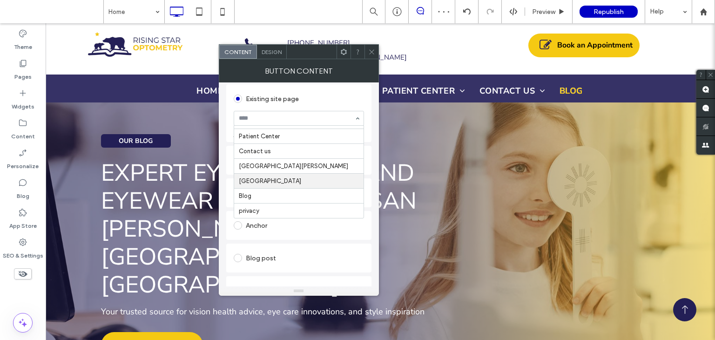
scroll to position [167, 0]
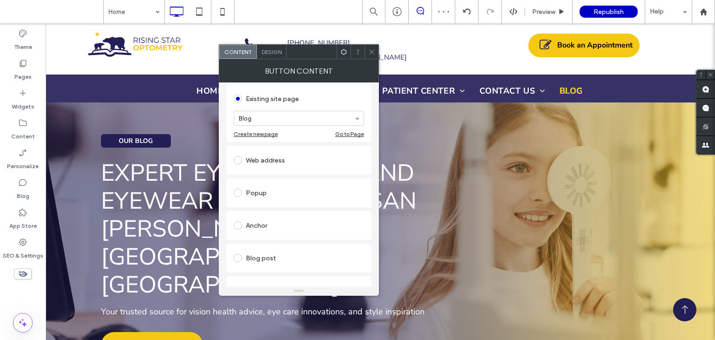
click at [369, 49] on icon at bounding box center [371, 51] width 7 height 7
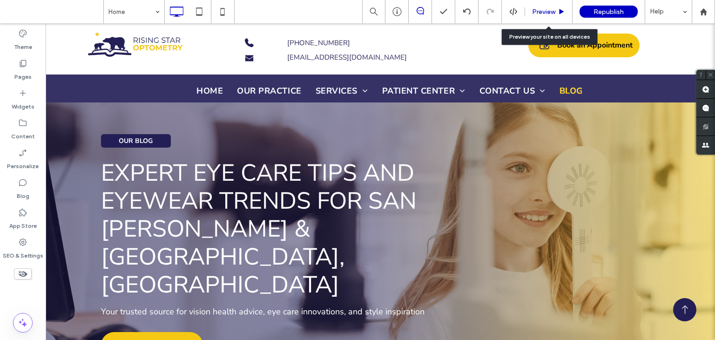
click at [554, 15] on span "Preview" at bounding box center [543, 12] width 23 height 8
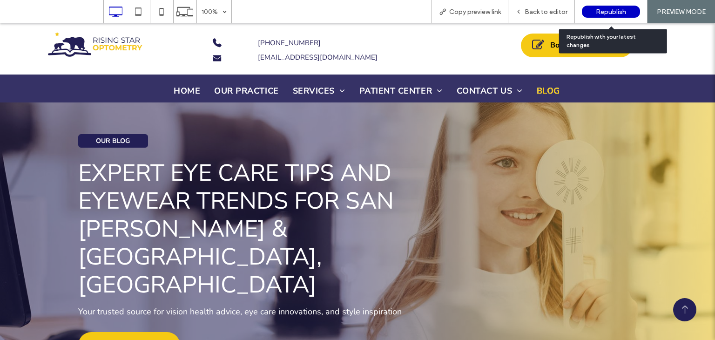
click at [596, 9] on span "Republish" at bounding box center [611, 12] width 30 height 8
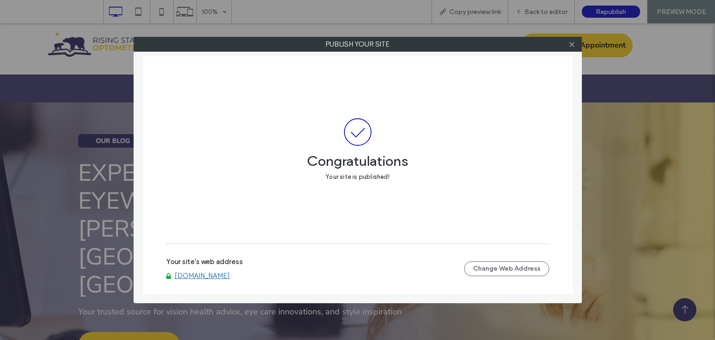
click at [230, 276] on link "www.risingstaroptometry.com" at bounding box center [202, 276] width 55 height 8
click at [575, 43] on icon at bounding box center [572, 44] width 7 height 7
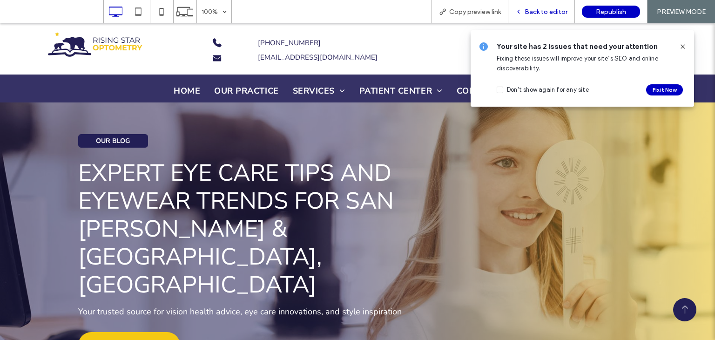
click at [549, 17] on div "Back to editor" at bounding box center [542, 11] width 67 height 23
click at [553, 17] on div "Back to editor" at bounding box center [542, 11] width 67 height 23
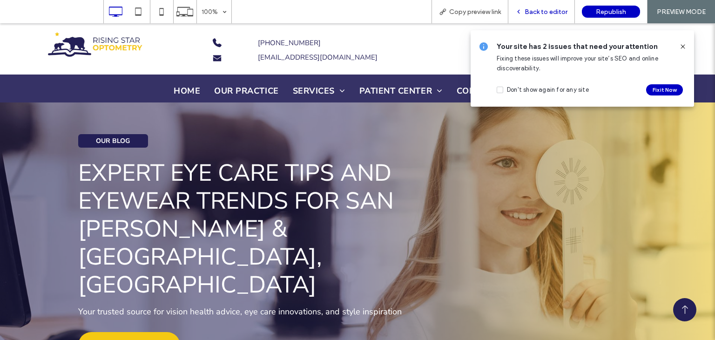
click at [531, 6] on div "Back to editor" at bounding box center [542, 11] width 67 height 23
click at [565, 12] on span "Back to editor" at bounding box center [546, 12] width 43 height 8
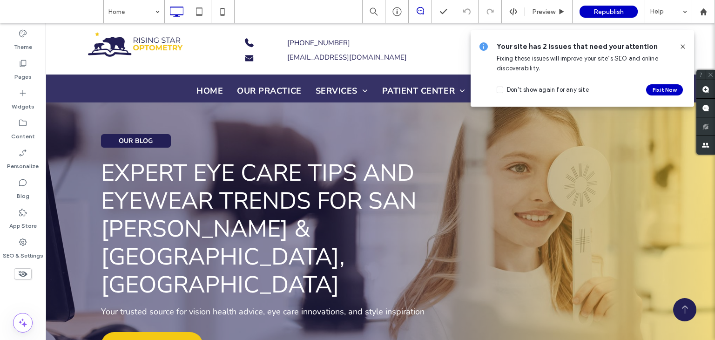
click at [565, 12] on icon at bounding box center [561, 11] width 7 height 7
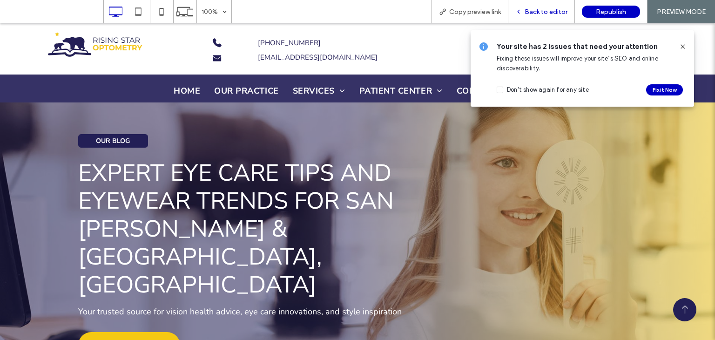
click at [565, 12] on span "Back to editor" at bounding box center [546, 12] width 43 height 8
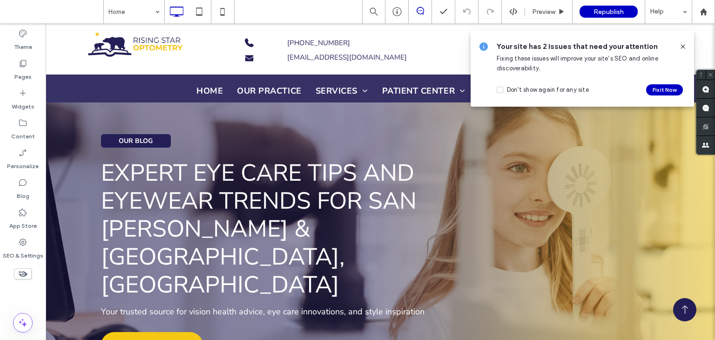
click at [686, 49] on icon at bounding box center [683, 46] width 7 height 7
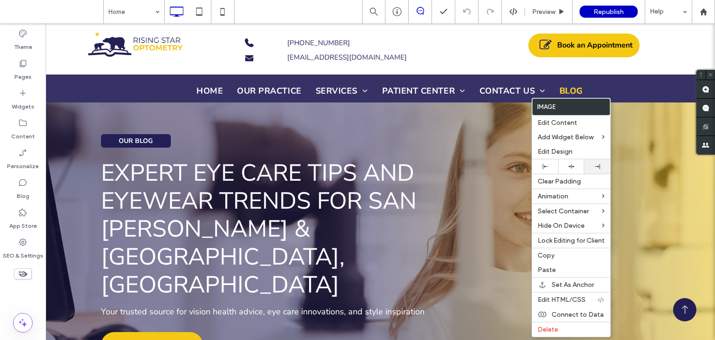
click at [592, 166] on div at bounding box center [597, 166] width 17 height 5
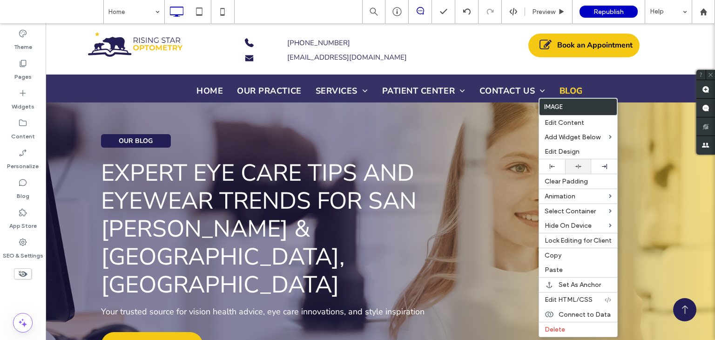
click at [567, 170] on div at bounding box center [578, 166] width 26 height 14
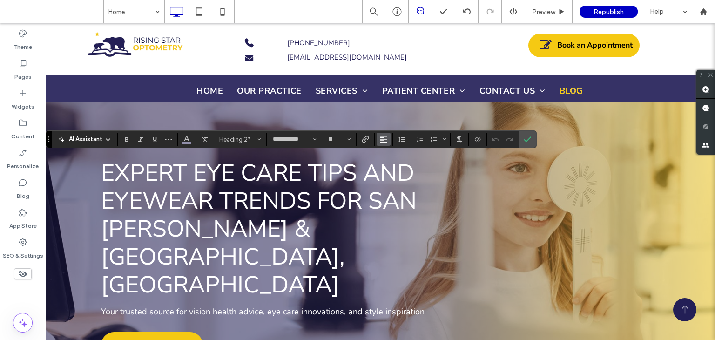
click at [381, 136] on use "Alignment" at bounding box center [384, 139] width 7 height 7
click at [394, 168] on div "ui.textEditor.alignment.center" at bounding box center [393, 167] width 12 height 7
click at [524, 136] on icon "Confirm" at bounding box center [527, 139] width 7 height 7
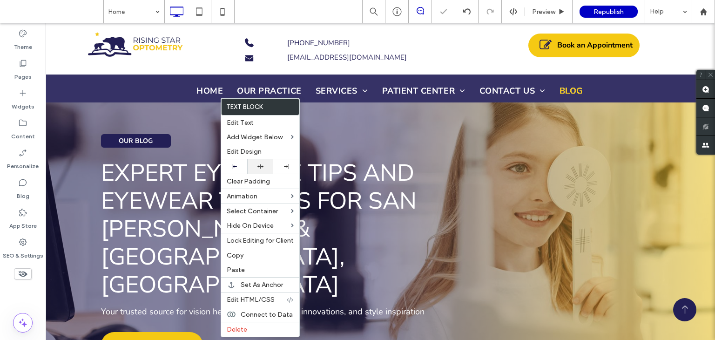
click at [258, 172] on div at bounding box center [260, 166] width 26 height 14
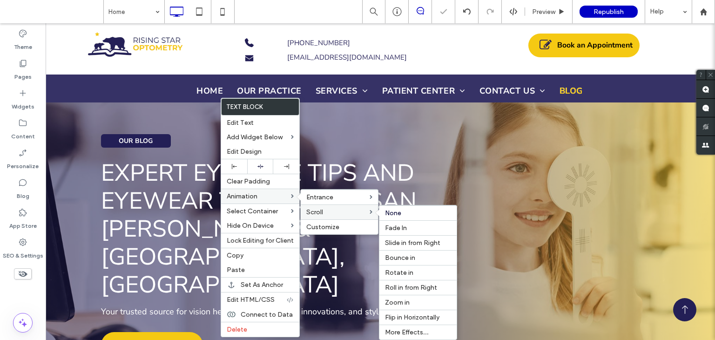
click at [354, 211] on label "Scroll" at bounding box center [337, 212] width 63 height 8
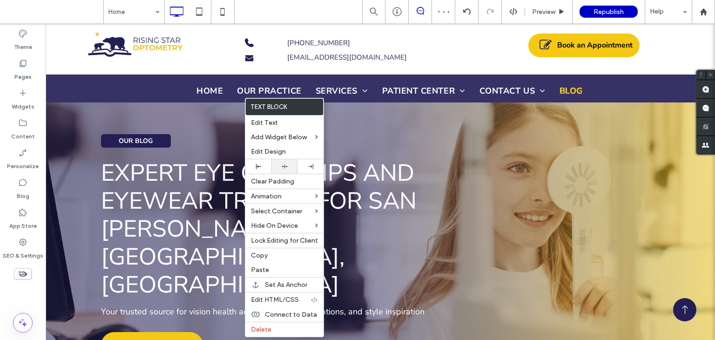
click at [283, 168] on icon at bounding box center [285, 166] width 6 height 6
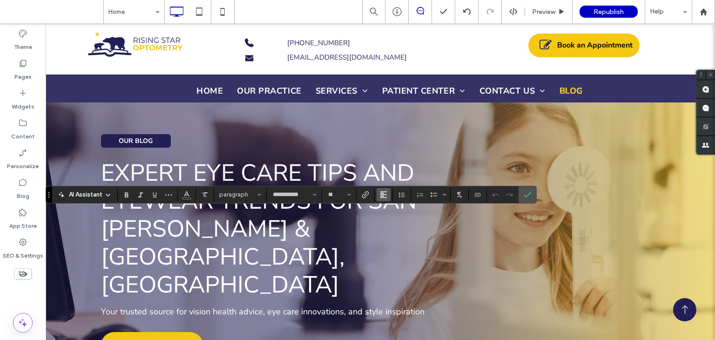
click at [383, 196] on icon "Alignment" at bounding box center [383, 194] width 7 height 7
click at [401, 229] on label "ui.textEditor.alignment.center" at bounding box center [393, 224] width 33 height 14
click at [530, 191] on icon "Confirm" at bounding box center [527, 194] width 7 height 7
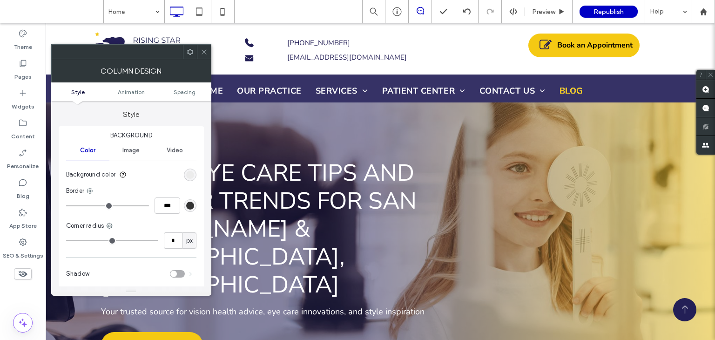
click at [210, 49] on div at bounding box center [204, 52] width 14 height 14
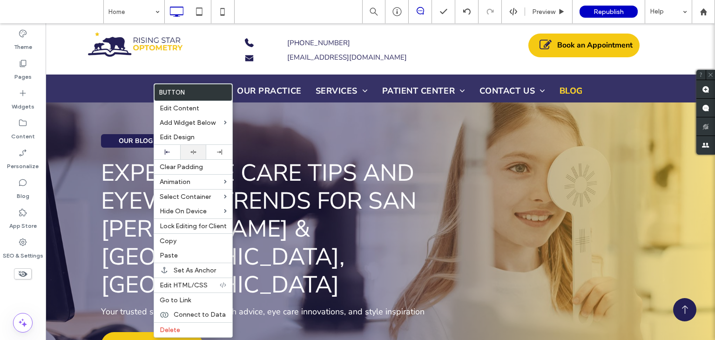
click at [200, 155] on div at bounding box center [193, 152] width 26 height 14
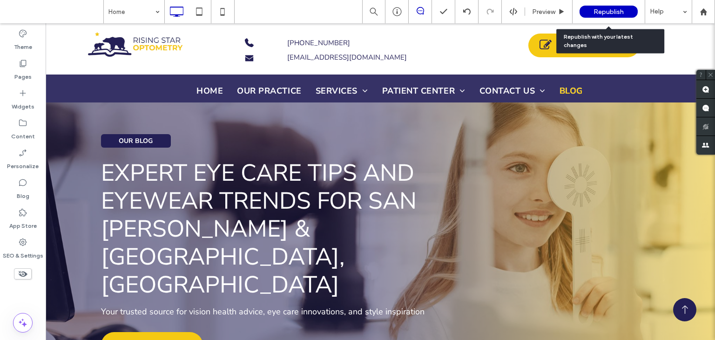
click at [587, 10] on div "Republish" at bounding box center [609, 12] width 58 height 12
